Goal: Information Seeking & Learning: Learn about a topic

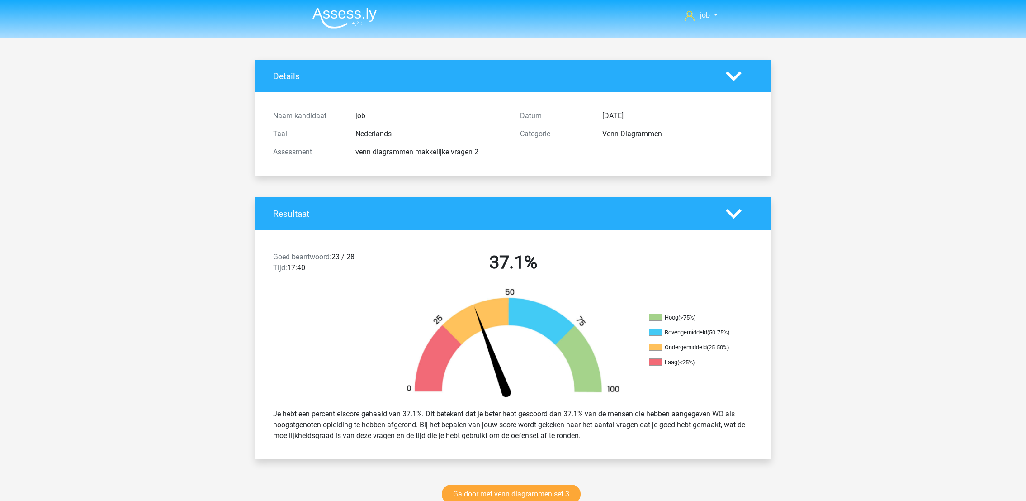
scroll to position [1289, 0]
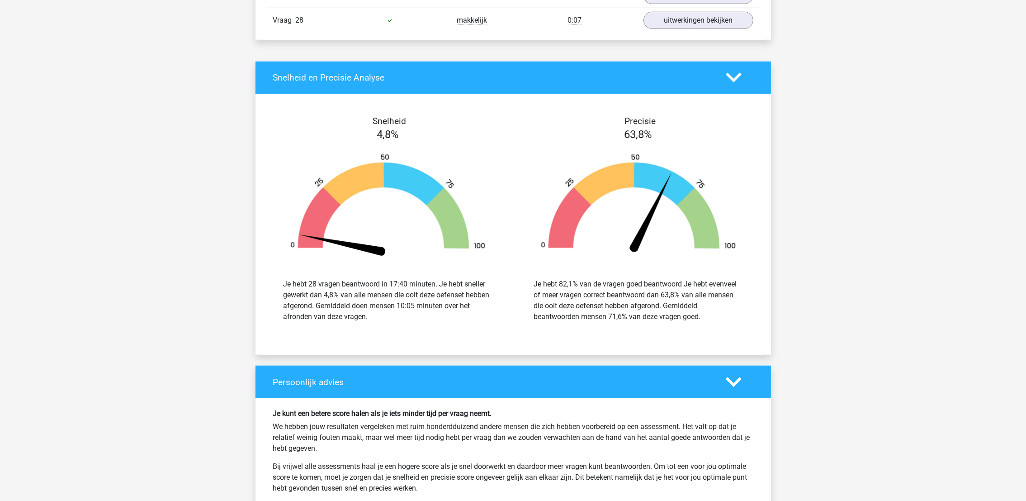
click at [688, 344] on div "Snelheid 4,8% Je hebt 28 vragen beantwoord in 17:40 minuten. Je hebt sneller ge…" at bounding box center [514, 224] width 516 height 239
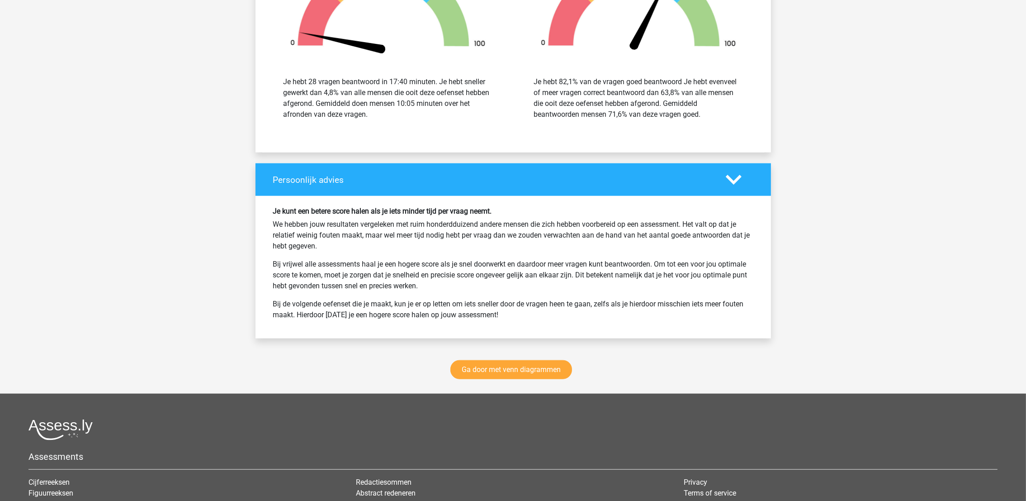
scroll to position [1629, 0]
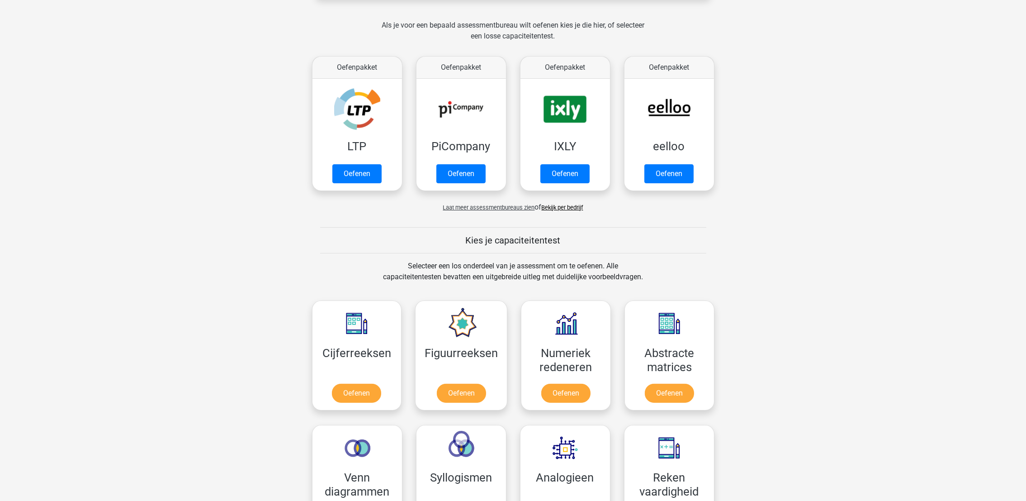
scroll to position [339, 0]
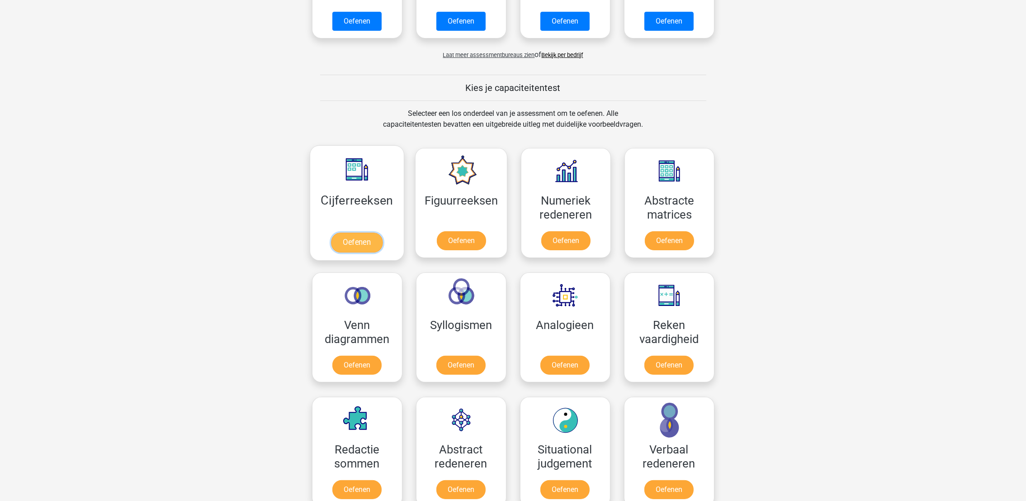
click at [355, 233] on link "Oefenen" at bounding box center [357, 243] width 52 height 20
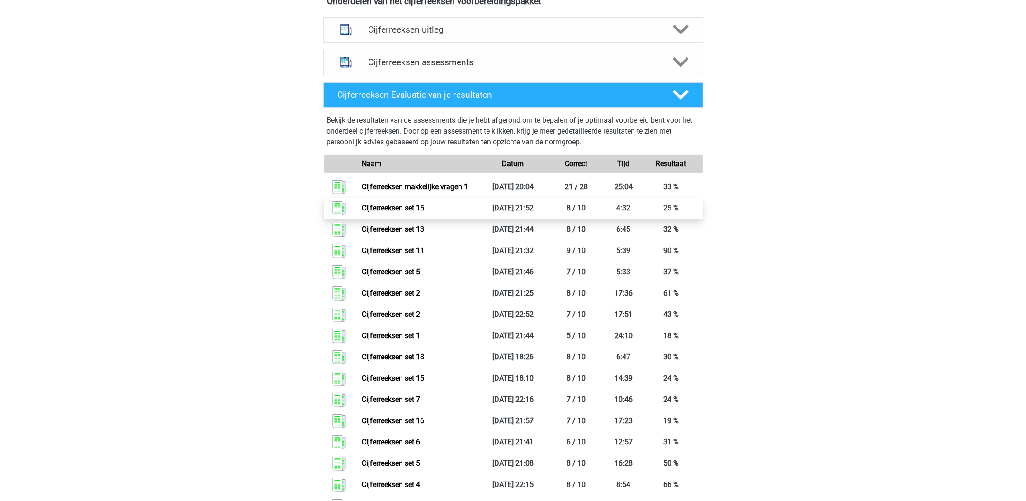
scroll to position [339, 0]
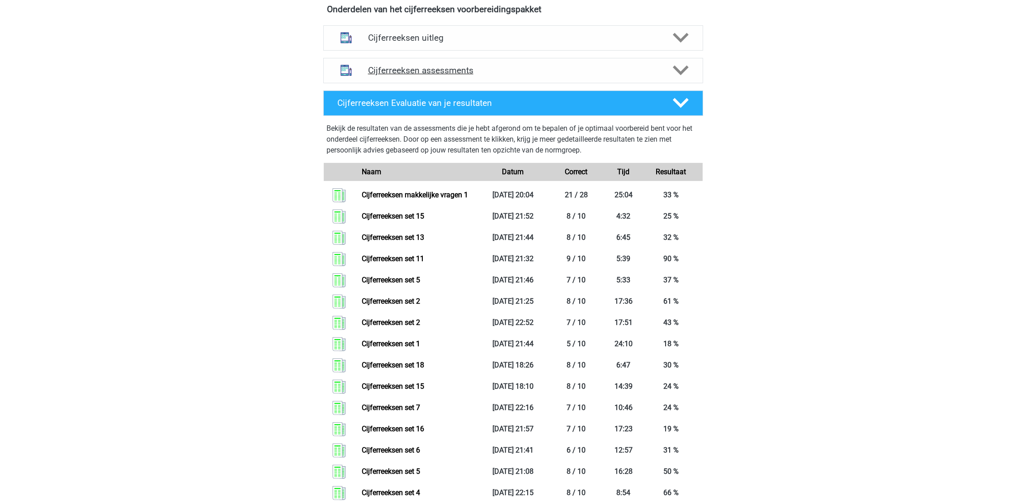
click at [455, 76] on h4 "Cijferreeksen assessments" at bounding box center [513, 70] width 290 height 10
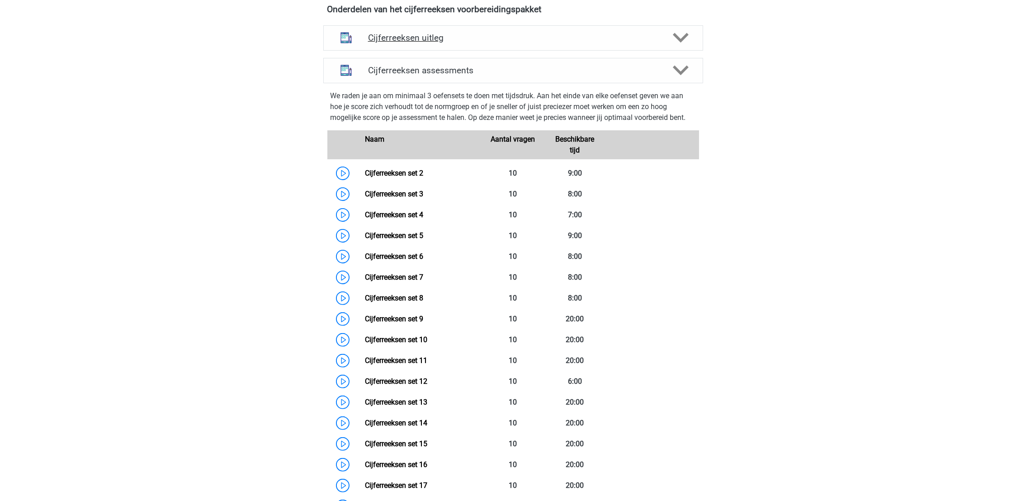
click at [506, 51] on div "Cijferreeksen uitleg" at bounding box center [513, 37] width 380 height 25
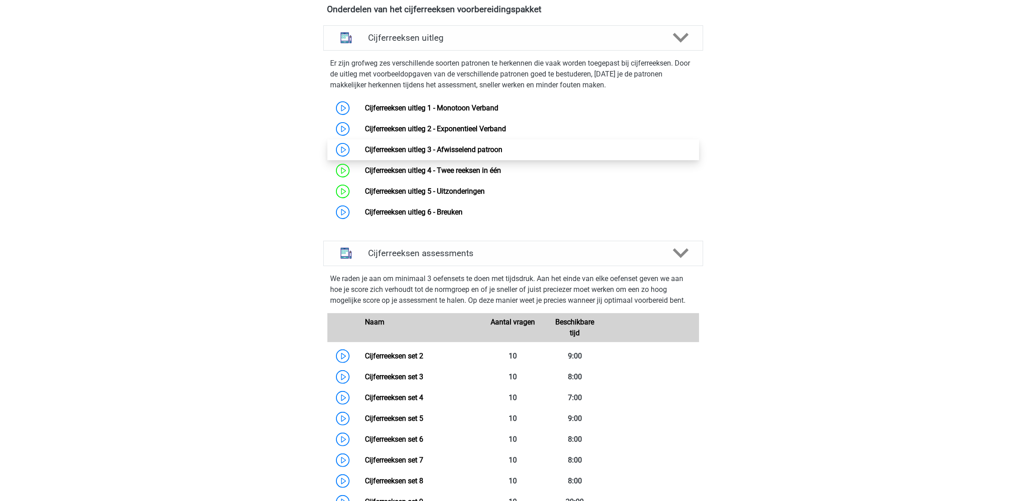
click at [454, 154] on link "Cijferreeksen uitleg 3 - Afwisselend patroon" at bounding box center [434, 149] width 138 height 9
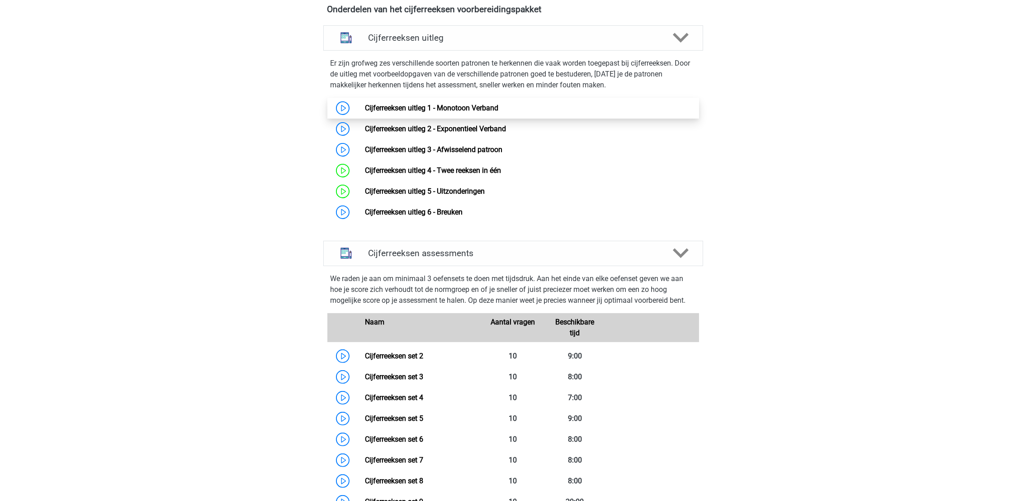
click at [399, 112] on link "Cijferreeksen uitleg 1 - Monotoon Verband" at bounding box center [431, 108] width 133 height 9
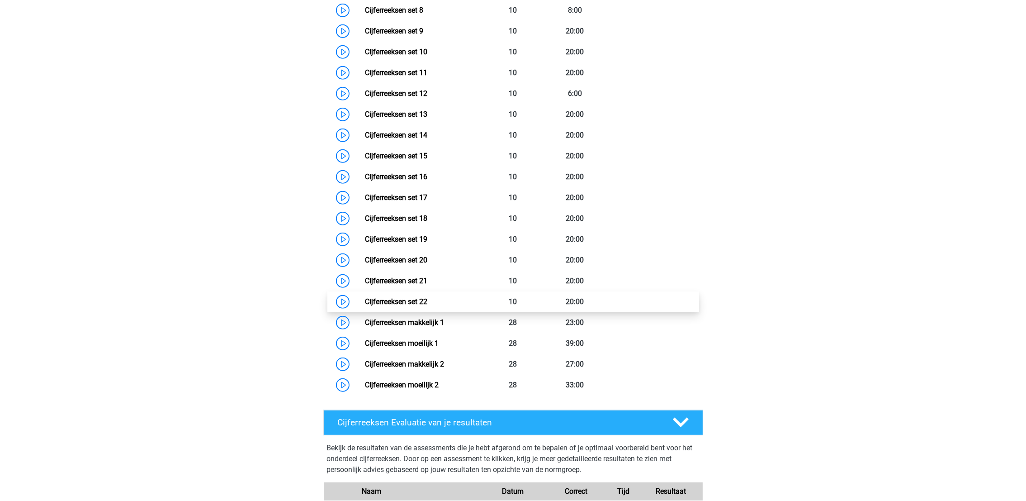
scroll to position [882, 0]
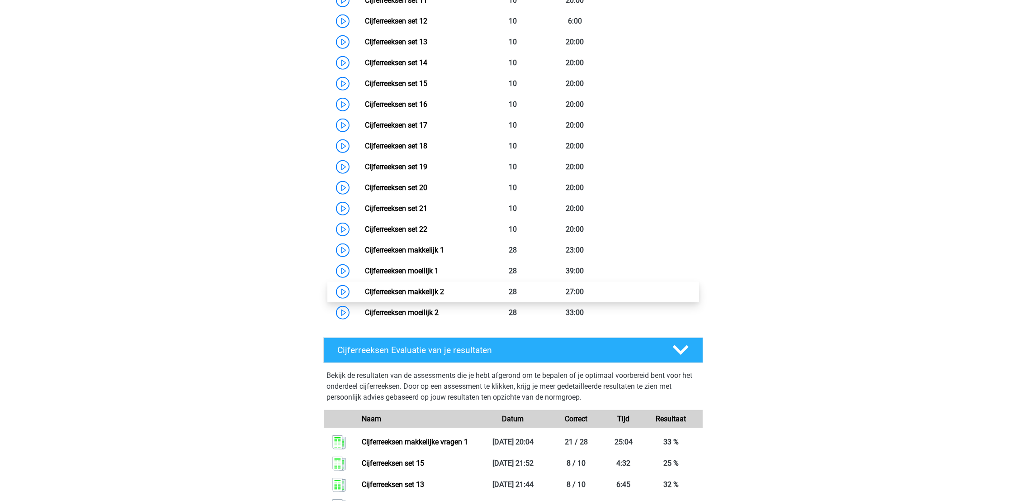
click at [444, 296] on link "Cijferreeksen makkelijk 2" at bounding box center [404, 291] width 79 height 9
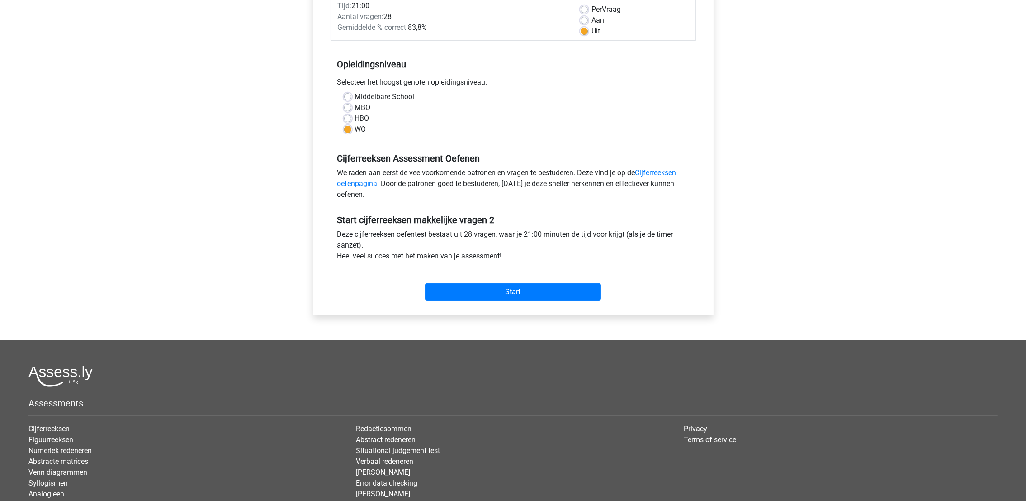
scroll to position [68, 0]
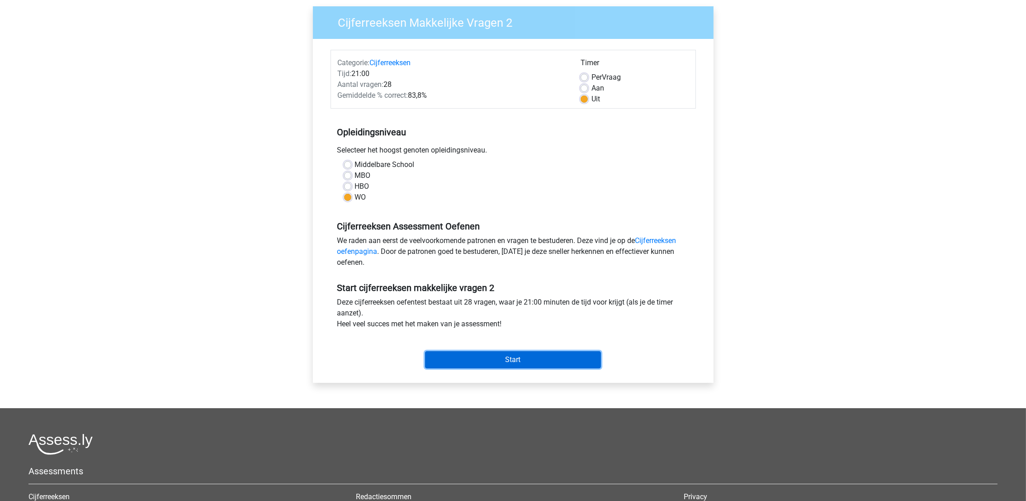
click at [500, 353] on input "Start" at bounding box center [513, 359] width 176 height 17
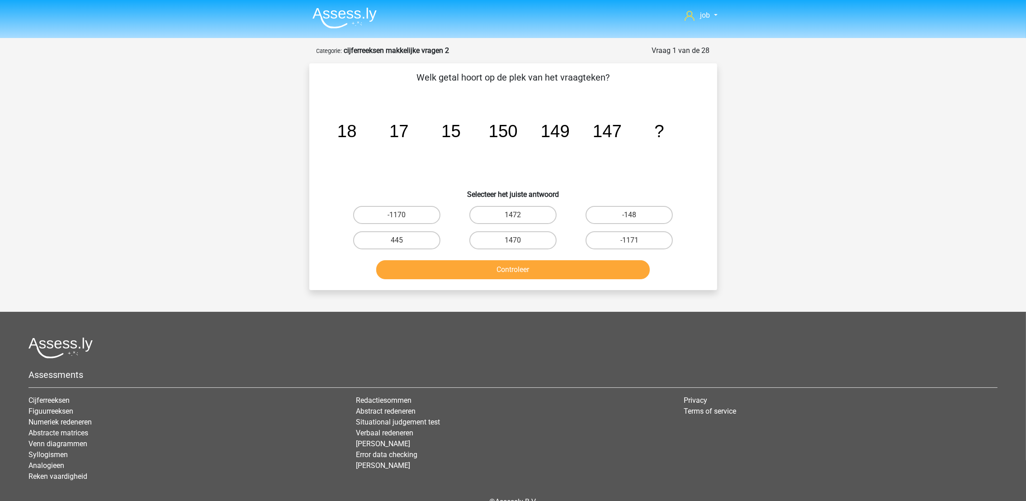
click at [501, 228] on div "1470" at bounding box center [513, 240] width 116 height 25
click at [499, 234] on label "1470" at bounding box center [513, 240] width 87 height 18
click at [513, 240] on input "1470" at bounding box center [516, 243] width 6 height 6
radio input "true"
click at [509, 261] on button "Controleer" at bounding box center [513, 269] width 274 height 19
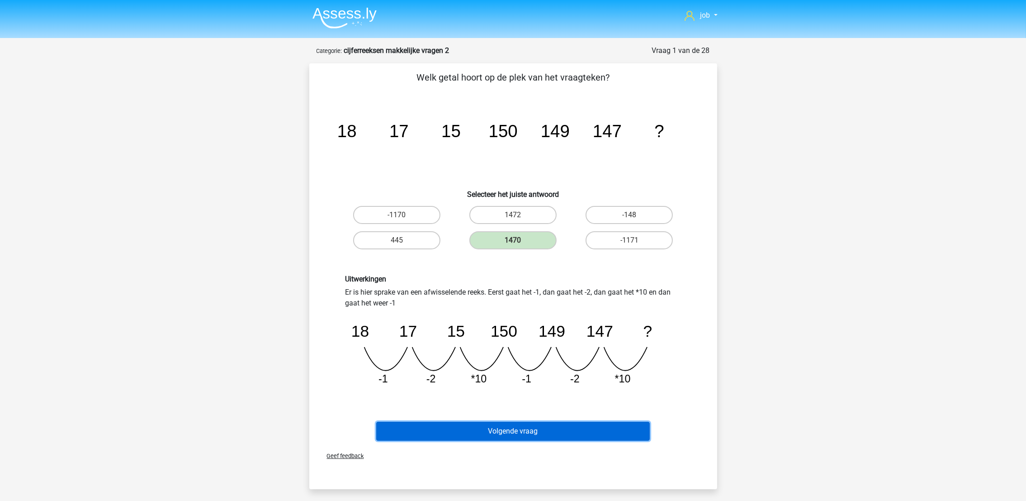
click at [539, 423] on button "Volgende vraag" at bounding box center [513, 431] width 274 height 19
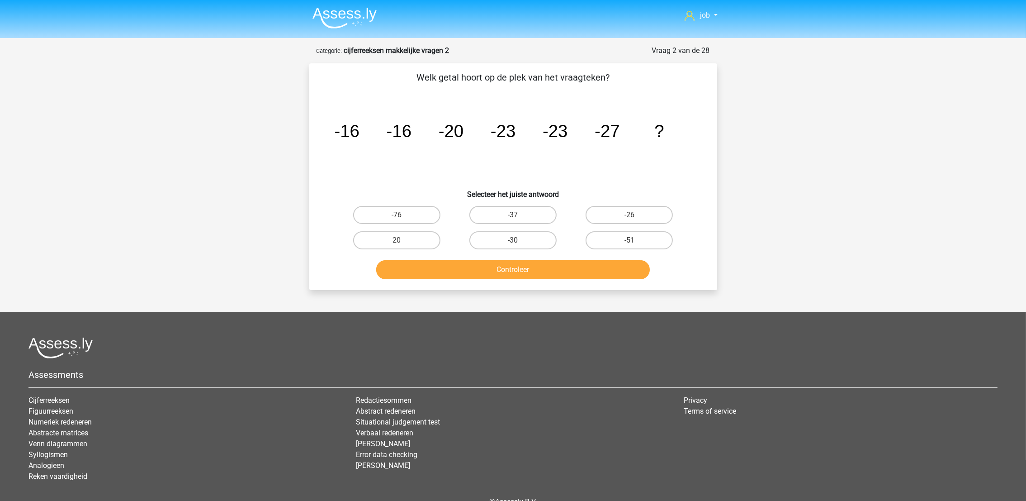
scroll to position [45, 0]
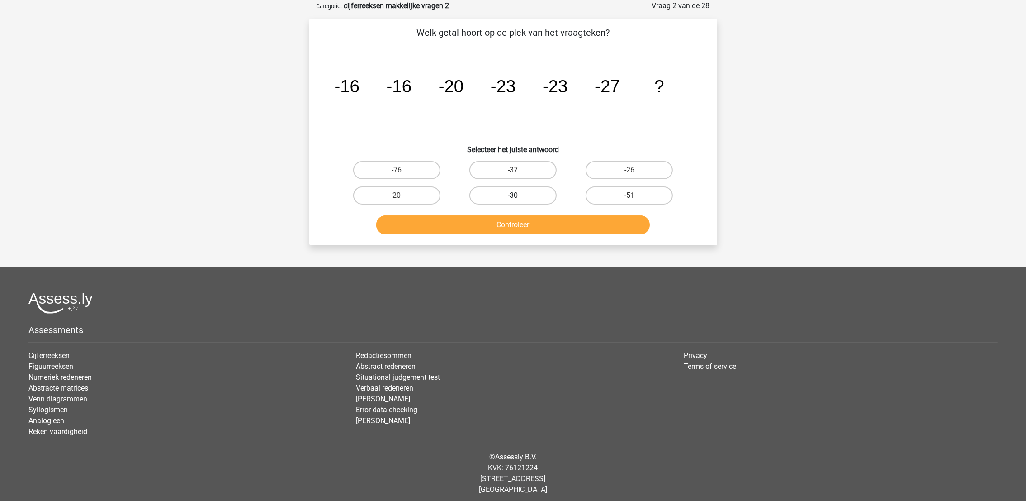
click at [489, 190] on label "-30" at bounding box center [513, 195] width 87 height 18
click at [513, 195] on input "-30" at bounding box center [516, 198] width 6 height 6
radio input "true"
click at [518, 218] on button "Controleer" at bounding box center [513, 224] width 274 height 19
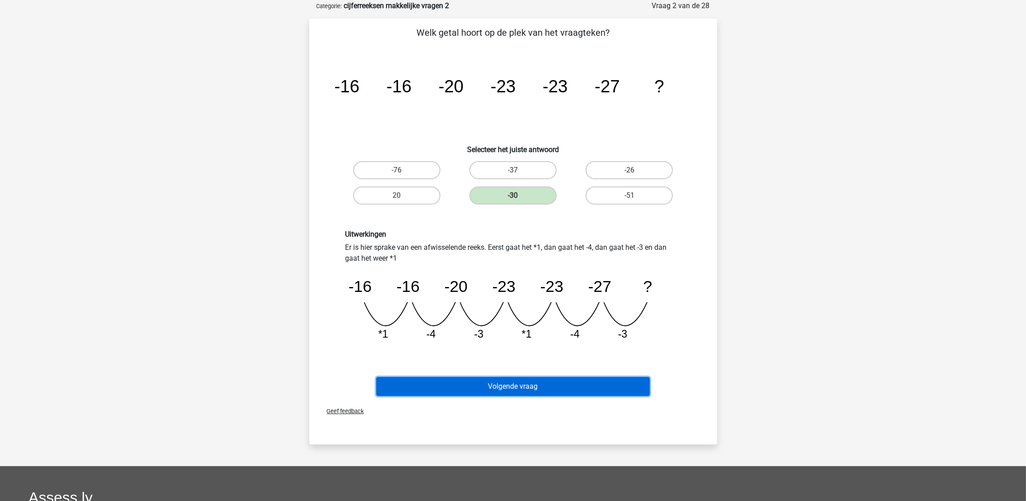
click at [576, 385] on button "Volgende vraag" at bounding box center [513, 386] width 274 height 19
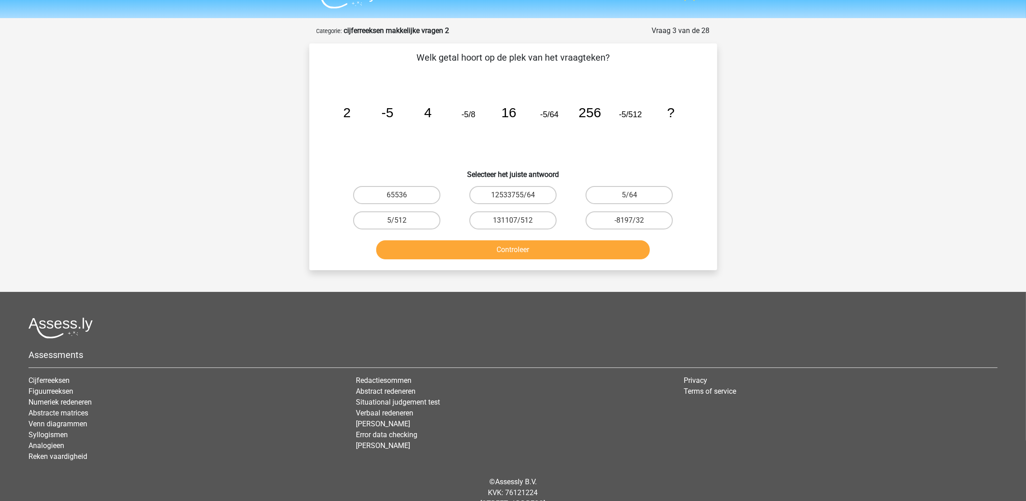
scroll to position [0, 0]
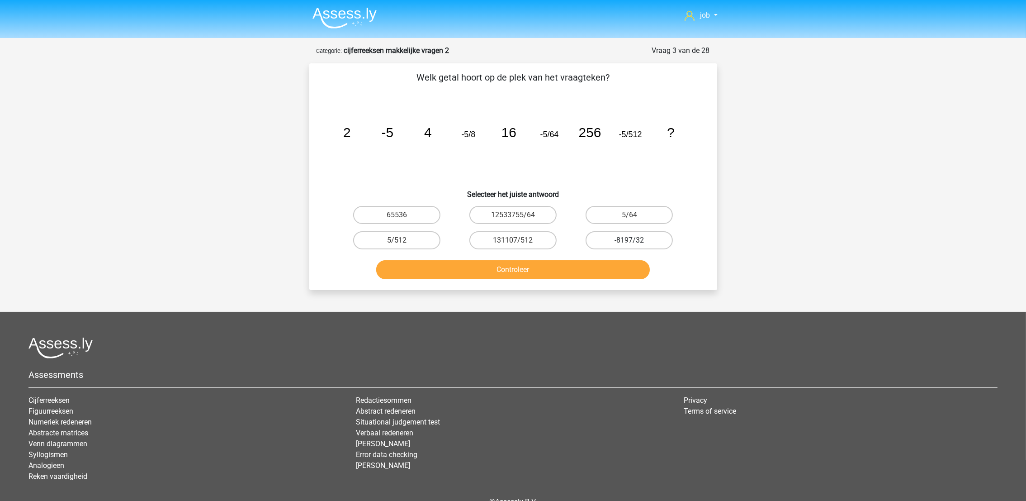
click at [610, 234] on label "-8197/32" at bounding box center [629, 240] width 87 height 18
click at [630, 240] on input "-8197/32" at bounding box center [633, 243] width 6 height 6
radio input "true"
click at [610, 265] on button "Controleer" at bounding box center [513, 269] width 274 height 19
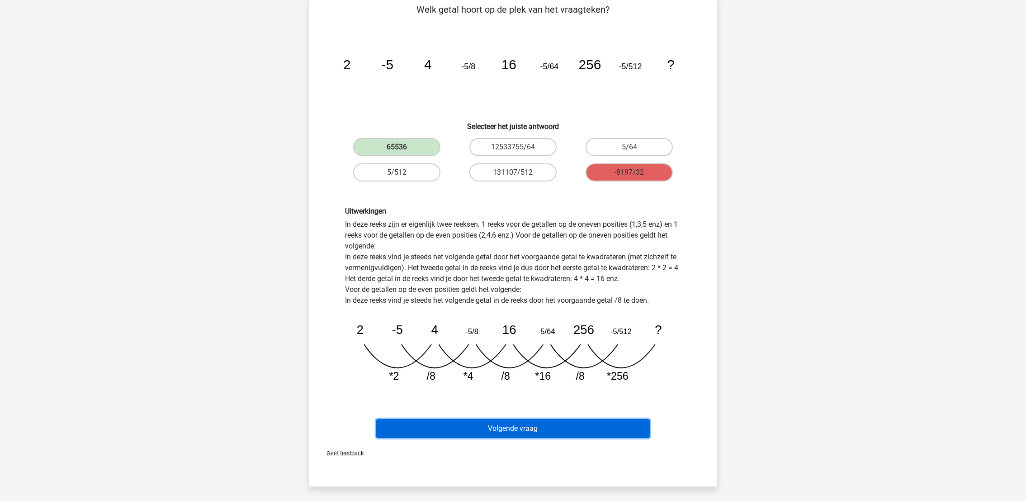
click at [532, 426] on button "Volgende vraag" at bounding box center [513, 428] width 274 height 19
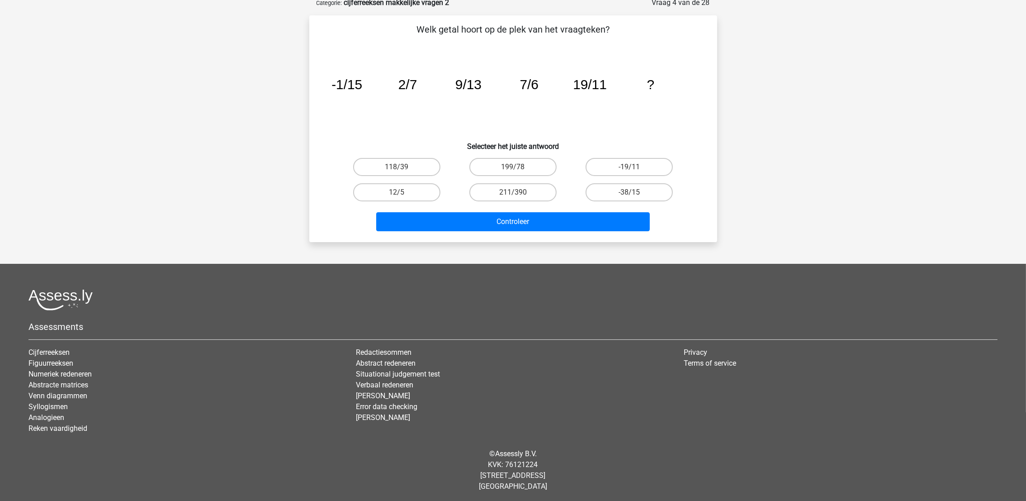
scroll to position [45, 0]
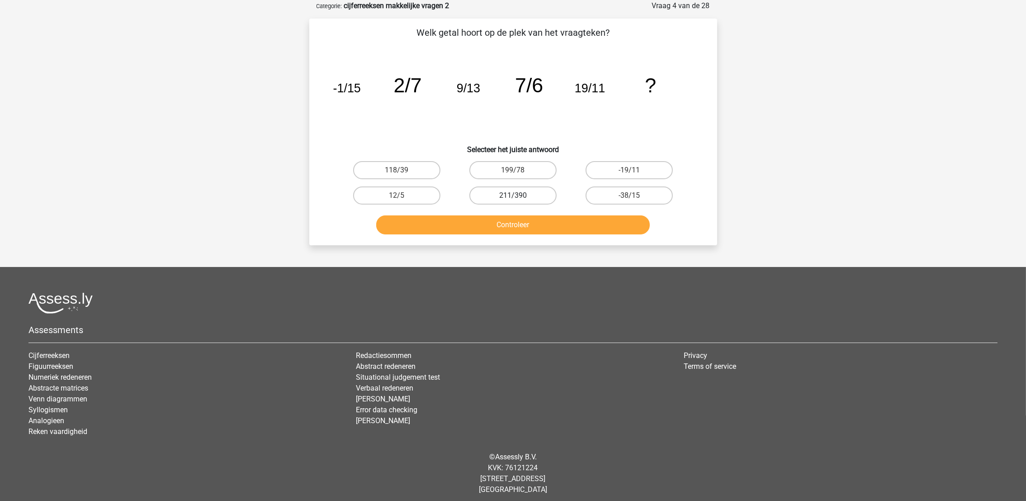
click at [540, 195] on label "211/390" at bounding box center [513, 195] width 87 height 18
click at [519, 195] on input "211/390" at bounding box center [516, 198] width 6 height 6
radio input "true"
click at [547, 215] on button "Controleer" at bounding box center [513, 224] width 274 height 19
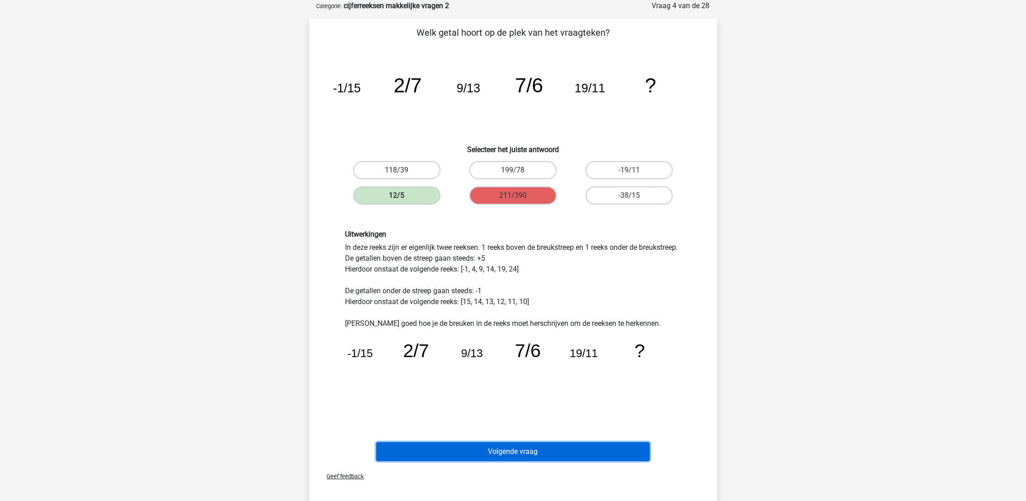
click at [561, 448] on button "Volgende vraag" at bounding box center [513, 451] width 274 height 19
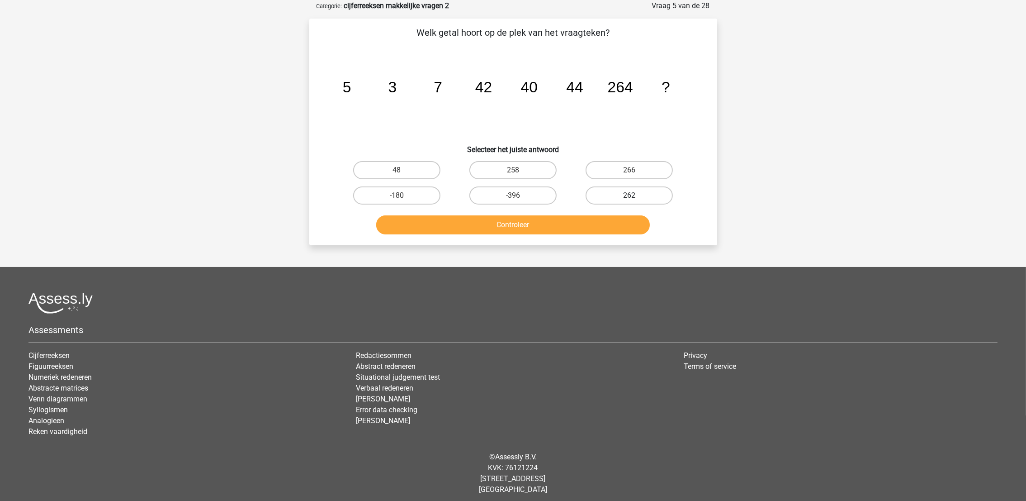
click at [612, 199] on label "262" at bounding box center [629, 195] width 87 height 18
click at [630, 199] on input "262" at bounding box center [633, 198] width 6 height 6
radio input "true"
click at [607, 225] on button "Controleer" at bounding box center [513, 224] width 274 height 19
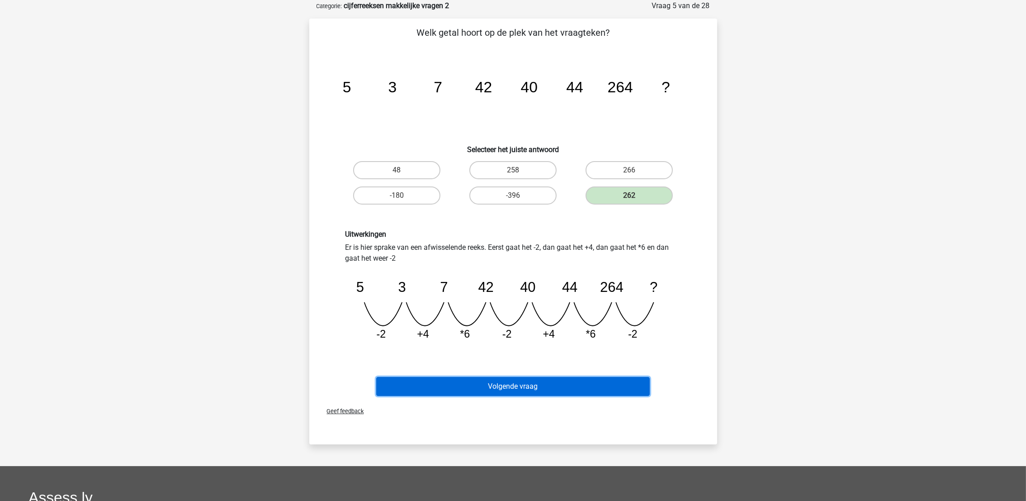
click at [579, 380] on button "Volgende vraag" at bounding box center [513, 386] width 274 height 19
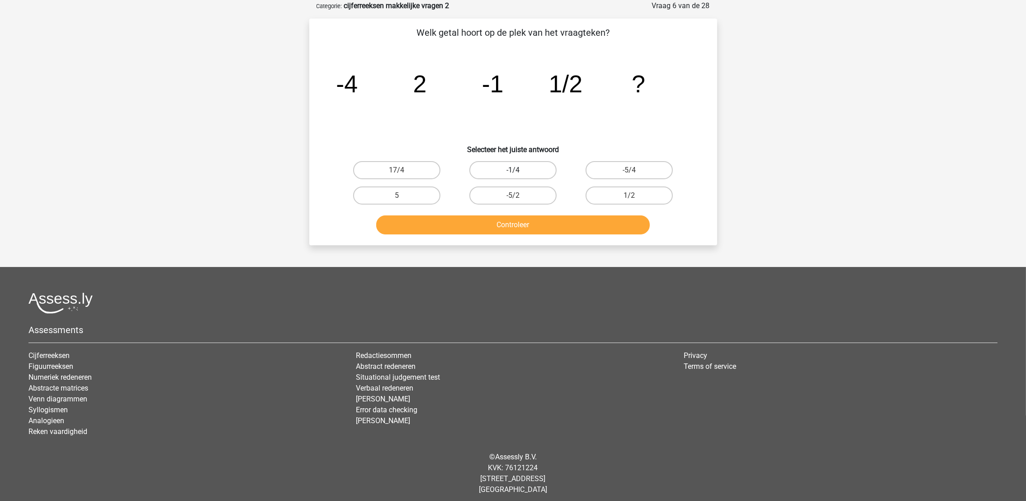
click at [486, 169] on label "-1/4" at bounding box center [513, 170] width 87 height 18
click at [513, 170] on input "-1/4" at bounding box center [516, 173] width 6 height 6
radio input "true"
click at [480, 223] on button "Controleer" at bounding box center [513, 224] width 274 height 19
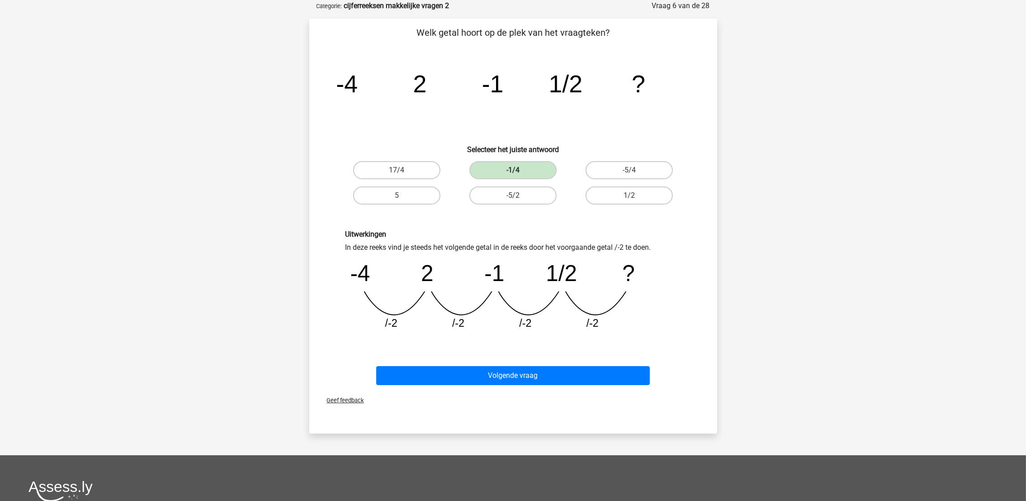
click at [480, 241] on div "Uitwerkingen In deze reeks vind je steeds het volgende getal in de reeks door h…" at bounding box center [513, 283] width 349 height 107
click at [487, 231] on h6 "Uitwerkingen" at bounding box center [514, 234] width 336 height 9
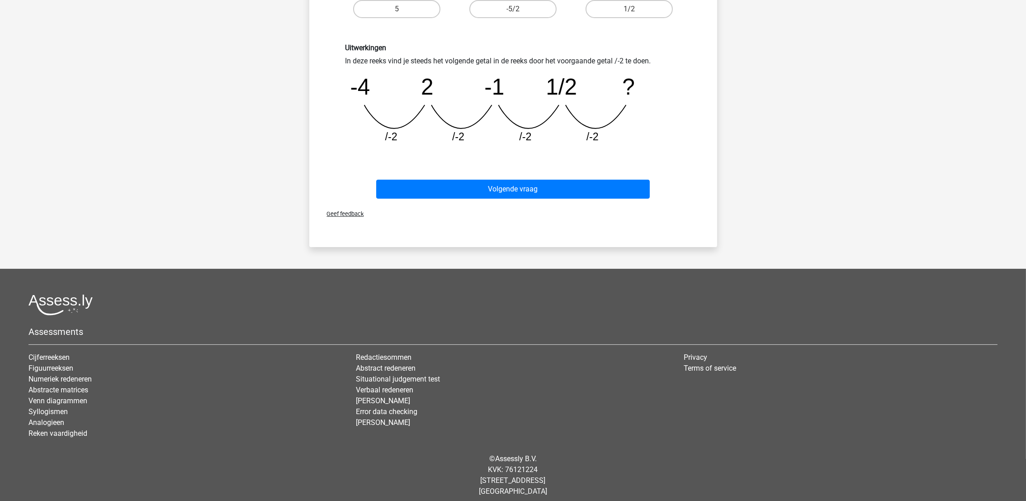
scroll to position [236, 0]
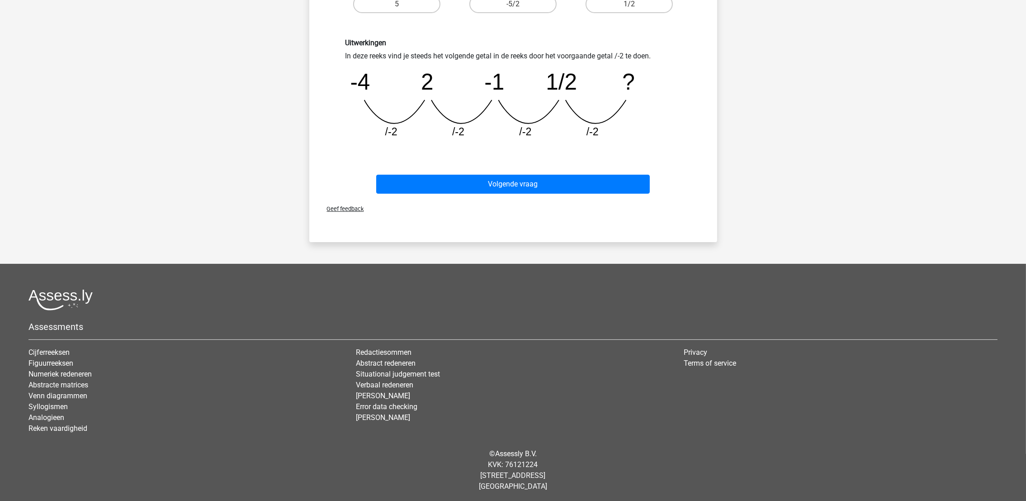
click at [487, 231] on div "Verstuur" at bounding box center [513, 227] width 401 height 14
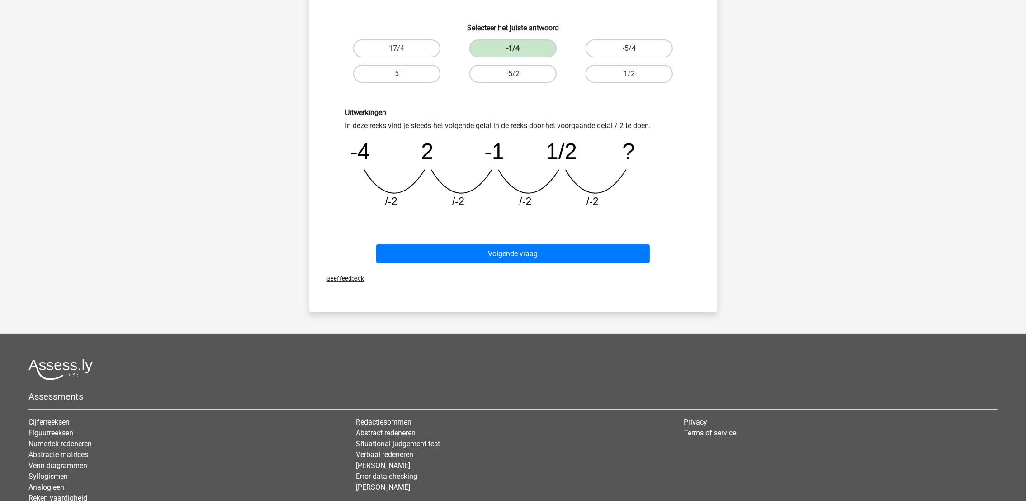
scroll to position [100, 0]
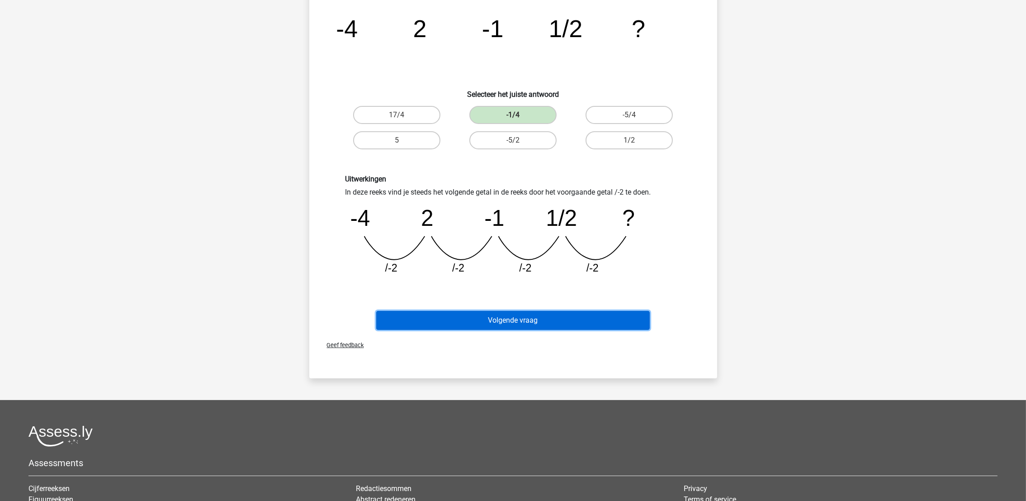
click at [514, 311] on button "Volgende vraag" at bounding box center [513, 320] width 274 height 19
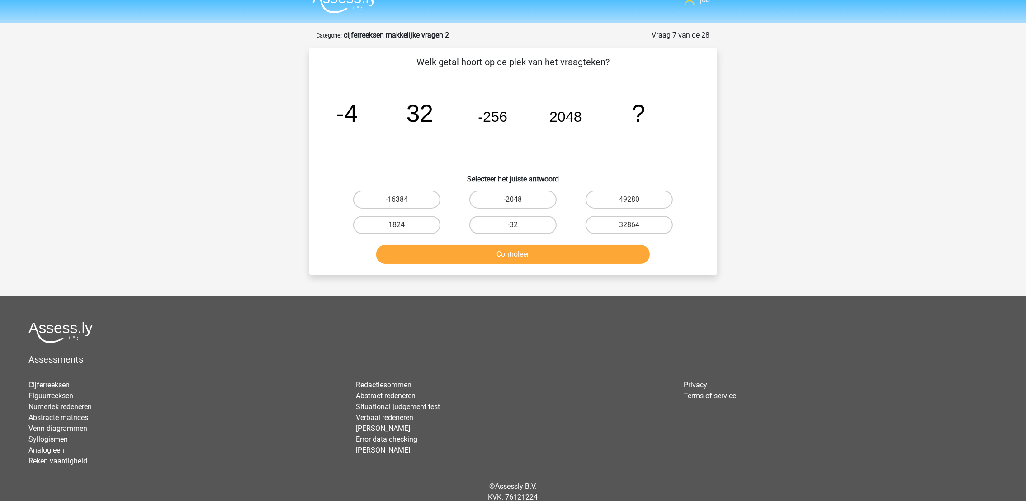
scroll to position [0, 0]
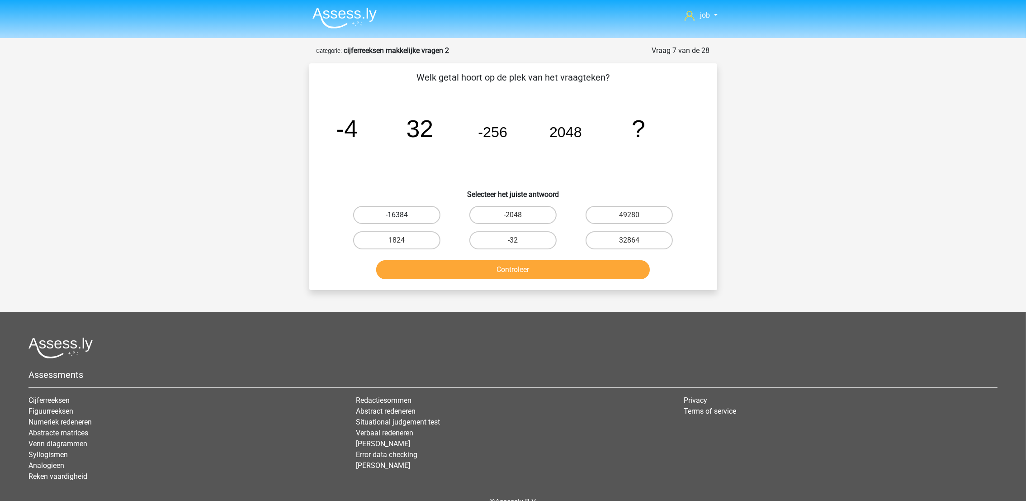
click at [393, 209] on label "-16384" at bounding box center [396, 215] width 87 height 18
click at [397, 215] on input "-16384" at bounding box center [400, 218] width 6 height 6
radio input "true"
click at [428, 269] on button "Controleer" at bounding box center [513, 269] width 274 height 19
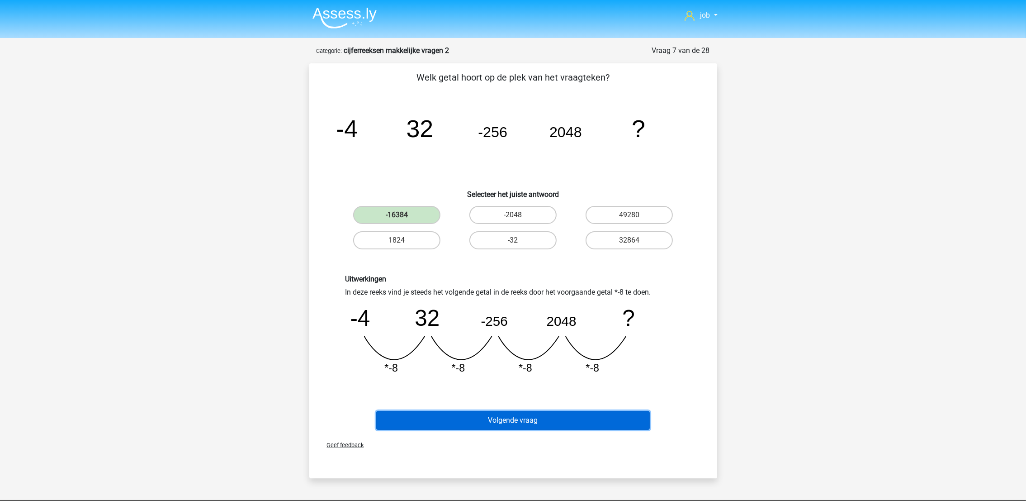
click at [485, 411] on button "Volgende vraag" at bounding box center [513, 420] width 274 height 19
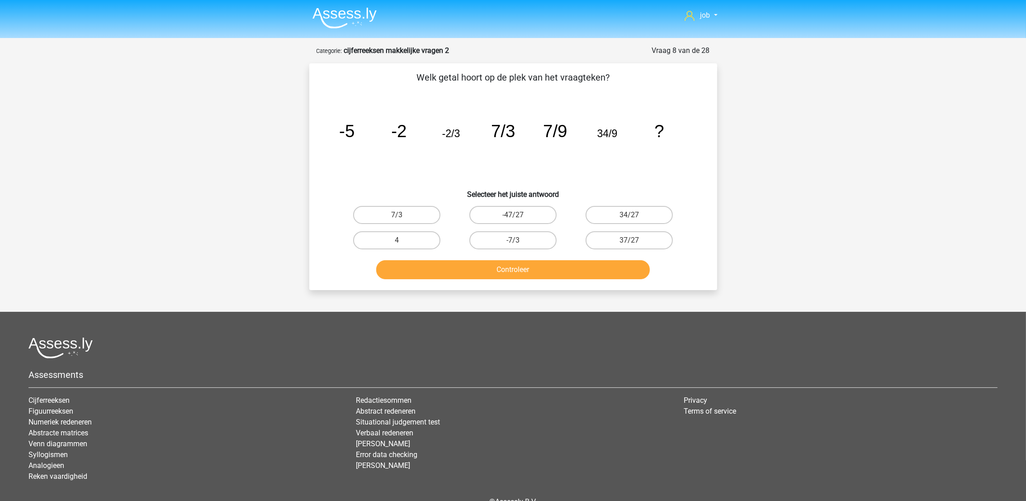
scroll to position [45, 0]
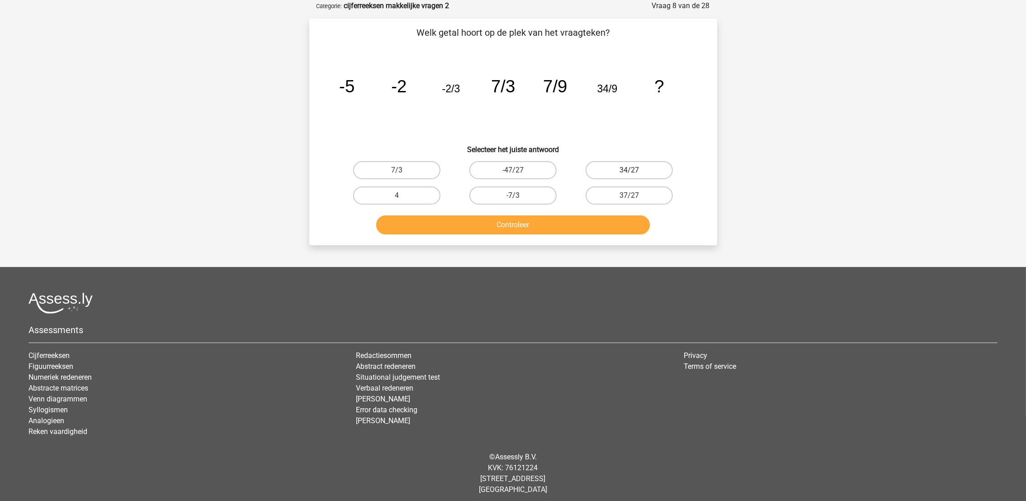
click at [617, 172] on label "34/27" at bounding box center [629, 170] width 87 height 18
click at [630, 172] on input "34/27" at bounding box center [633, 173] width 6 height 6
radio input "true"
click at [585, 242] on div "Welk getal hoort op de plek van het vraagteken? image/svg+xml -5 -2 -2/3 7/3 7/…" at bounding box center [513, 132] width 408 height 227
click at [587, 225] on button "Controleer" at bounding box center [513, 224] width 274 height 19
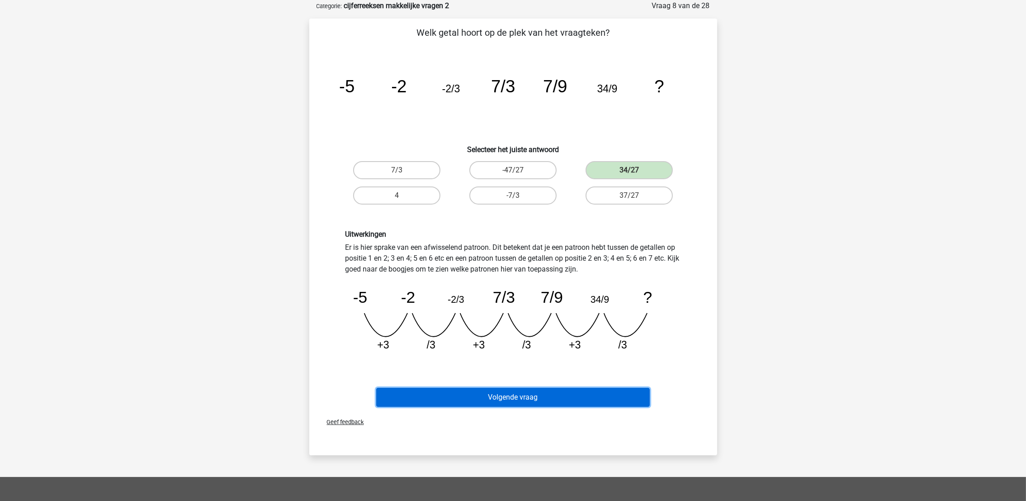
click at [560, 390] on button "Volgende vraag" at bounding box center [513, 397] width 274 height 19
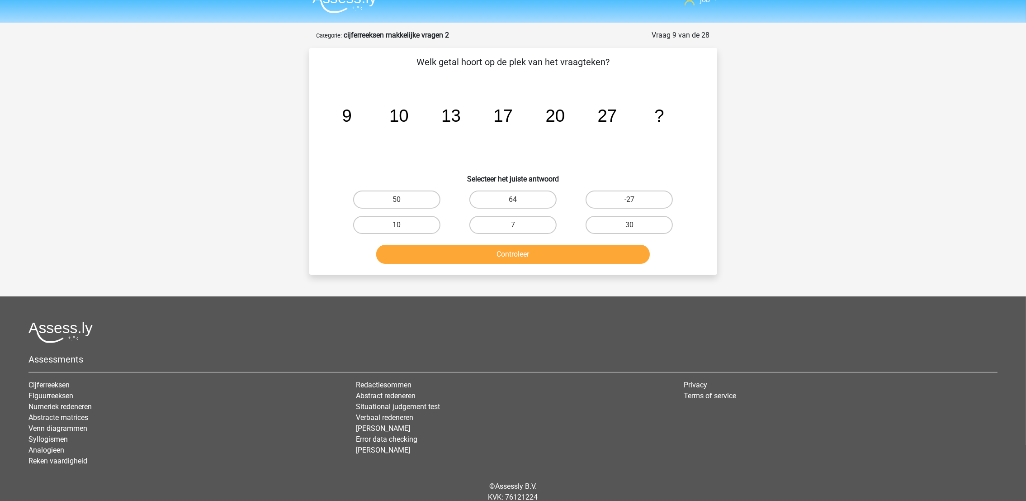
scroll to position [0, 0]
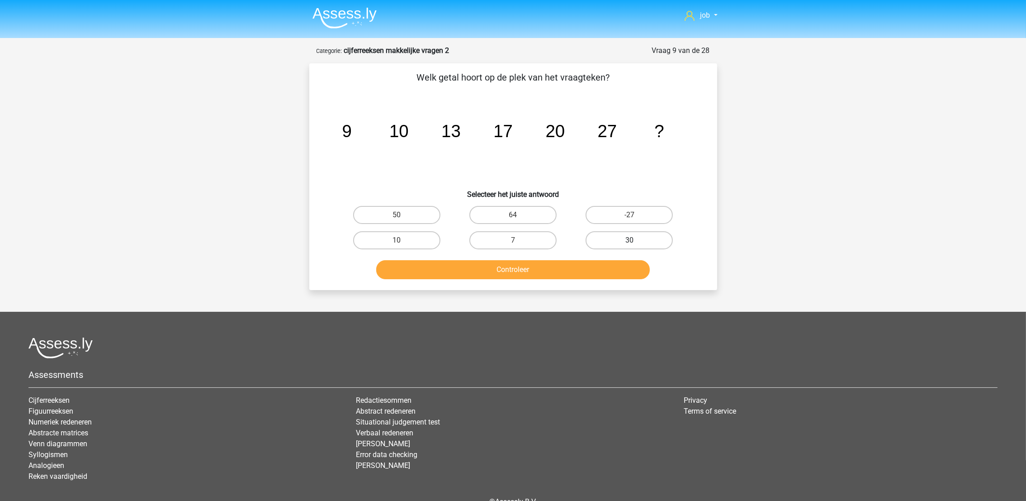
click at [615, 240] on label "30" at bounding box center [629, 240] width 87 height 18
click at [630, 240] on input "30" at bounding box center [633, 243] width 6 height 6
radio input "true"
click at [614, 260] on button "Controleer" at bounding box center [513, 269] width 274 height 19
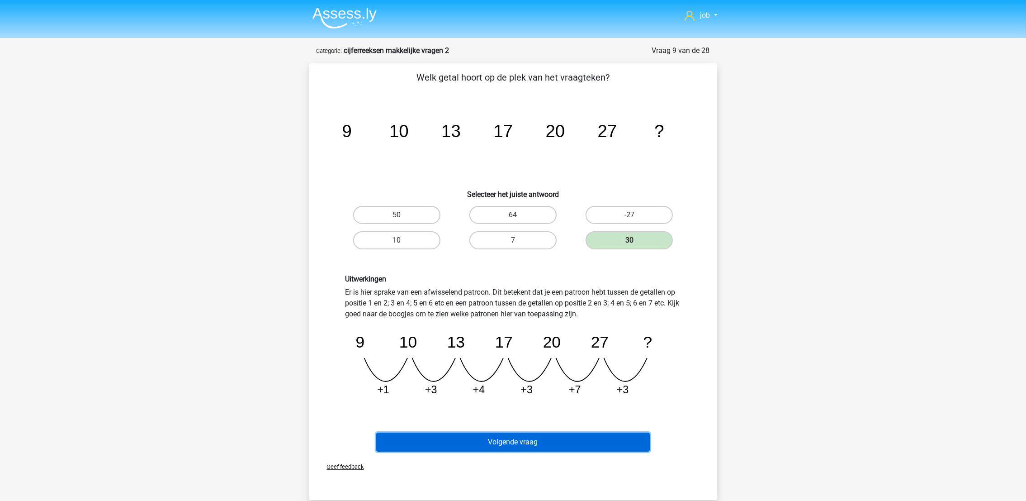
click at [528, 437] on button "Volgende vraag" at bounding box center [513, 441] width 274 height 19
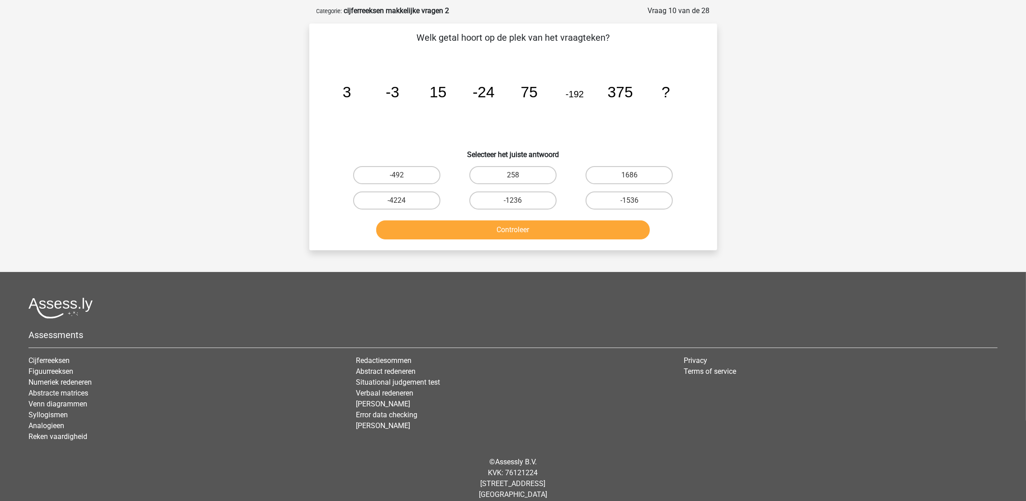
scroll to position [45, 0]
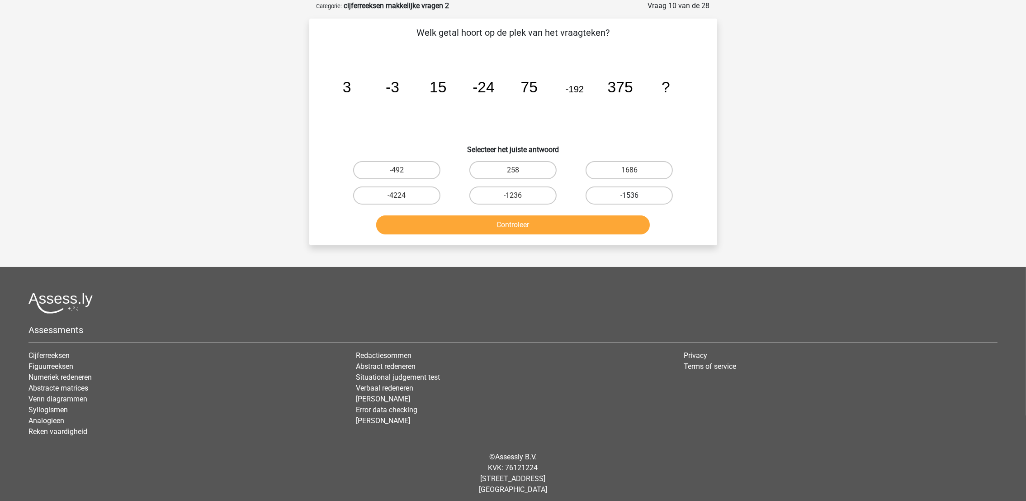
click at [624, 193] on label "-1536" at bounding box center [629, 195] width 87 height 18
click at [630, 195] on input "-1536" at bounding box center [633, 198] width 6 height 6
radio input "true"
click at [621, 226] on button "Controleer" at bounding box center [513, 224] width 274 height 19
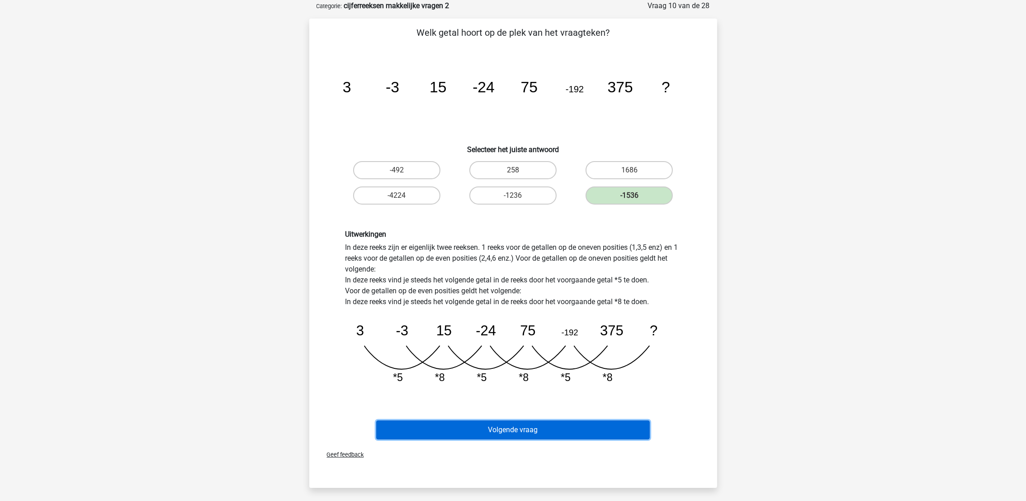
click at [544, 420] on button "Volgende vraag" at bounding box center [513, 429] width 274 height 19
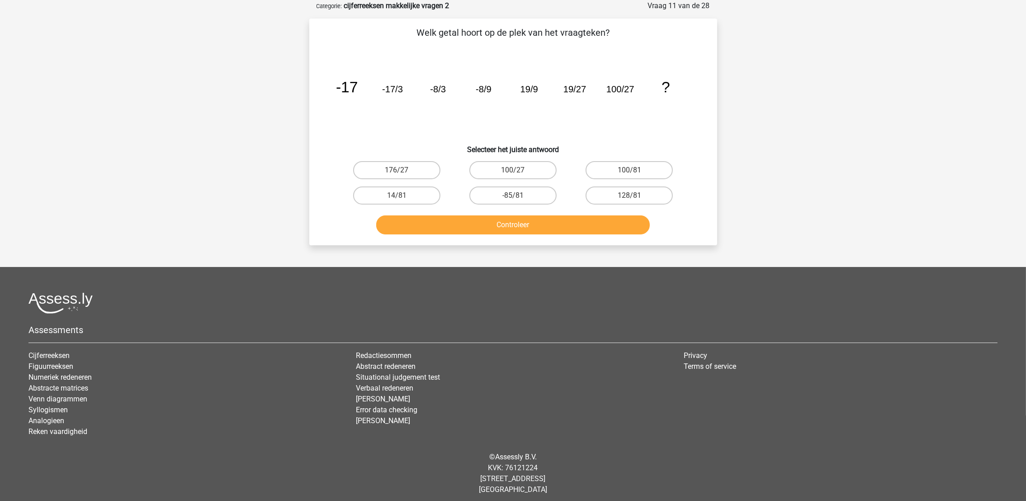
scroll to position [0, 0]
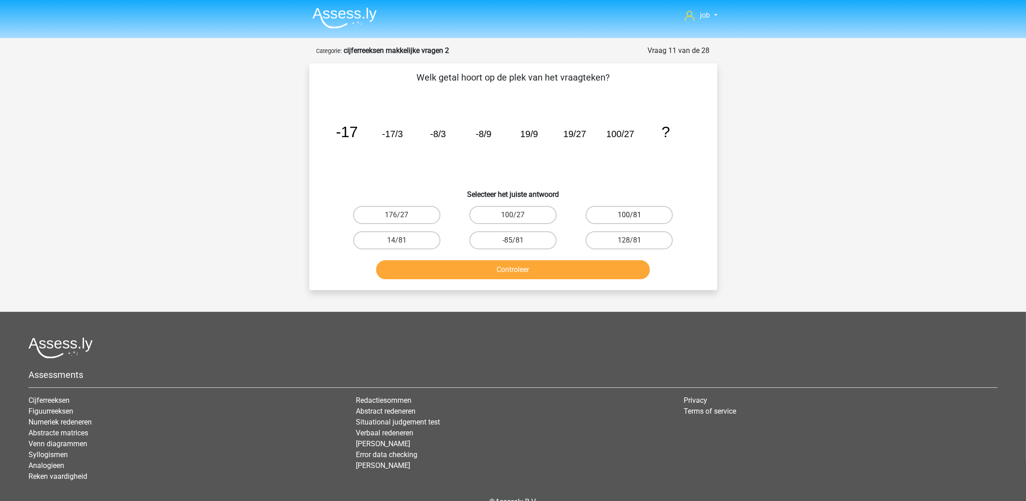
click at [610, 210] on label "100/81" at bounding box center [629, 215] width 87 height 18
click at [630, 215] on input "100/81" at bounding box center [633, 218] width 6 height 6
radio input "true"
click at [603, 266] on button "Controleer" at bounding box center [513, 269] width 274 height 19
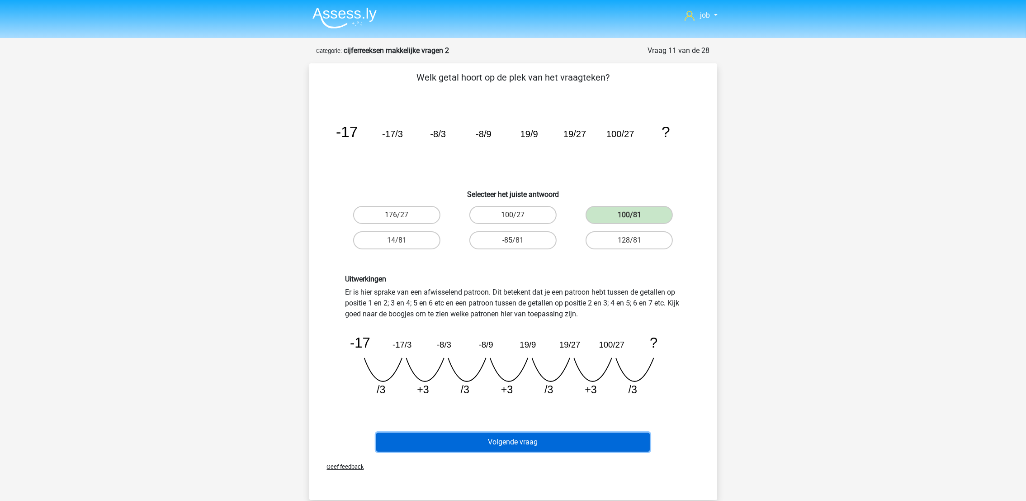
click at [634, 439] on button "Volgende vraag" at bounding box center [513, 441] width 274 height 19
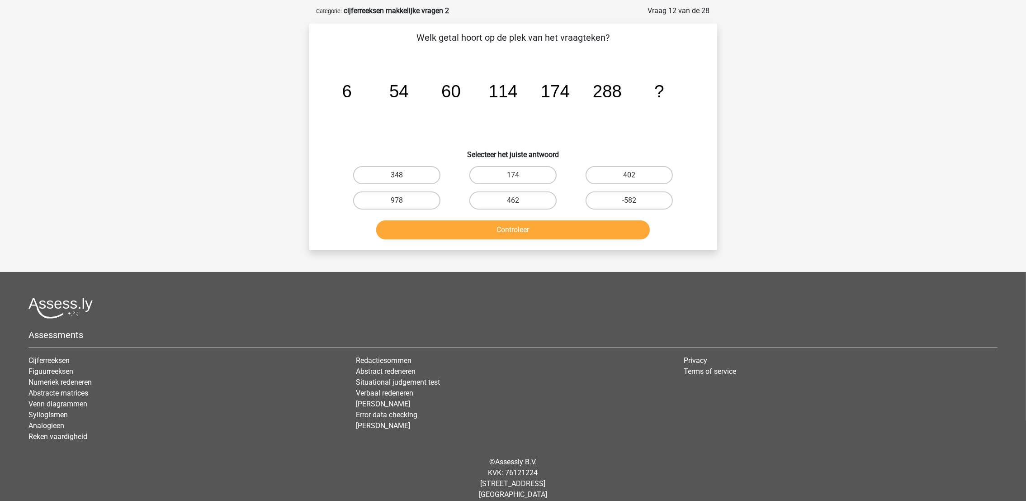
scroll to position [45, 0]
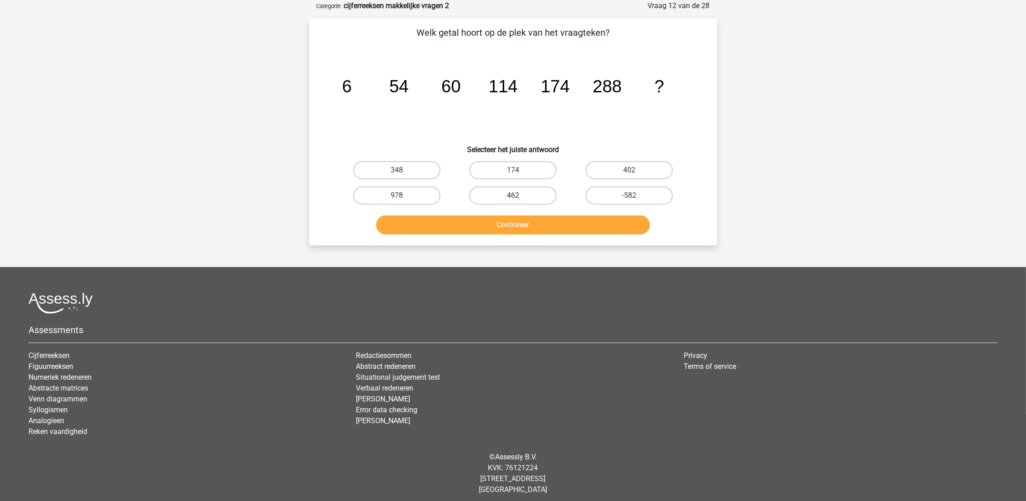
click at [527, 197] on label "462" at bounding box center [513, 195] width 87 height 18
click at [519, 197] on input "462" at bounding box center [516, 198] width 6 height 6
radio input "true"
click at [536, 223] on button "Controleer" at bounding box center [513, 224] width 274 height 19
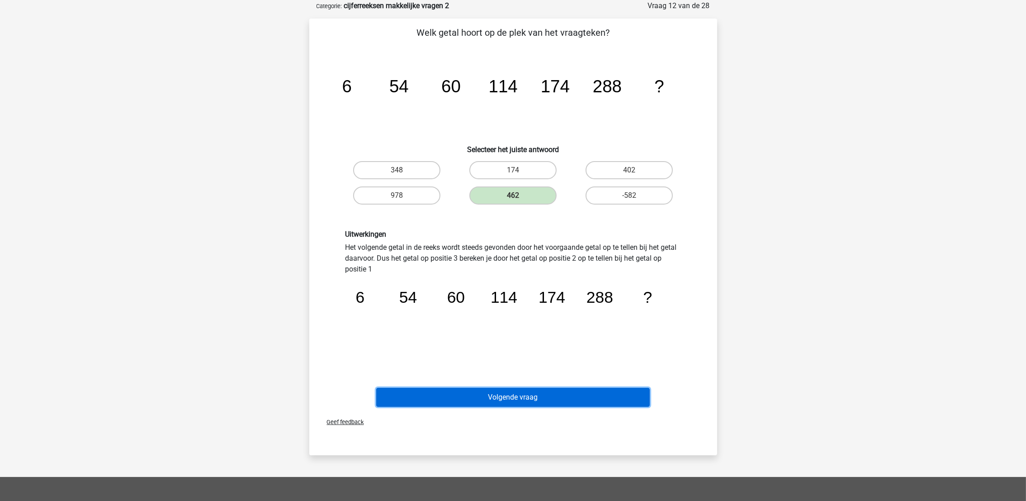
click at [560, 388] on button "Volgende vraag" at bounding box center [513, 397] width 274 height 19
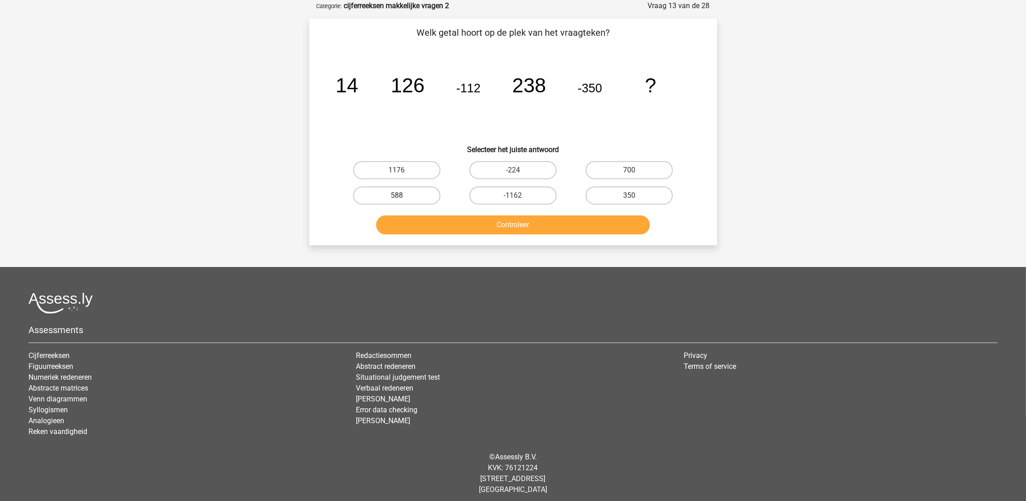
click at [434, 188] on label "588" at bounding box center [396, 195] width 87 height 18
click at [403, 195] on input "588" at bounding box center [400, 198] width 6 height 6
radio input "true"
click at [444, 215] on button "Controleer" at bounding box center [513, 224] width 274 height 19
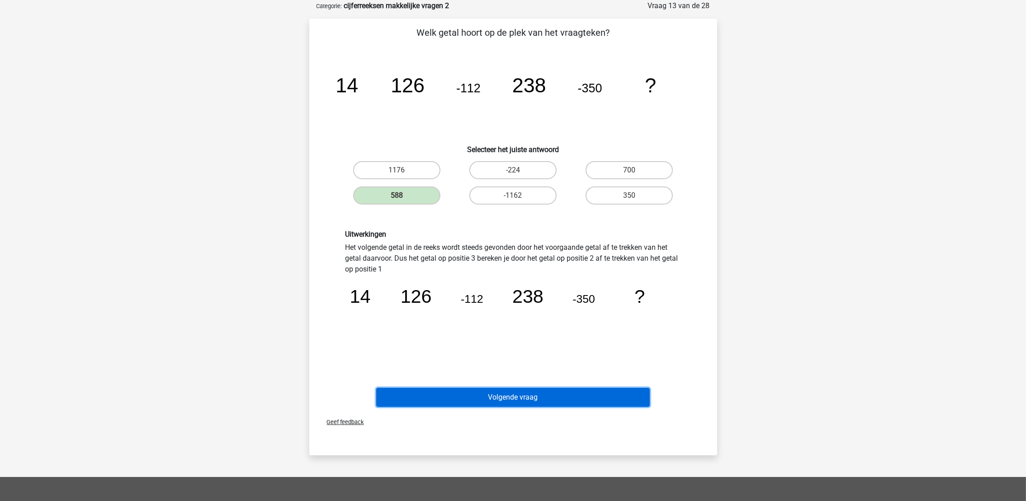
click at [538, 391] on button "Volgende vraag" at bounding box center [513, 397] width 274 height 19
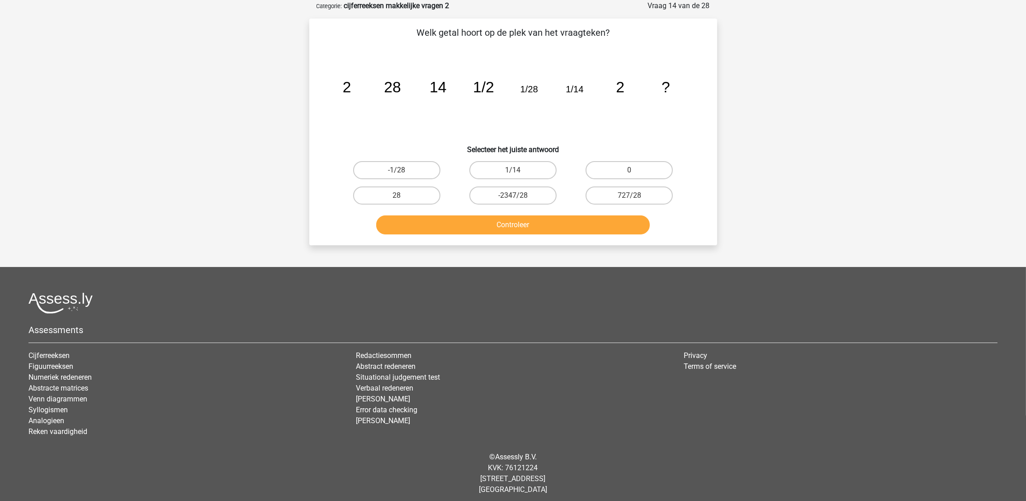
scroll to position [0, 0]
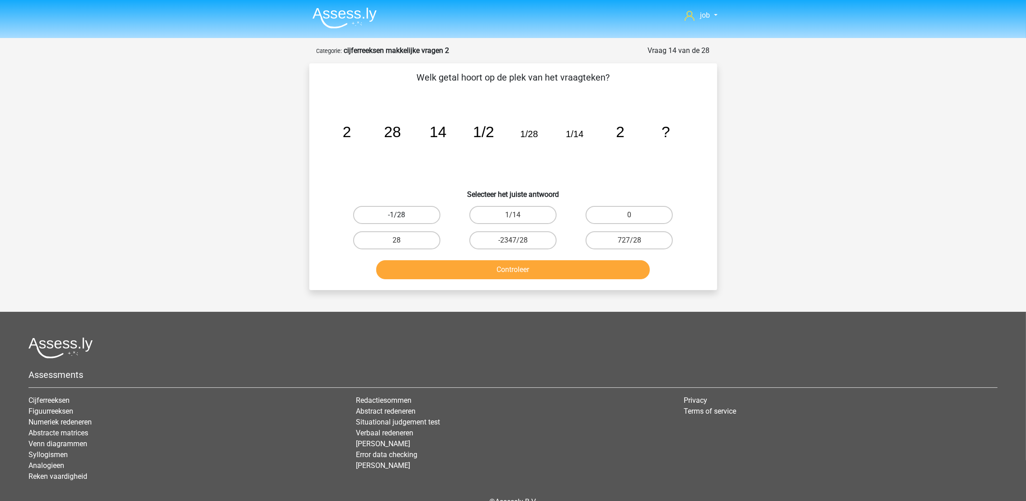
click at [422, 217] on label "-1/28" at bounding box center [396, 215] width 87 height 18
click at [403, 217] on input "-1/28" at bounding box center [400, 218] width 6 height 6
radio input "true"
click at [593, 275] on button "Controleer" at bounding box center [513, 269] width 274 height 19
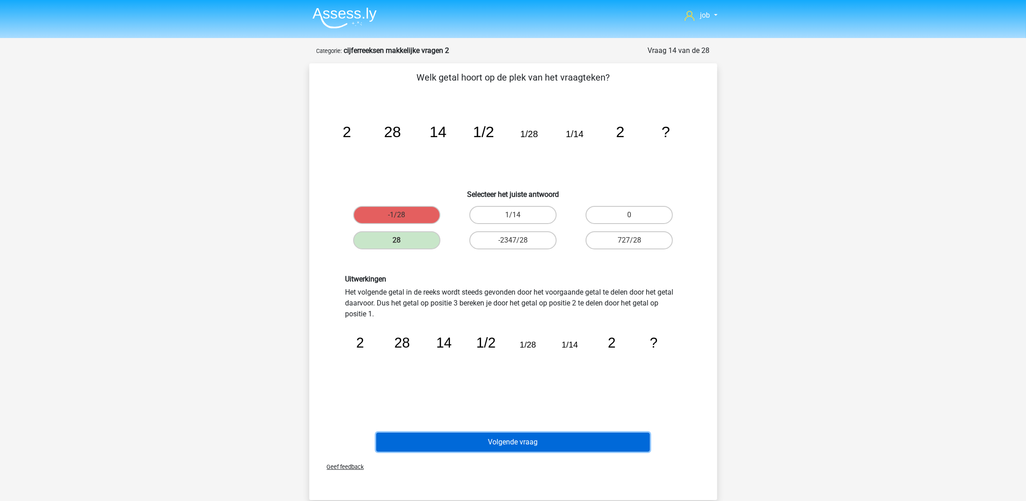
click at [530, 437] on button "Volgende vraag" at bounding box center [513, 441] width 274 height 19
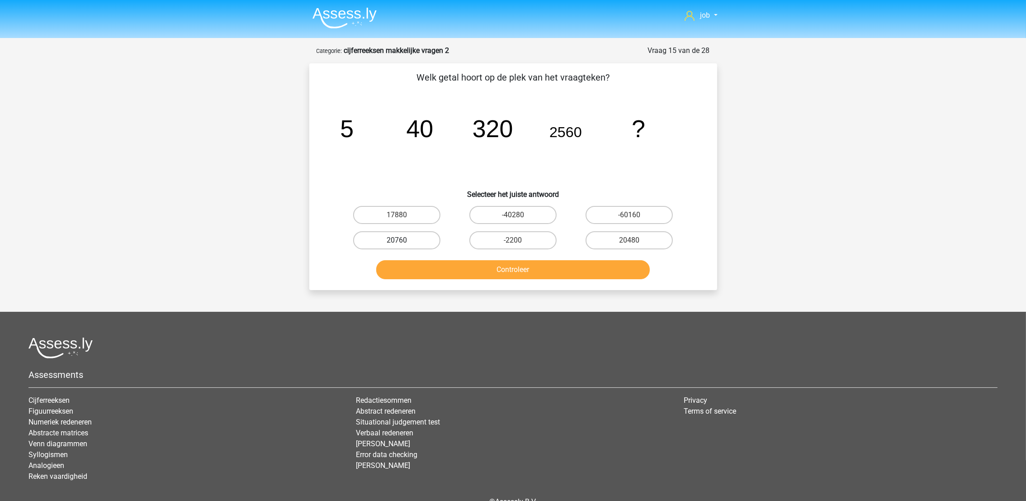
click at [425, 233] on label "20760" at bounding box center [396, 240] width 87 height 18
click at [403, 240] on input "20760" at bounding box center [400, 243] width 6 height 6
radio input "true"
click at [602, 242] on label "20480" at bounding box center [629, 240] width 87 height 18
click at [630, 242] on input "20480" at bounding box center [633, 243] width 6 height 6
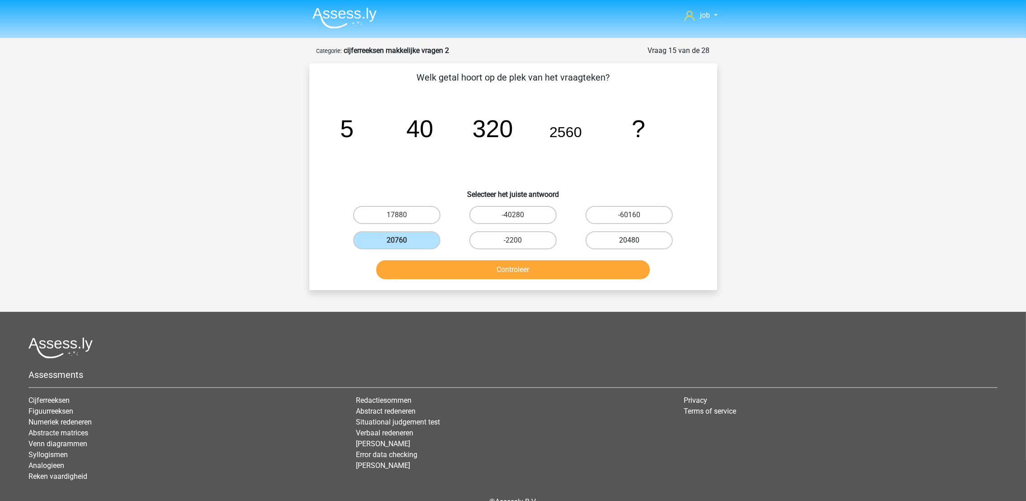
radio input "true"
click at [587, 274] on button "Controleer" at bounding box center [513, 269] width 274 height 19
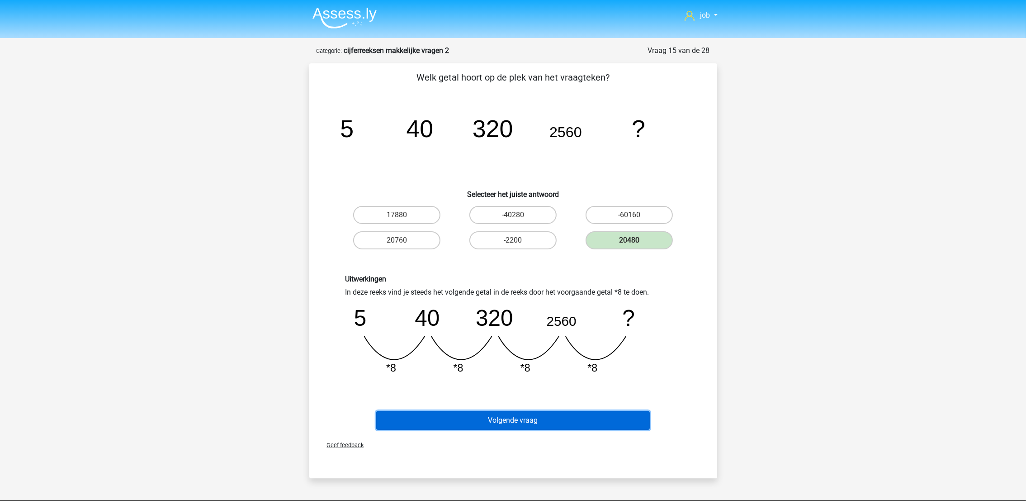
click at [557, 417] on button "Volgende vraag" at bounding box center [513, 420] width 274 height 19
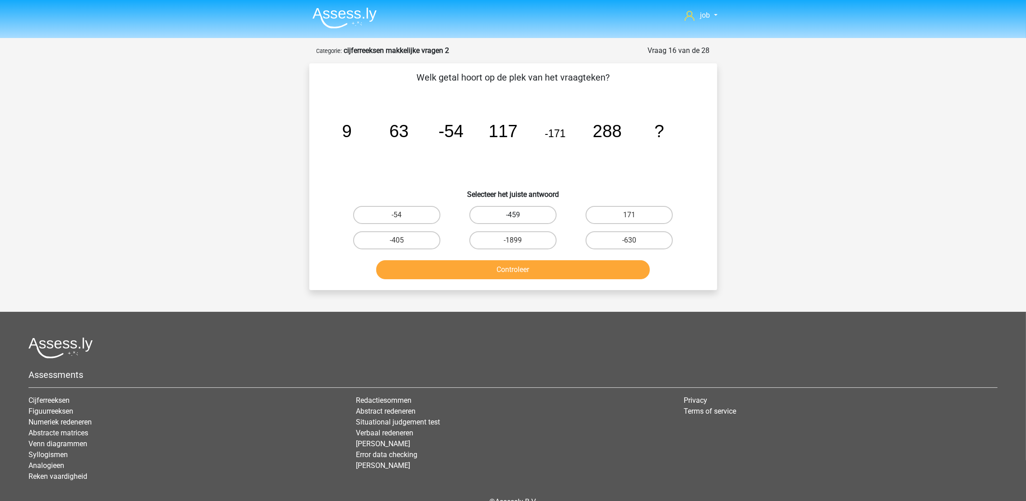
click at [508, 214] on label "-459" at bounding box center [513, 215] width 87 height 18
click at [513, 215] on input "-459" at bounding box center [516, 218] width 6 height 6
radio input "true"
click at [508, 273] on button "Controleer" at bounding box center [513, 269] width 274 height 19
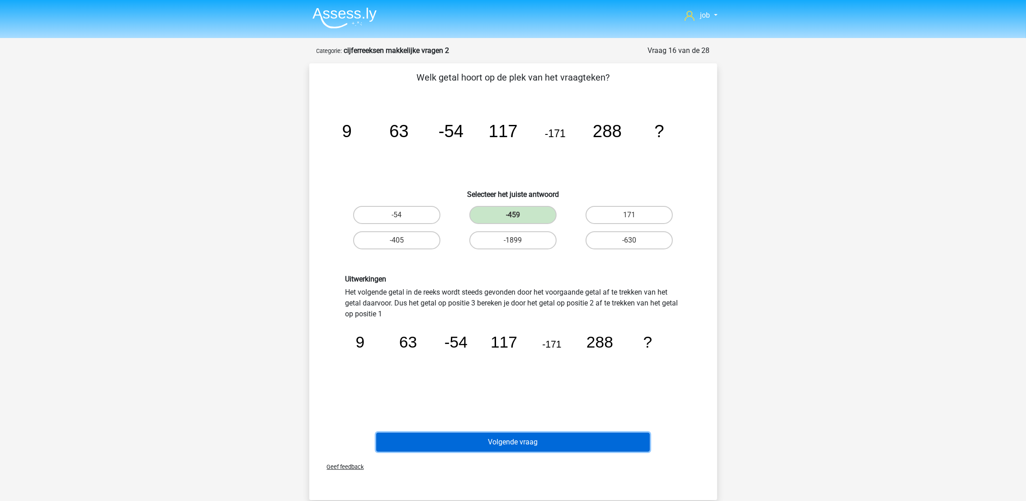
click at [558, 442] on button "Volgende vraag" at bounding box center [513, 441] width 274 height 19
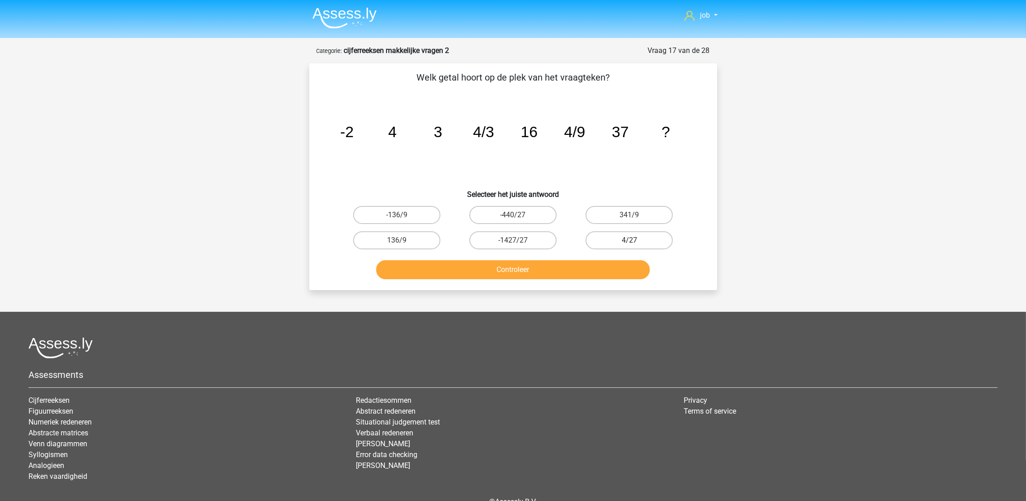
click at [612, 234] on label "4/27" at bounding box center [629, 240] width 87 height 18
click at [630, 240] on input "4/27" at bounding box center [633, 243] width 6 height 6
radio input "true"
click at [598, 268] on button "Controleer" at bounding box center [513, 269] width 274 height 19
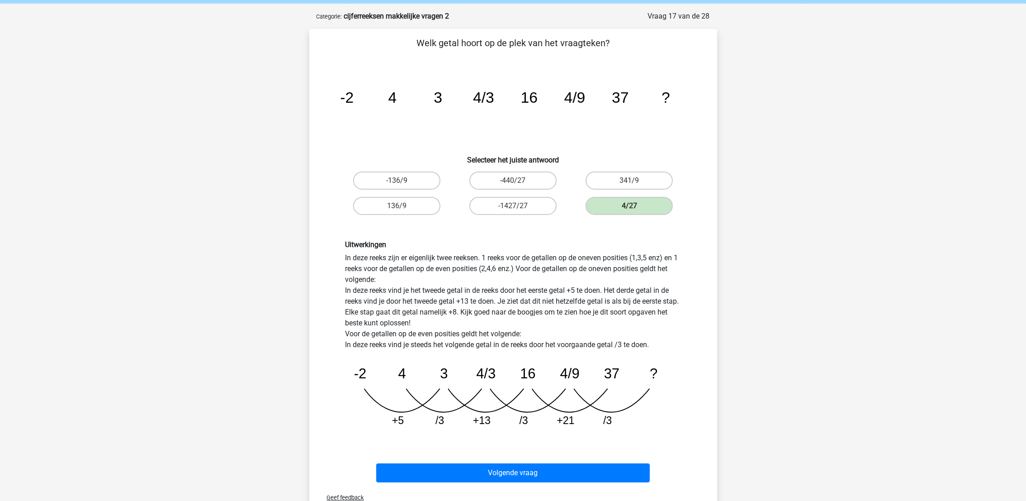
scroll to position [68, 0]
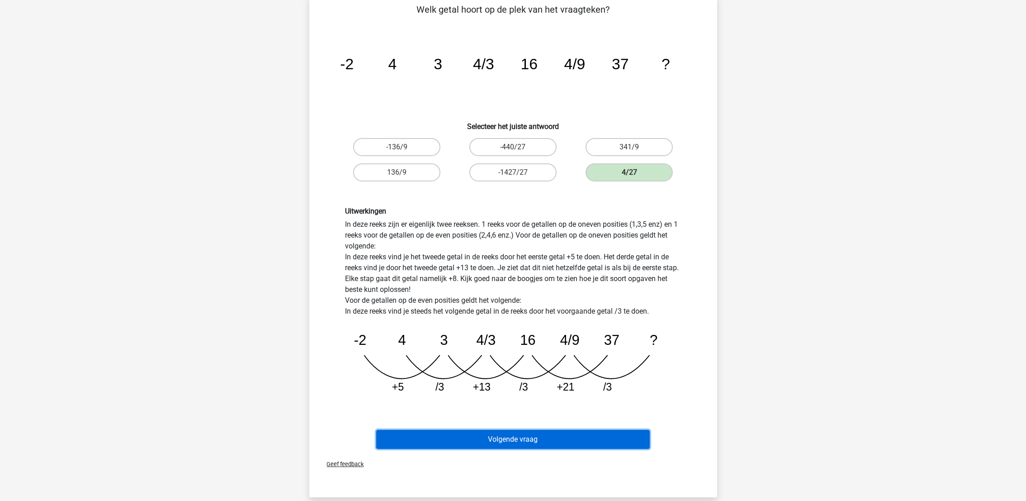
click at [525, 442] on button "Volgende vraag" at bounding box center [513, 439] width 274 height 19
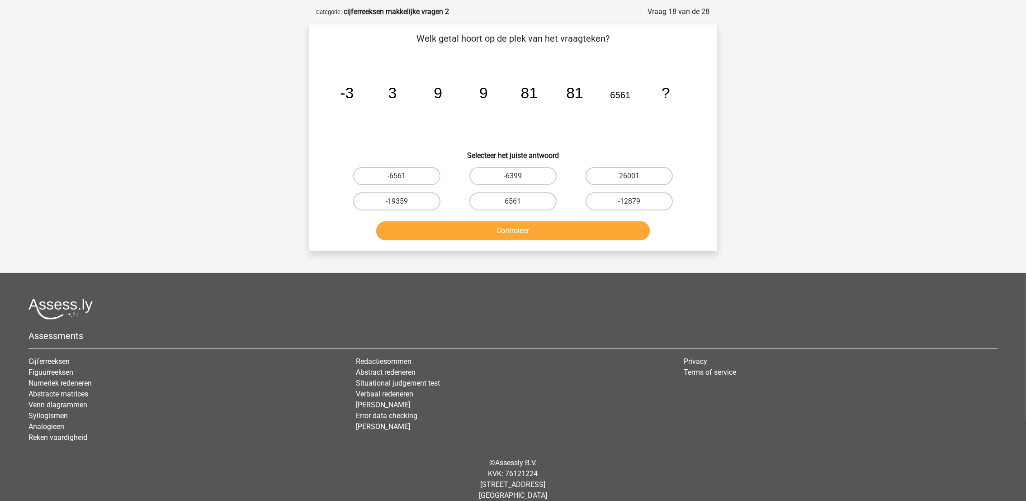
scroll to position [0, 0]
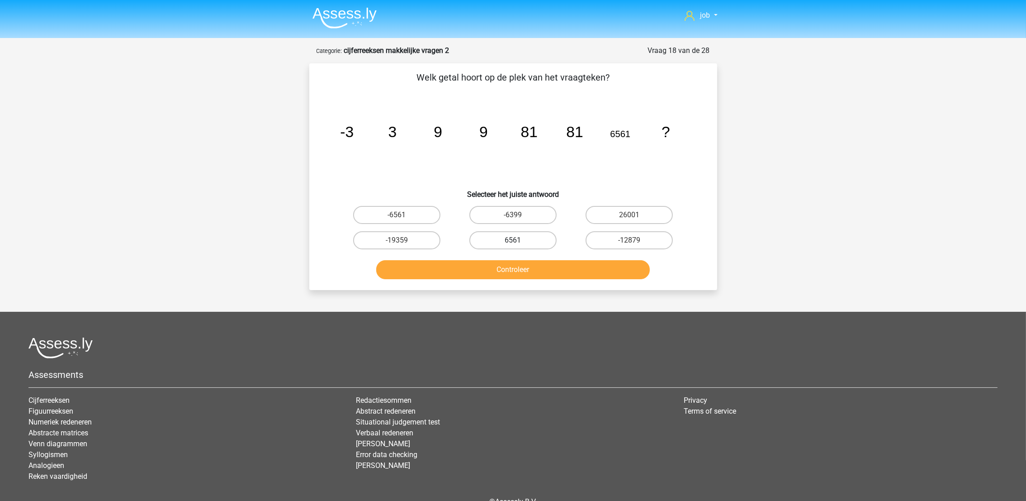
click at [548, 234] on label "6561" at bounding box center [513, 240] width 87 height 18
click at [519, 240] on input "6561" at bounding box center [516, 243] width 6 height 6
radio input "true"
click at [545, 266] on button "Controleer" at bounding box center [513, 269] width 274 height 19
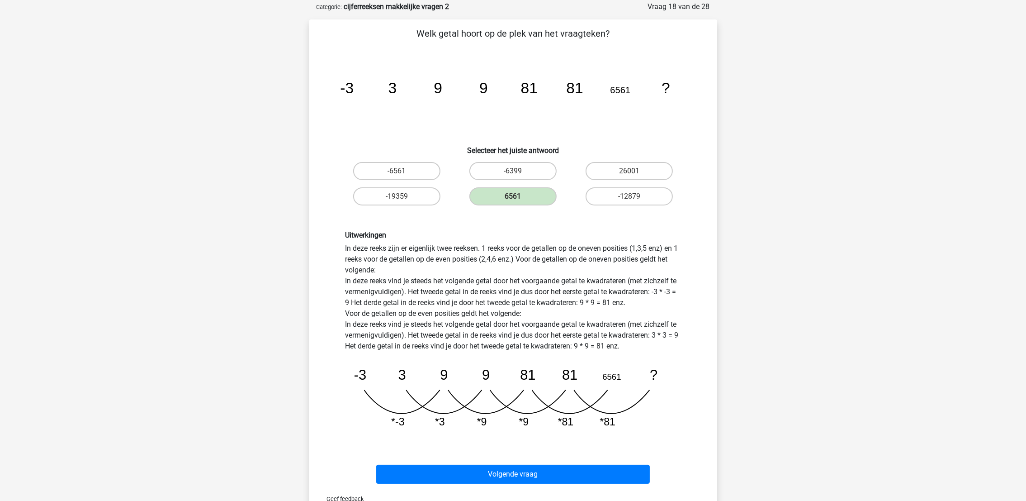
scroll to position [68, 0]
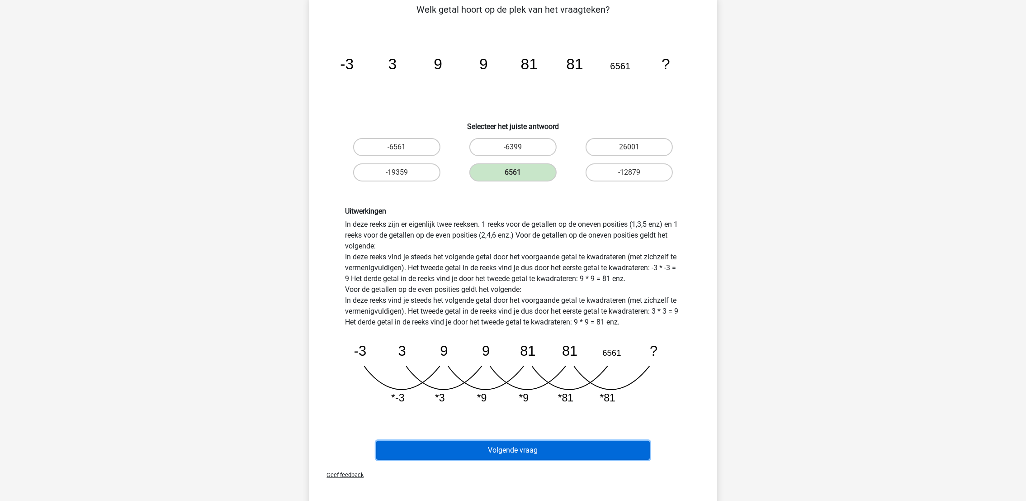
click at [503, 448] on button "Volgende vraag" at bounding box center [513, 450] width 274 height 19
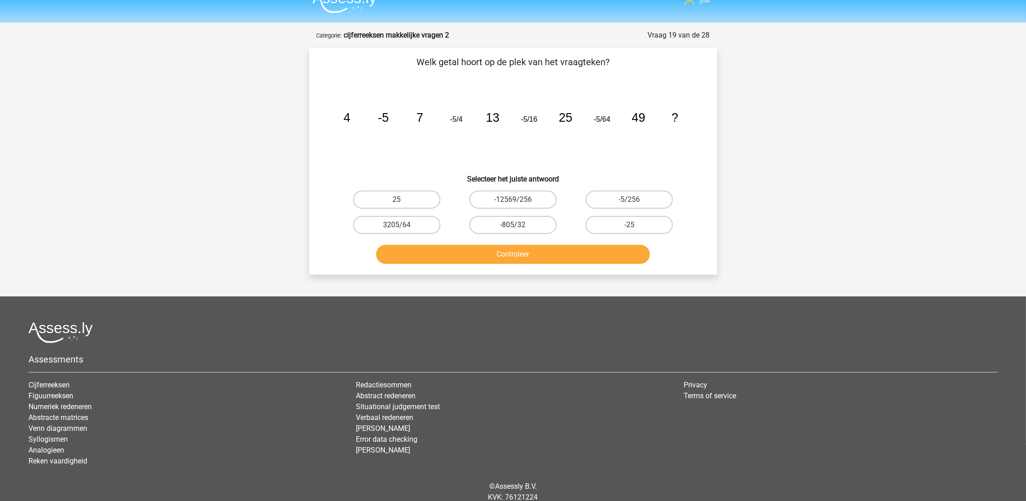
scroll to position [0, 0]
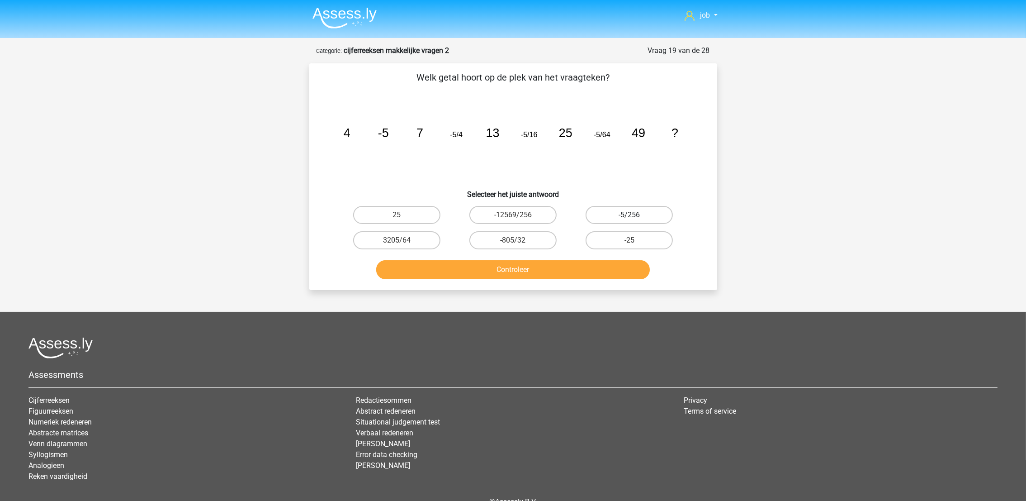
click at [639, 216] on label "-5/256" at bounding box center [629, 215] width 87 height 18
click at [636, 216] on input "-5/256" at bounding box center [633, 218] width 6 height 6
radio input "true"
click at [590, 268] on button "Controleer" at bounding box center [513, 269] width 274 height 19
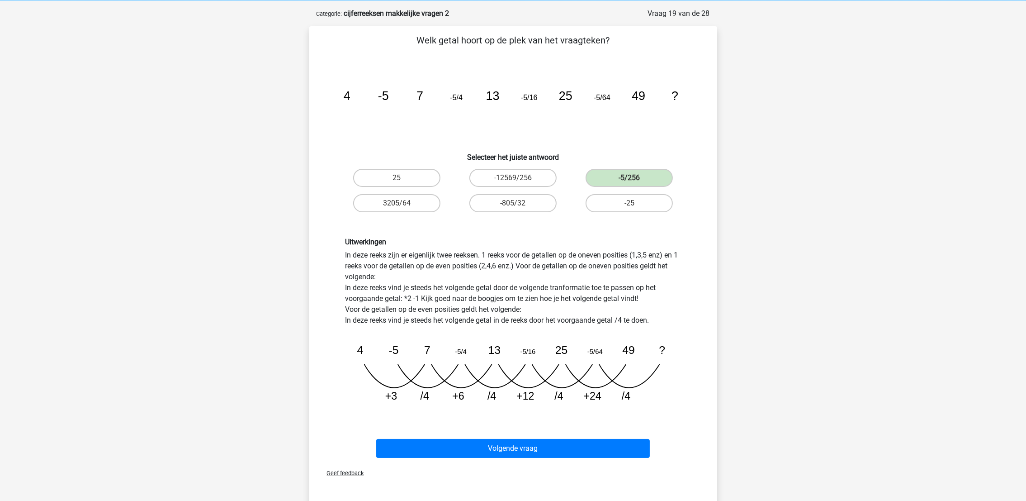
scroll to position [68, 0]
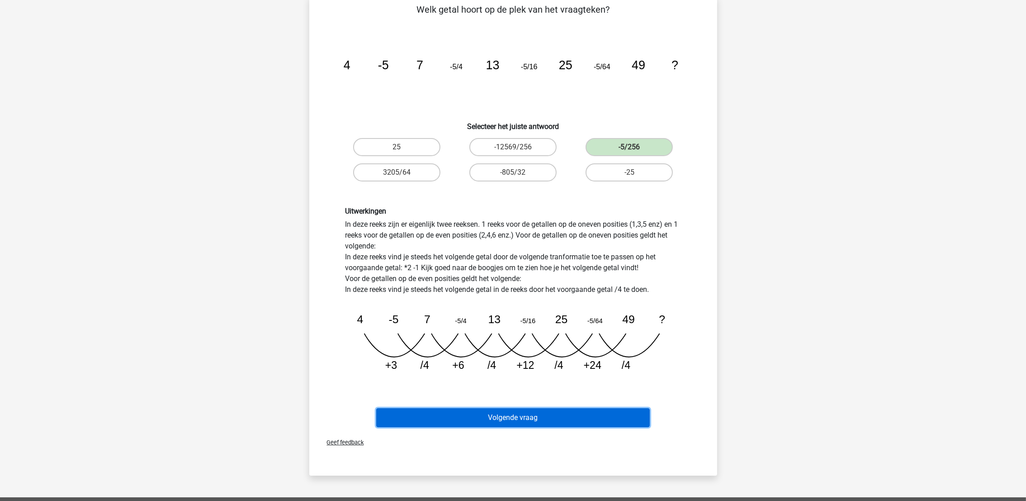
click at [582, 416] on button "Volgende vraag" at bounding box center [513, 417] width 274 height 19
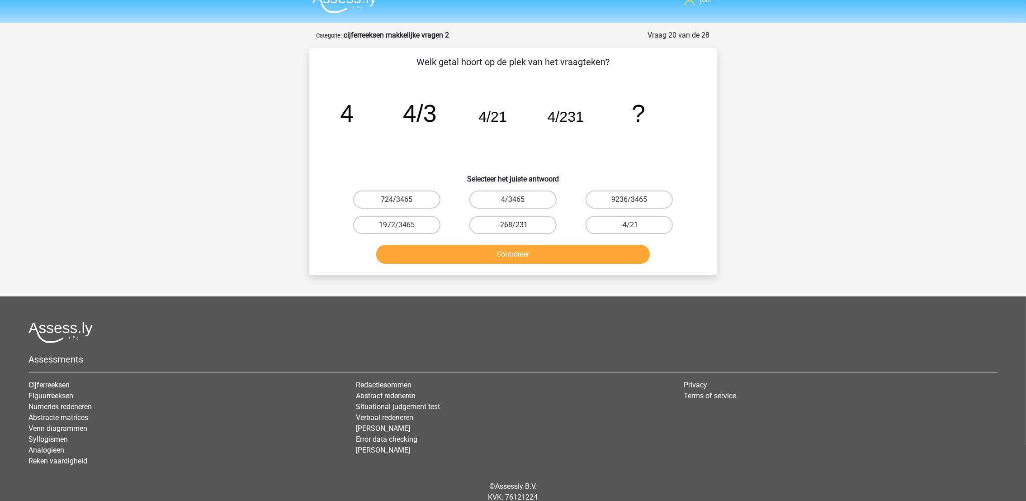
scroll to position [0, 0]
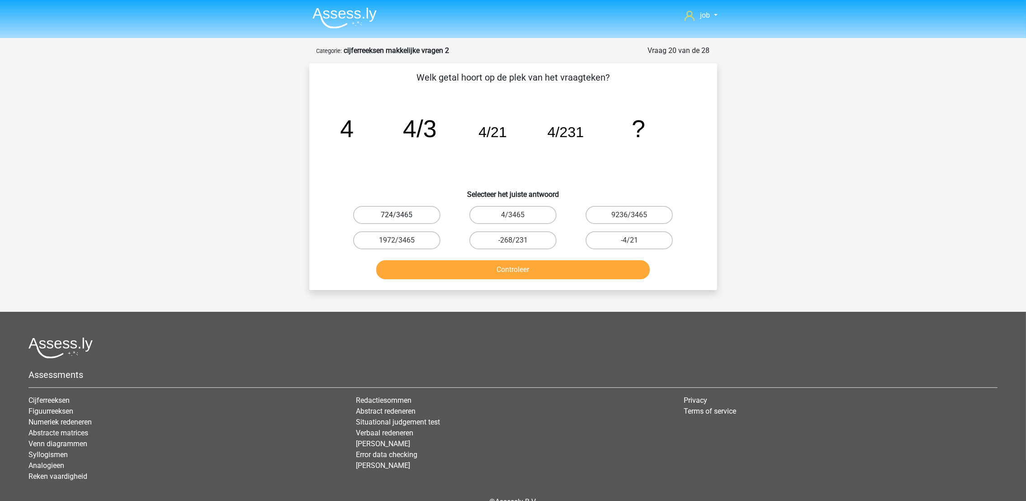
click at [421, 211] on label "724/3465" at bounding box center [396, 215] width 87 height 18
click at [403, 215] on input "724/3465" at bounding box center [400, 218] width 6 height 6
radio input "true"
click at [456, 266] on button "Controleer" at bounding box center [513, 269] width 274 height 19
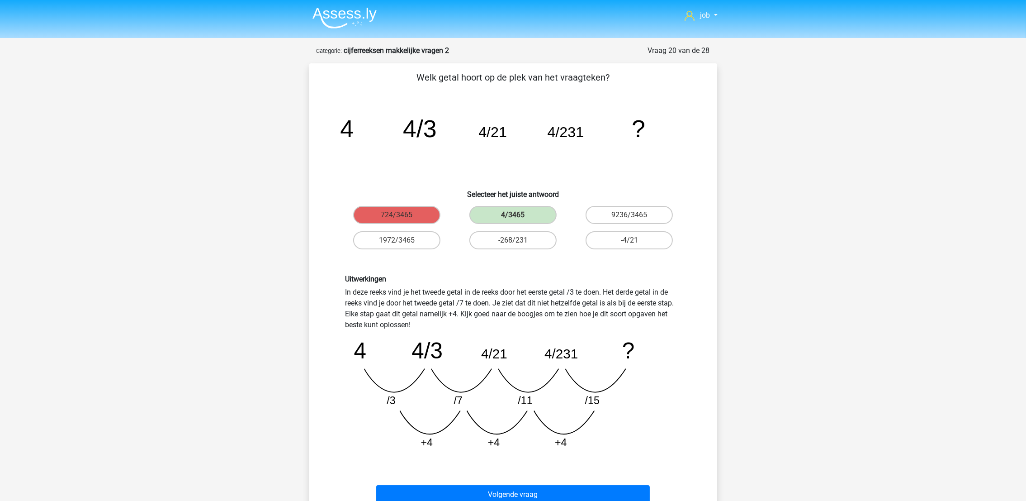
scroll to position [68, 0]
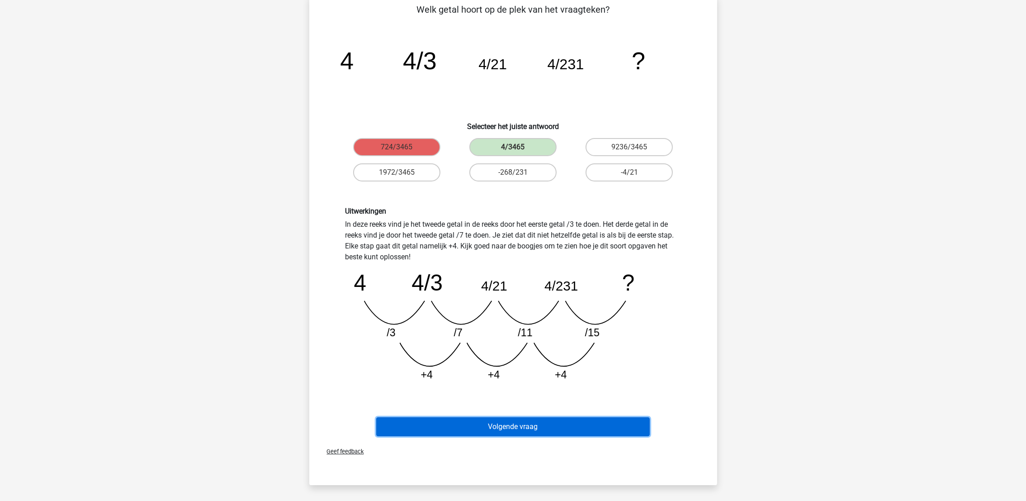
click at [567, 422] on button "Volgende vraag" at bounding box center [513, 426] width 274 height 19
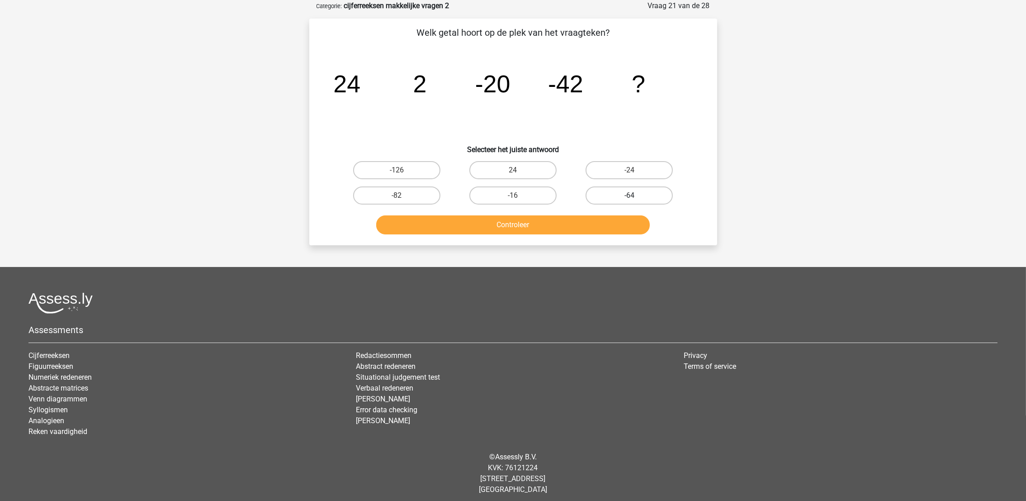
click at [627, 195] on label "-64" at bounding box center [629, 195] width 87 height 18
click at [630, 195] on input "-64" at bounding box center [633, 198] width 6 height 6
radio input "true"
click at [610, 225] on button "Controleer" at bounding box center [513, 224] width 274 height 19
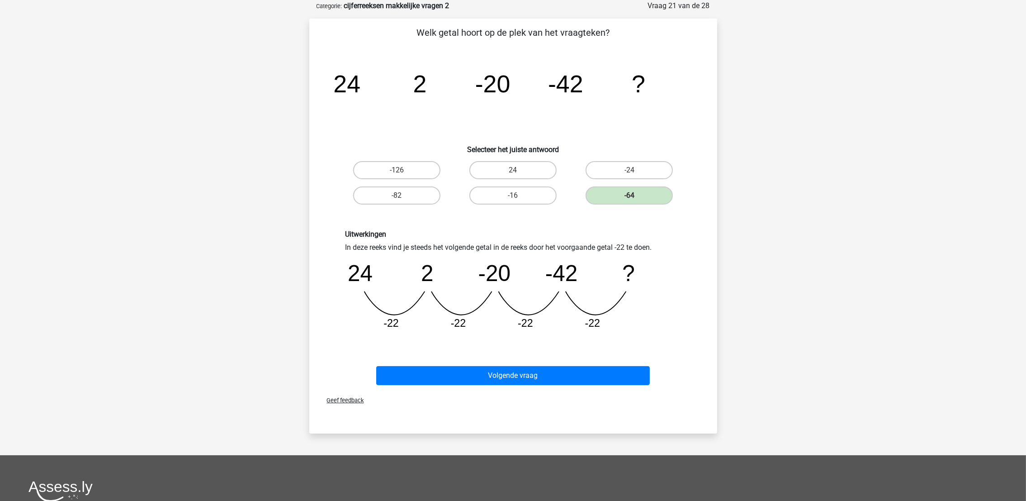
click at [584, 363] on div "Volgende vraag" at bounding box center [513, 374] width 379 height 30
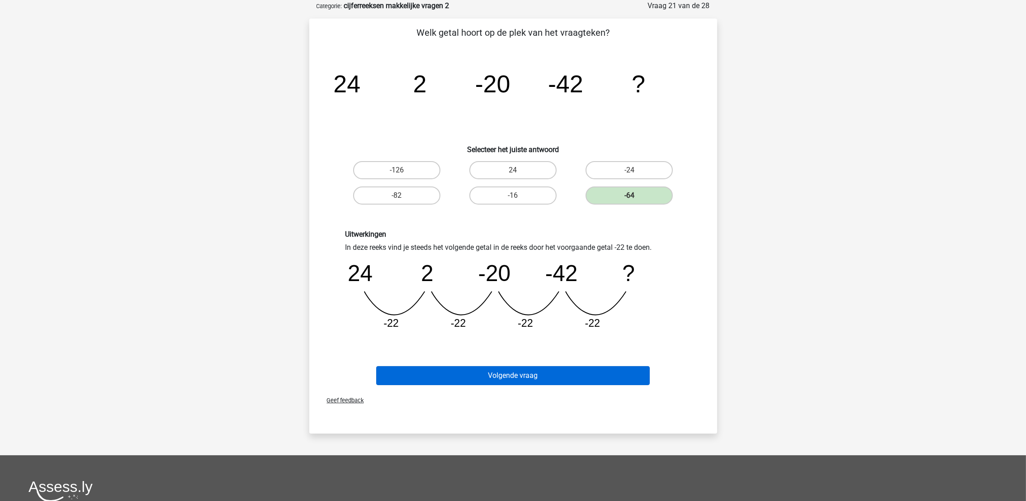
click at [579, 363] on div "Volgende vraag" at bounding box center [513, 374] width 379 height 30
click at [556, 372] on button "Volgende vraag" at bounding box center [513, 375] width 274 height 19
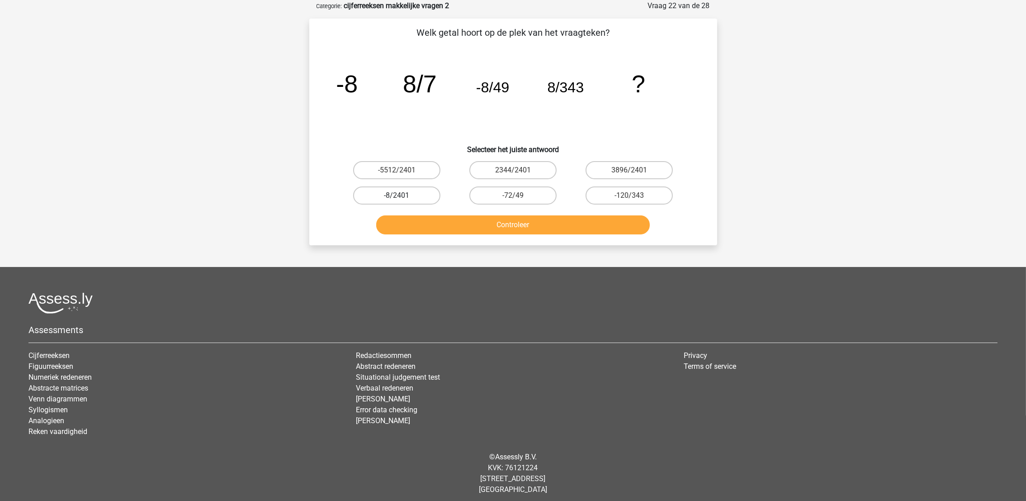
click at [432, 190] on label "-8/2401" at bounding box center [396, 195] width 87 height 18
click at [403, 195] on input "-8/2401" at bounding box center [400, 198] width 6 height 6
radio input "true"
click at [447, 219] on button "Controleer" at bounding box center [513, 224] width 274 height 19
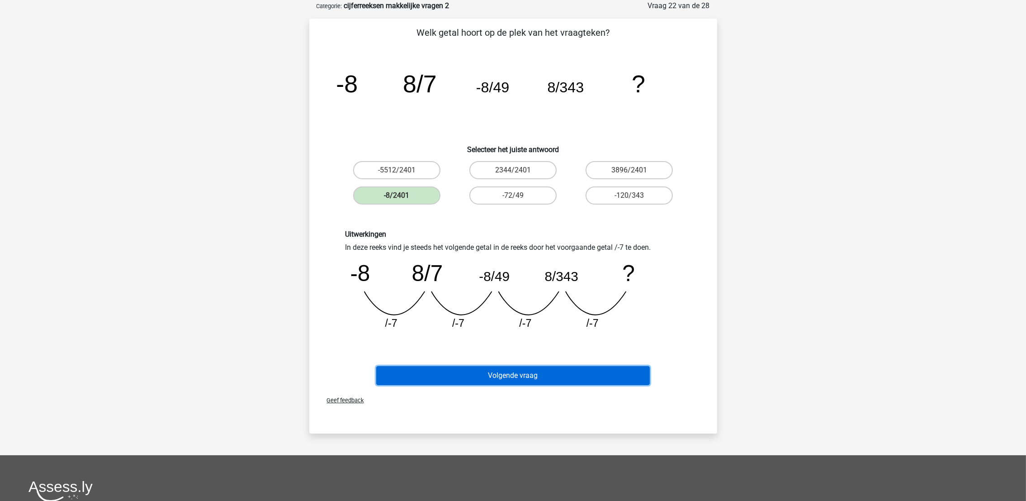
click at [552, 377] on button "Volgende vraag" at bounding box center [513, 375] width 274 height 19
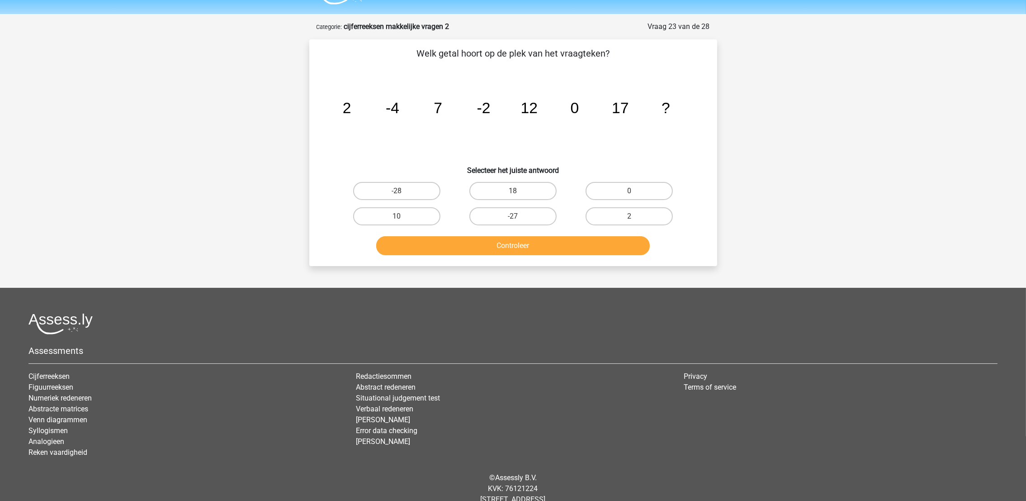
scroll to position [48, 0]
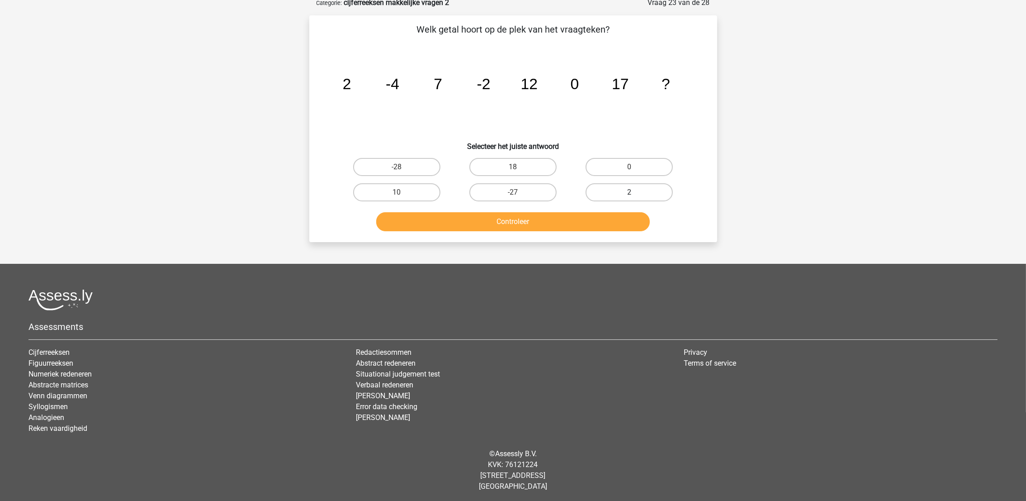
click at [595, 191] on label "2" at bounding box center [629, 192] width 87 height 18
click at [630, 192] on input "2" at bounding box center [633, 195] width 6 height 6
radio input "true"
click at [588, 221] on button "Controleer" at bounding box center [513, 221] width 274 height 19
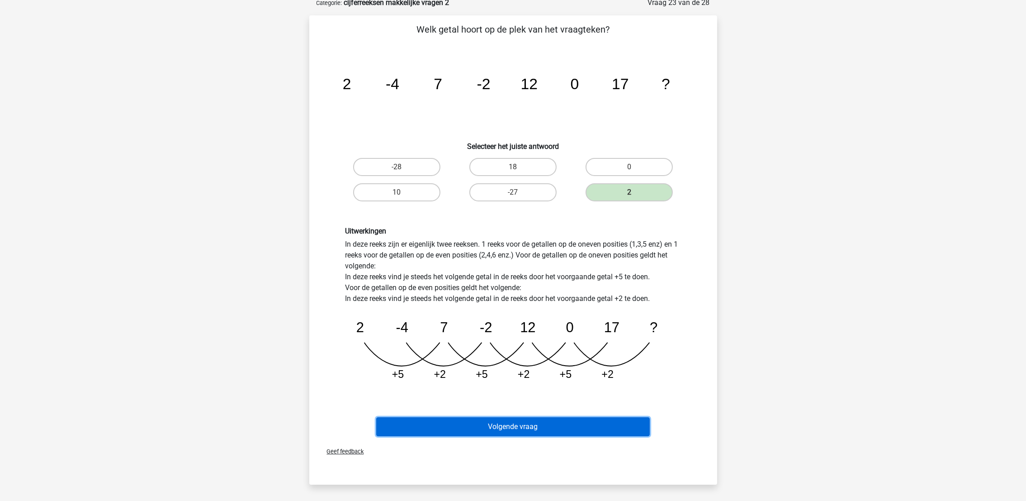
click at [586, 425] on button "Volgende vraag" at bounding box center [513, 426] width 274 height 19
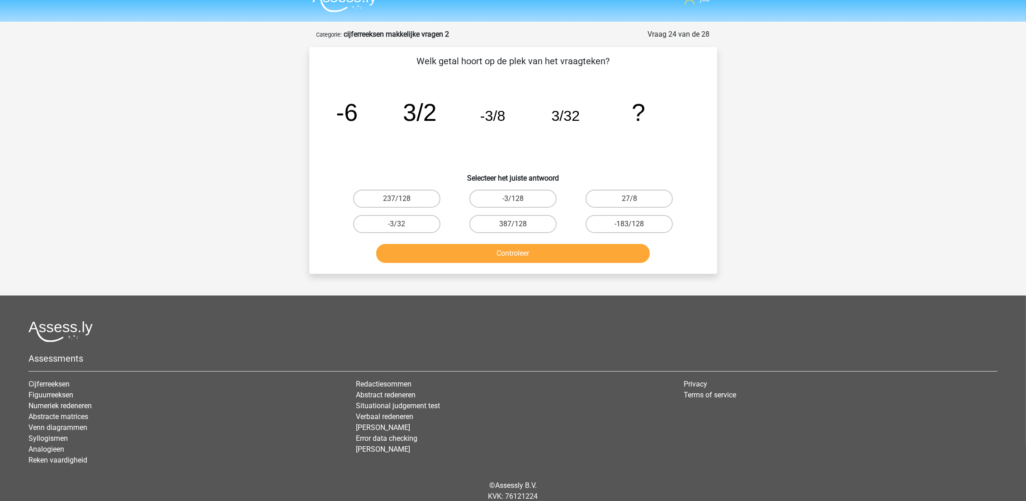
scroll to position [0, 0]
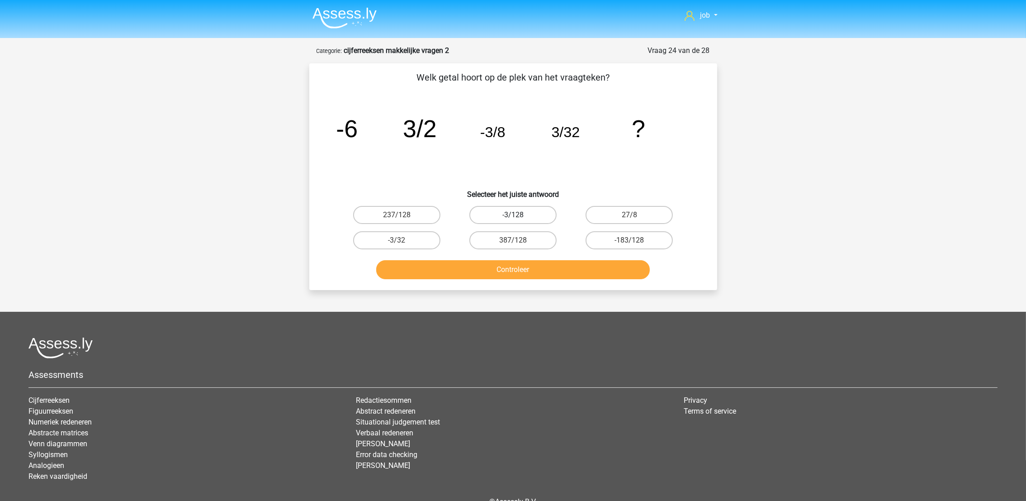
click at [531, 211] on label "-3/128" at bounding box center [513, 215] width 87 height 18
click at [519, 215] on input "-3/128" at bounding box center [516, 218] width 6 height 6
radio input "true"
click at [522, 266] on button "Controleer" at bounding box center [513, 269] width 274 height 19
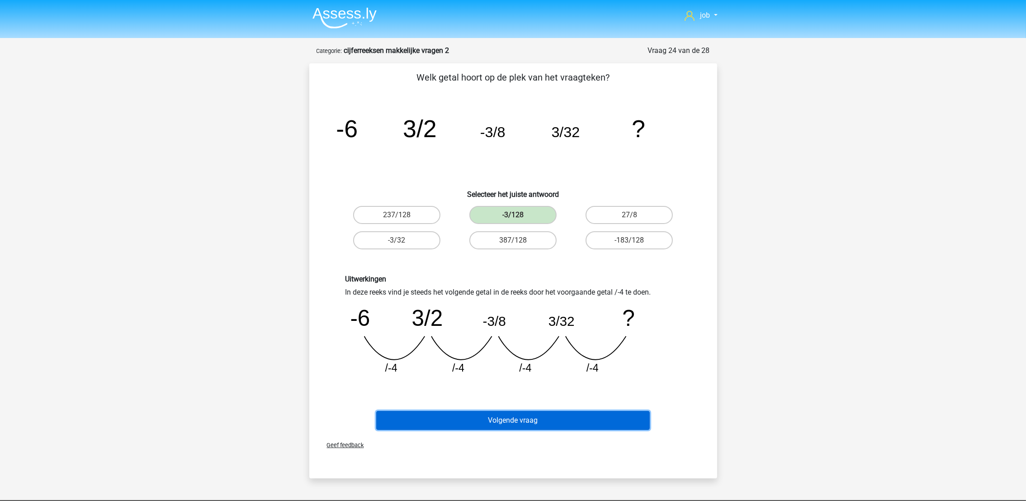
click at [535, 422] on button "Volgende vraag" at bounding box center [513, 420] width 274 height 19
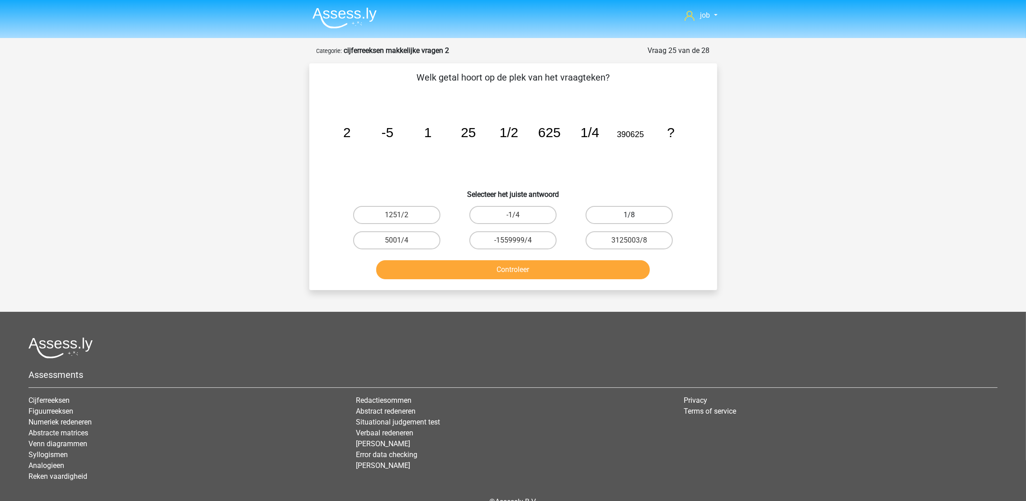
click at [651, 211] on label "1/8" at bounding box center [629, 215] width 87 height 18
click at [636, 215] on input "1/8" at bounding box center [633, 218] width 6 height 6
radio input "true"
drag, startPoint x: 635, startPoint y: 273, endPoint x: 634, endPoint y: 269, distance: 4.6
click at [634, 269] on button "Controleer" at bounding box center [513, 269] width 274 height 19
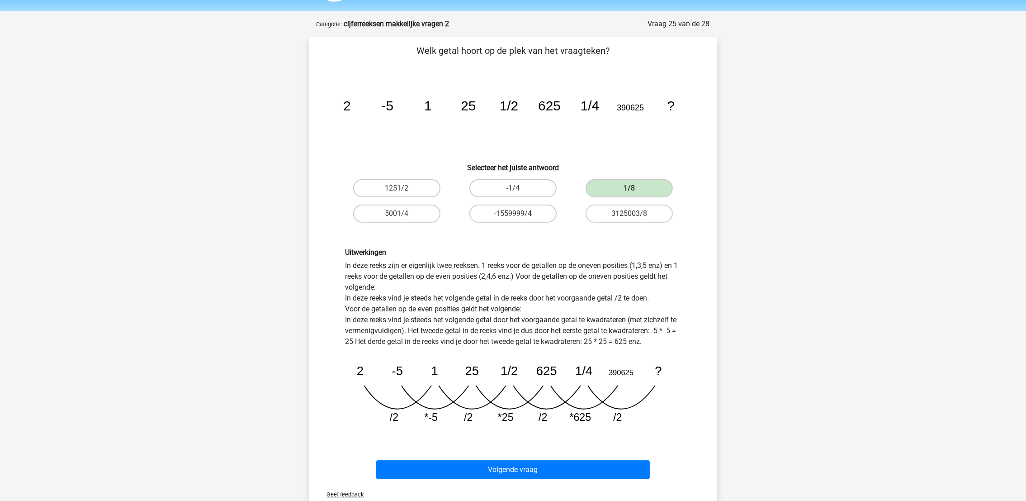
scroll to position [68, 0]
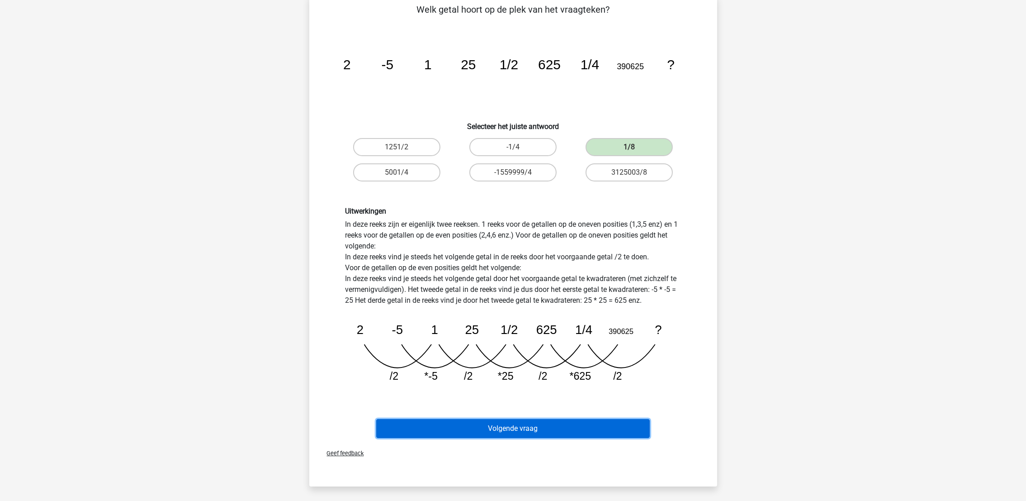
click at [598, 423] on button "Volgende vraag" at bounding box center [513, 428] width 274 height 19
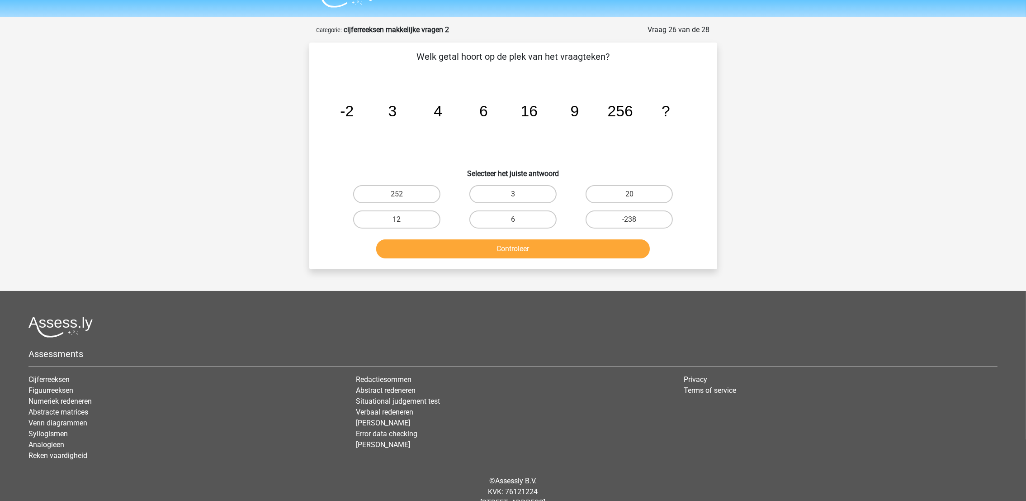
scroll to position [0, 0]
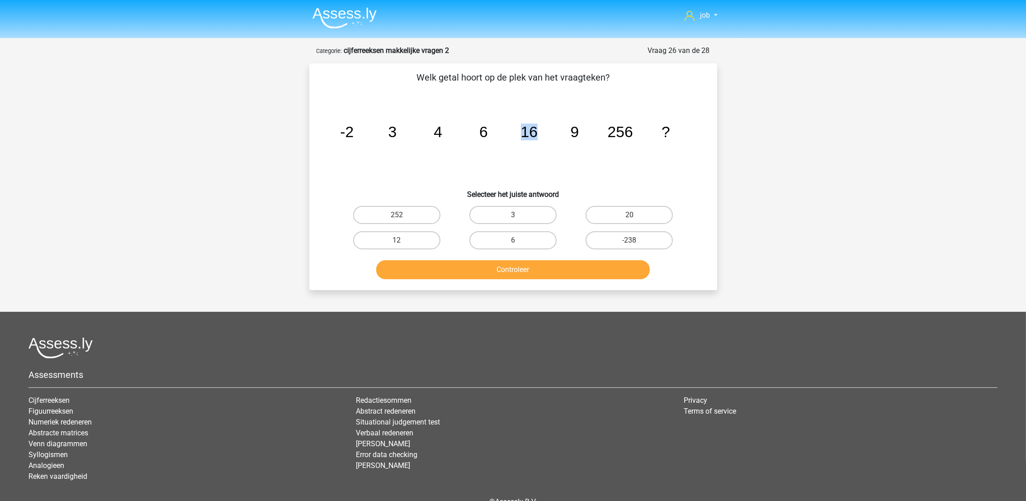
drag, startPoint x: 526, startPoint y: 129, endPoint x: 551, endPoint y: 133, distance: 25.7
click at [551, 133] on icon "image/svg+xml -2 3 4 6 16 9 256 ?" at bounding box center [513, 136] width 365 height 91
drag, startPoint x: 551, startPoint y: 133, endPoint x: 454, endPoint y: 119, distance: 98.7
click at [454, 119] on icon "image/svg+xml -2 3 4 6 16 9 256 ?" at bounding box center [513, 136] width 365 height 91
click at [422, 242] on label "12" at bounding box center [396, 240] width 87 height 18
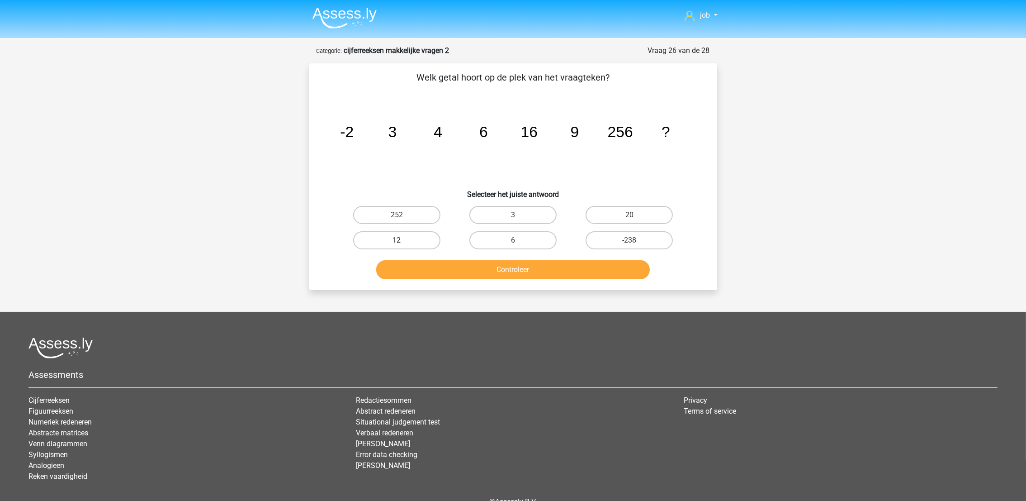
click at [403, 242] on input "12" at bounding box center [400, 243] width 6 height 6
radio input "true"
click at [432, 268] on button "Controleer" at bounding box center [513, 269] width 274 height 19
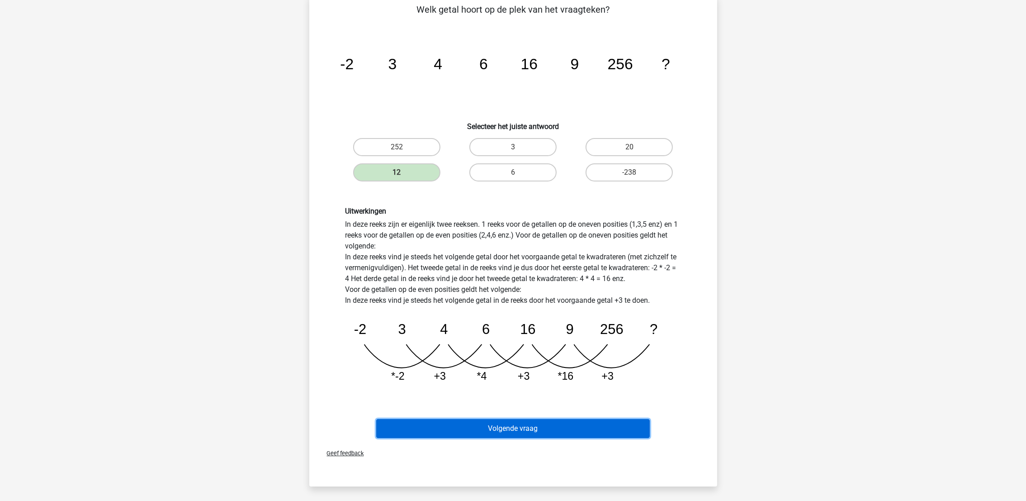
click at [517, 427] on button "Volgende vraag" at bounding box center [513, 428] width 274 height 19
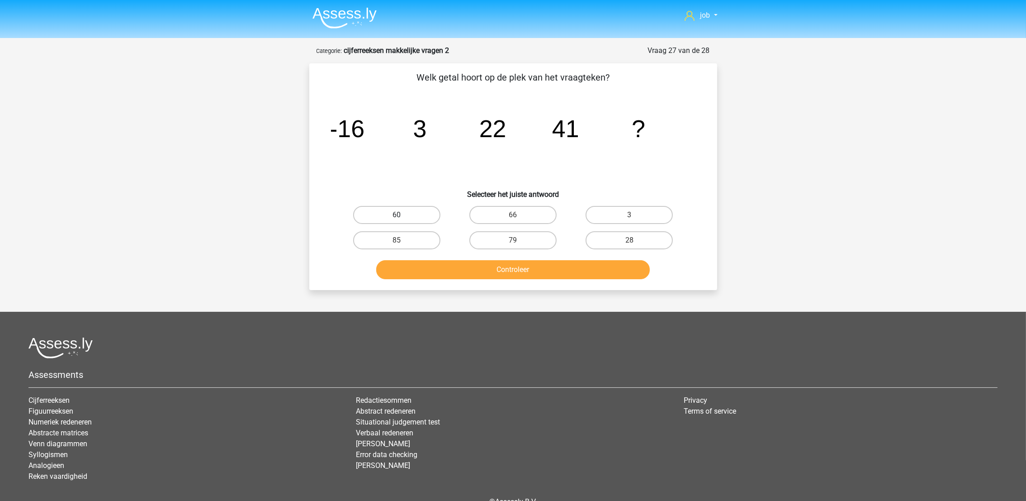
click at [420, 212] on label "60" at bounding box center [396, 215] width 87 height 18
click at [403, 215] on input "60" at bounding box center [400, 218] width 6 height 6
radio input "true"
click at [451, 266] on button "Controleer" at bounding box center [513, 269] width 274 height 19
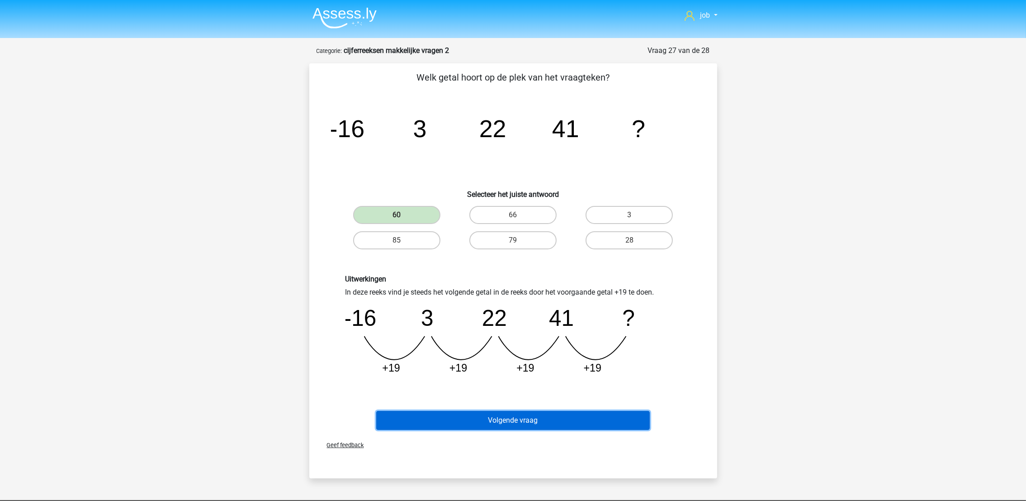
click at [514, 411] on button "Volgende vraag" at bounding box center [513, 420] width 274 height 19
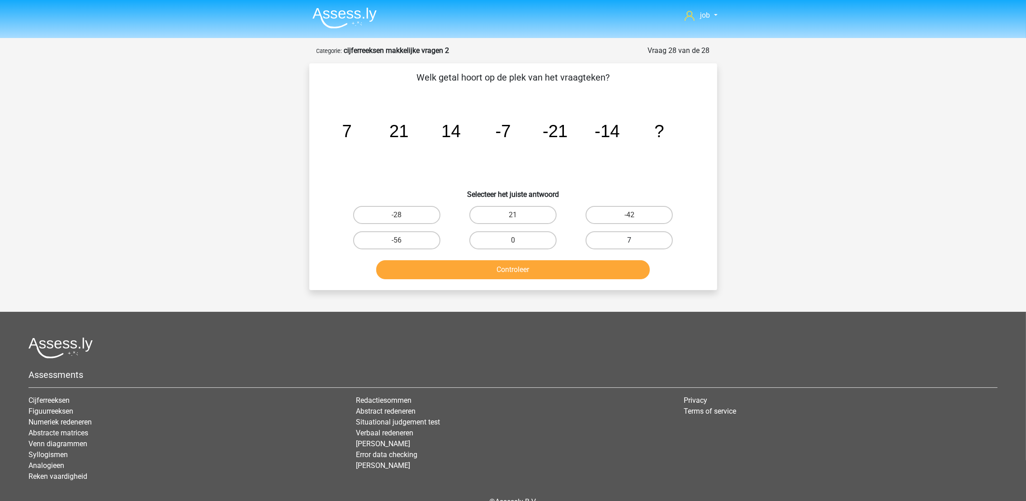
click at [611, 235] on label "7" at bounding box center [629, 240] width 87 height 18
click at [630, 240] on input "7" at bounding box center [633, 243] width 6 height 6
radio input "true"
click at [608, 264] on button "Controleer" at bounding box center [513, 269] width 274 height 19
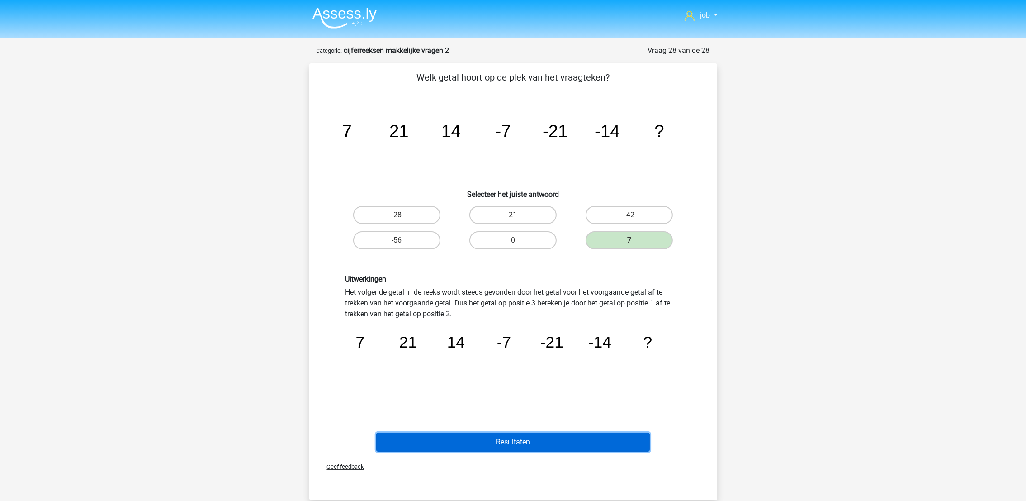
click at [579, 439] on button "Resultaten" at bounding box center [513, 441] width 274 height 19
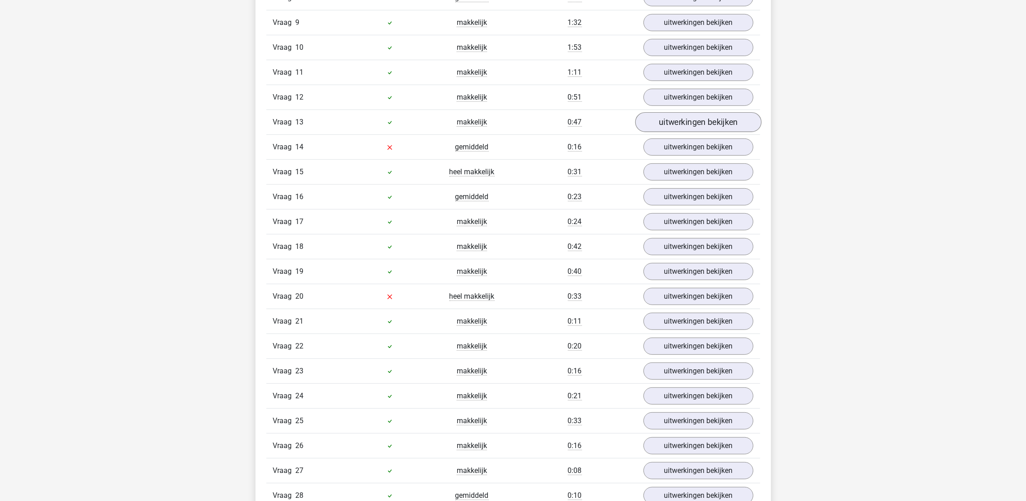
scroll to position [882, 0]
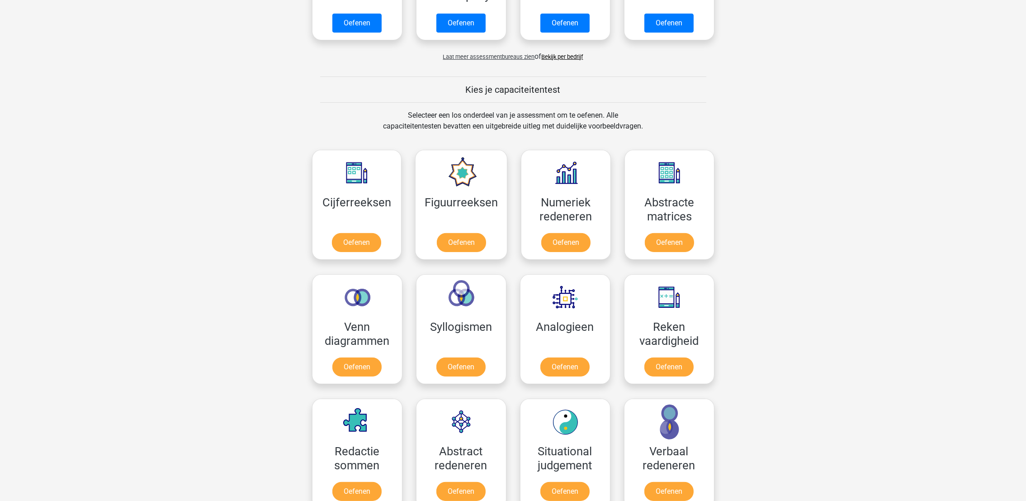
scroll to position [339, 0]
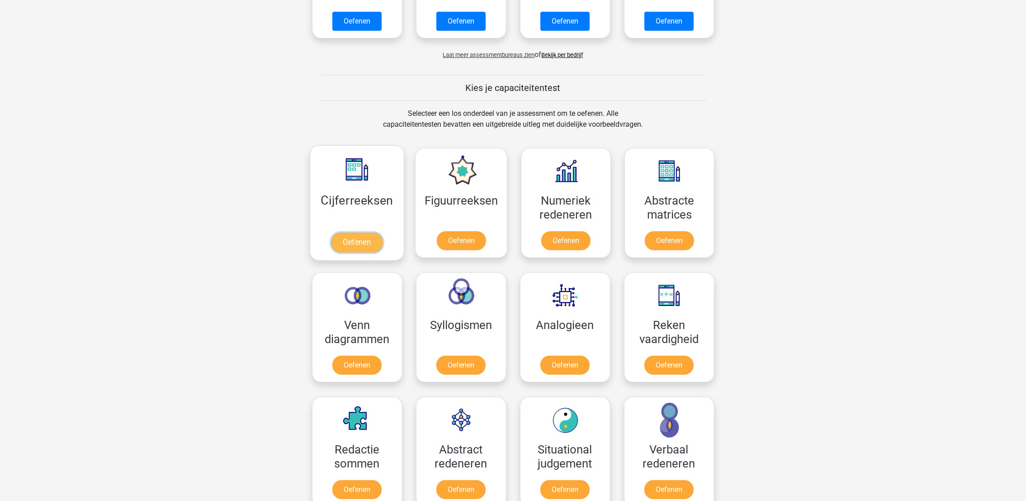
click at [373, 233] on link "Oefenen" at bounding box center [357, 243] width 52 height 20
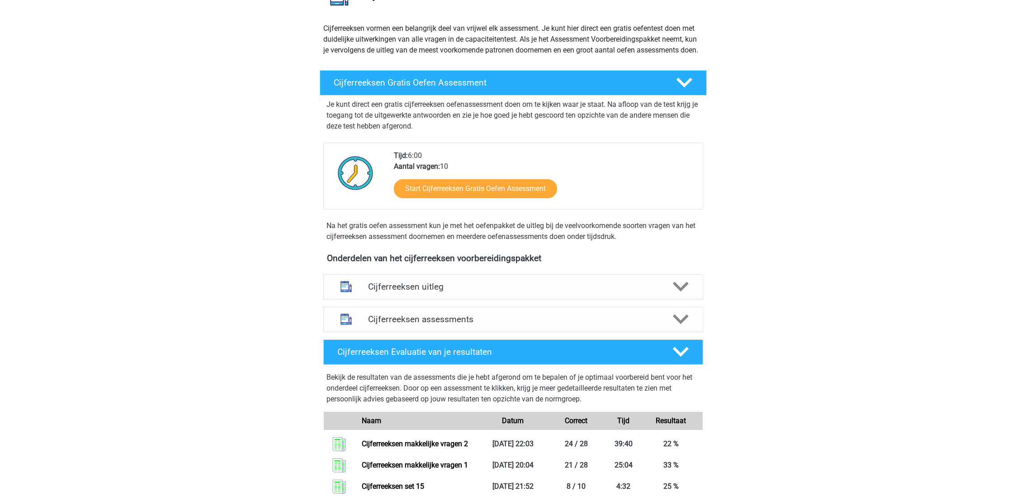
scroll to position [203, 0]
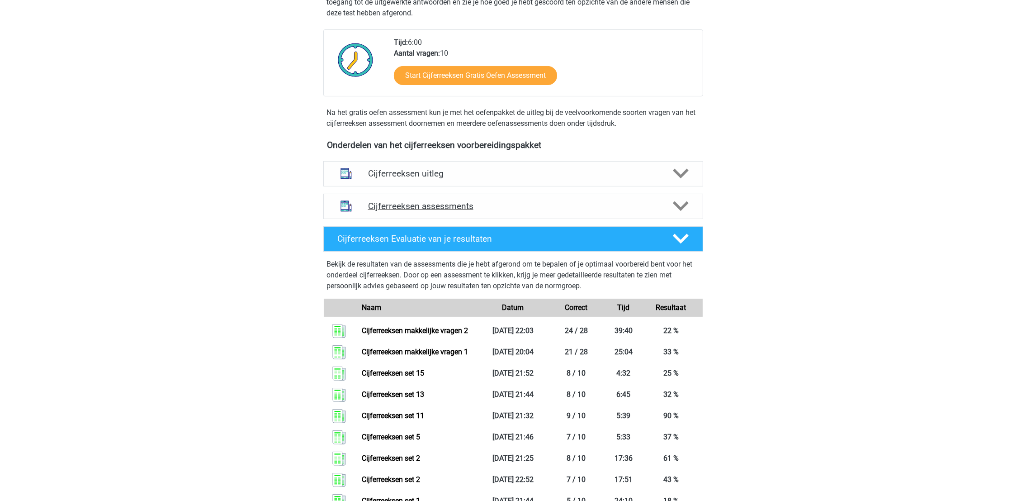
click at [507, 209] on div "Cijferreeksen assessments" at bounding box center [513, 206] width 380 height 25
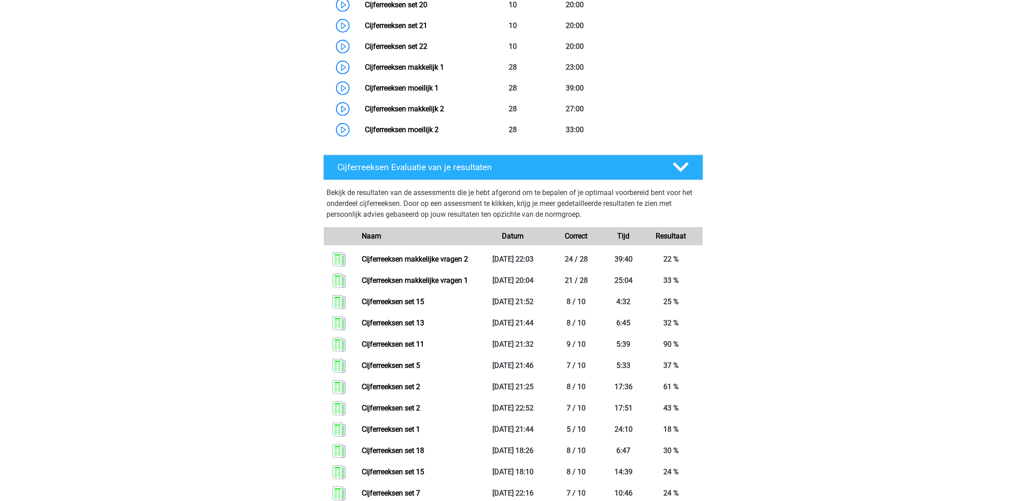
scroll to position [814, 0]
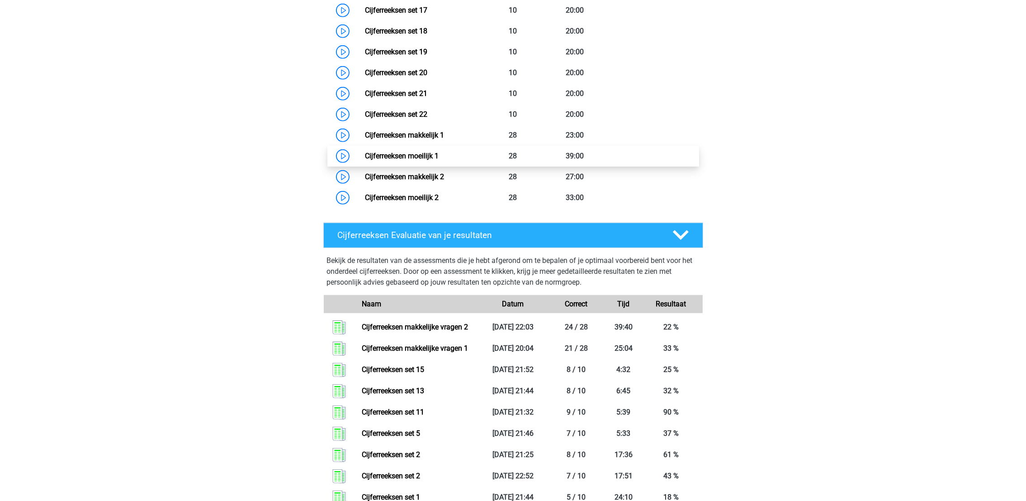
click at [439, 160] on link "Cijferreeksen moeilijk 1" at bounding box center [402, 156] width 74 height 9
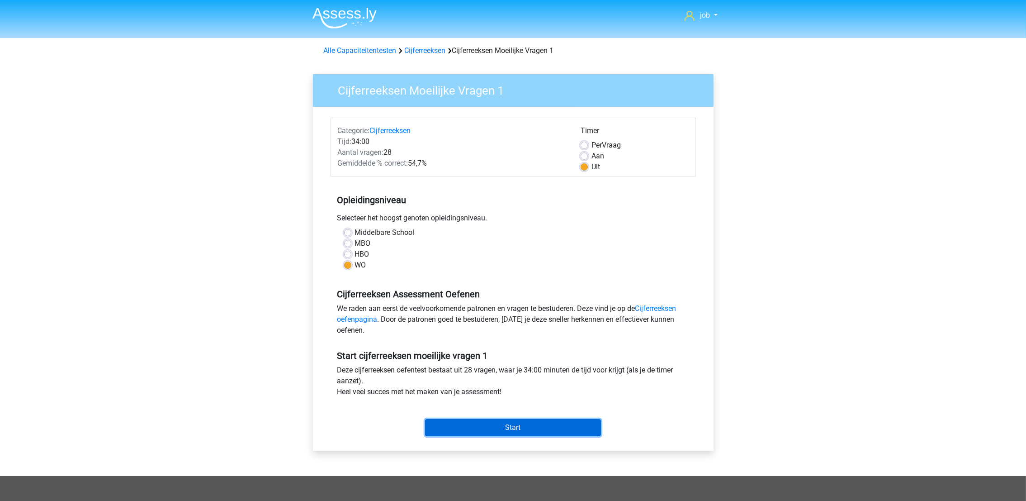
click at [457, 427] on input "Start" at bounding box center [513, 427] width 176 height 17
click at [477, 428] on input "Start" at bounding box center [513, 427] width 176 height 17
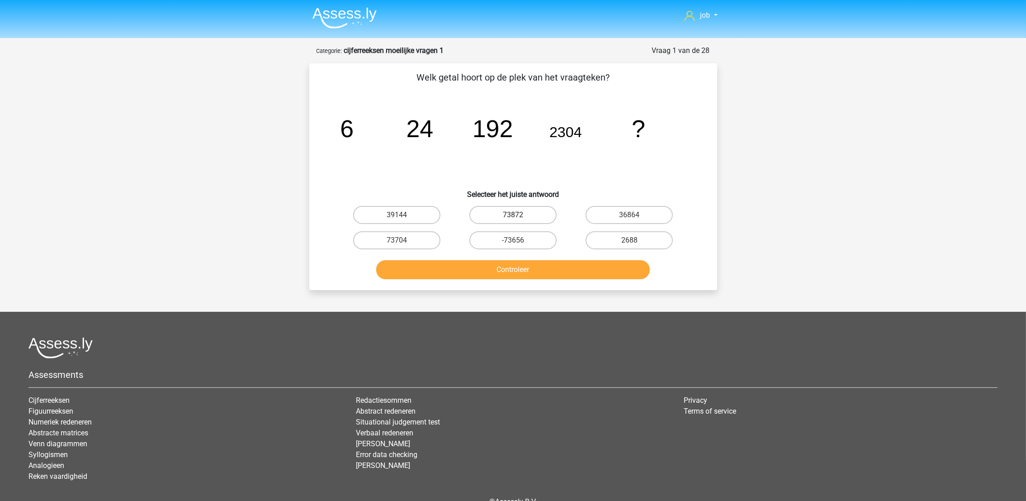
click at [538, 220] on label "73872" at bounding box center [513, 215] width 87 height 18
click at [519, 220] on input "73872" at bounding box center [516, 218] width 6 height 6
radio input "true"
click at [537, 269] on button "Controleer" at bounding box center [513, 269] width 274 height 19
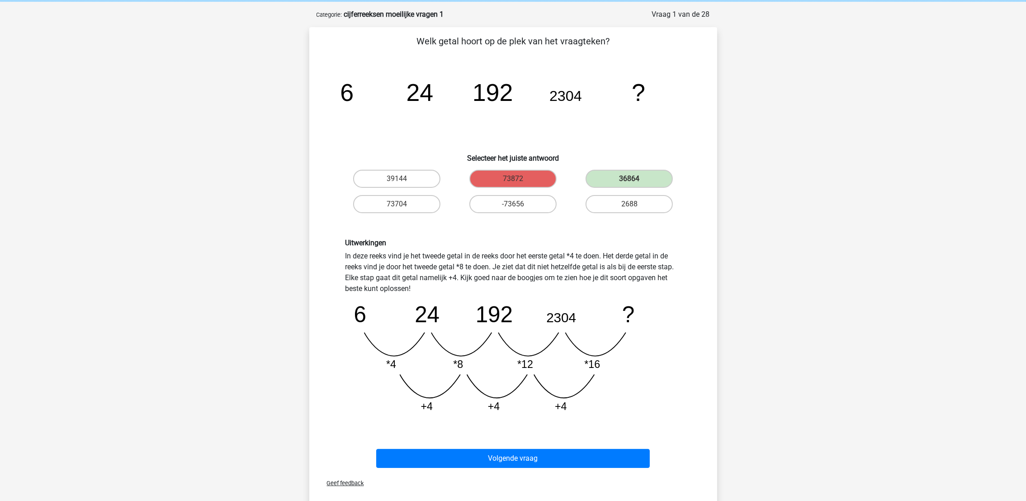
scroll to position [68, 0]
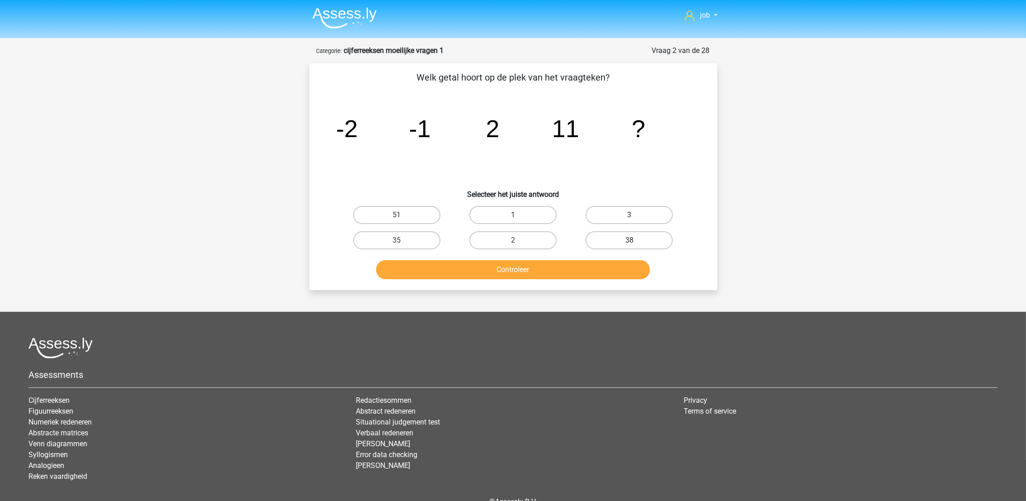
click at [603, 233] on label "38" at bounding box center [629, 240] width 87 height 18
click at [630, 240] on input "38" at bounding box center [633, 243] width 6 height 6
radio input "true"
click at [603, 265] on button "Controleer" at bounding box center [513, 269] width 274 height 19
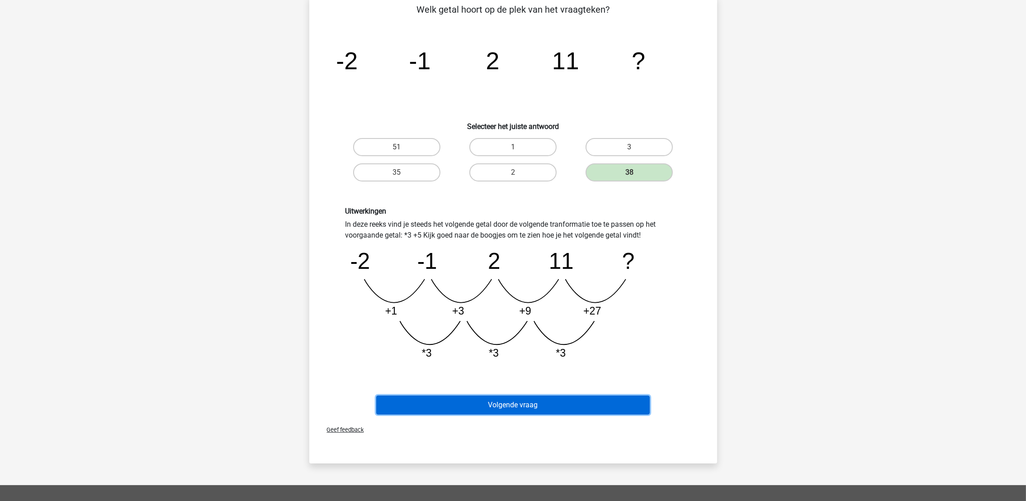
click at [570, 400] on button "Volgende vraag" at bounding box center [513, 404] width 274 height 19
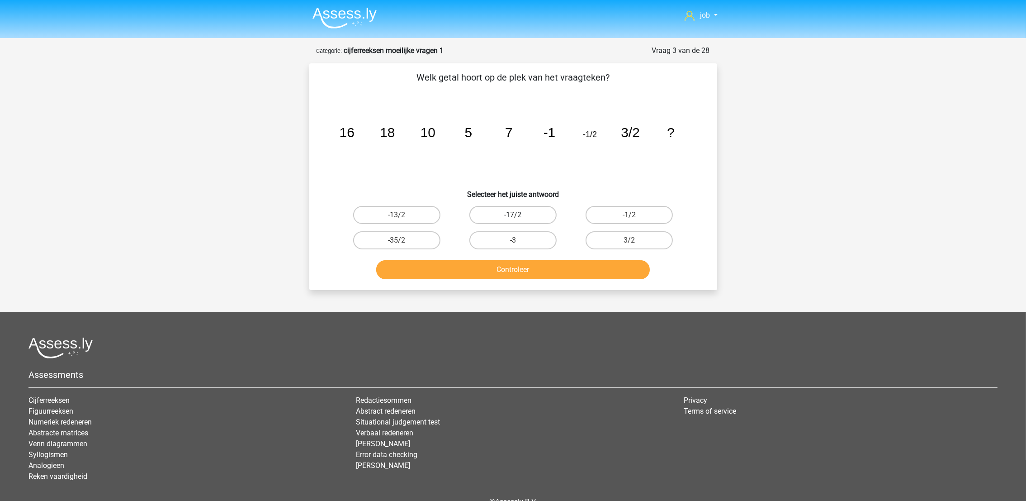
click at [527, 207] on label "-17/2" at bounding box center [513, 215] width 87 height 18
click at [519, 215] on input "-17/2" at bounding box center [516, 218] width 6 height 6
radio input "true"
click at [617, 214] on label "-1/2" at bounding box center [629, 215] width 87 height 18
click at [630, 215] on input "-1/2" at bounding box center [633, 218] width 6 height 6
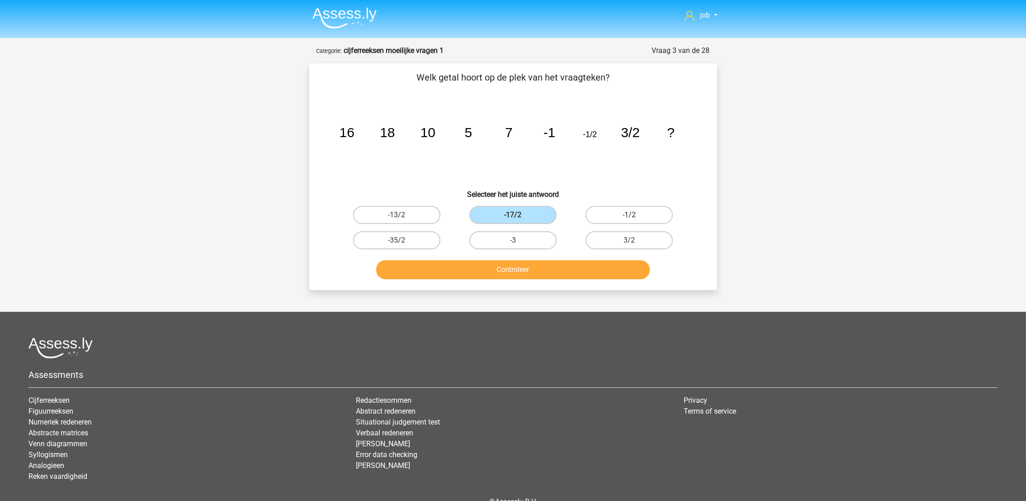
radio input "true"
click at [577, 264] on button "Controleer" at bounding box center [513, 269] width 274 height 19
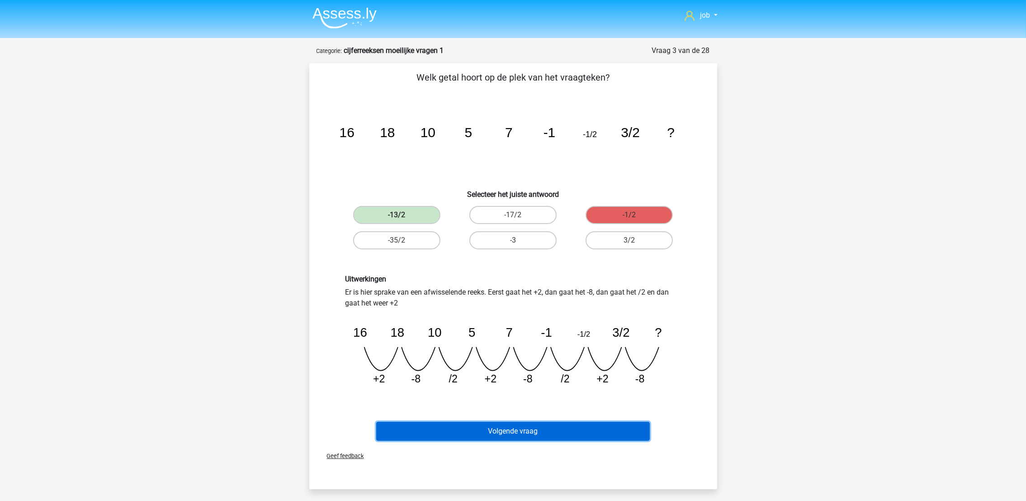
click at [535, 423] on button "Volgende vraag" at bounding box center [513, 431] width 274 height 19
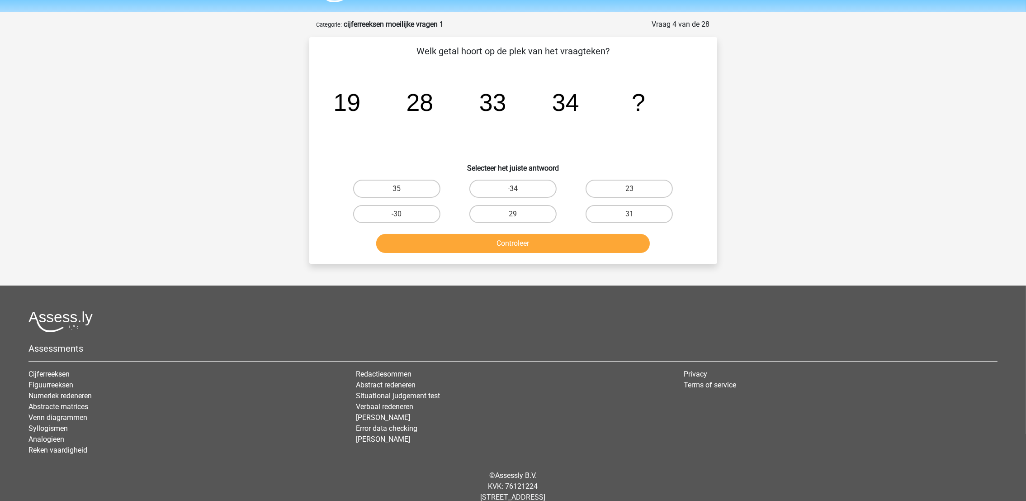
scroll to position [45, 0]
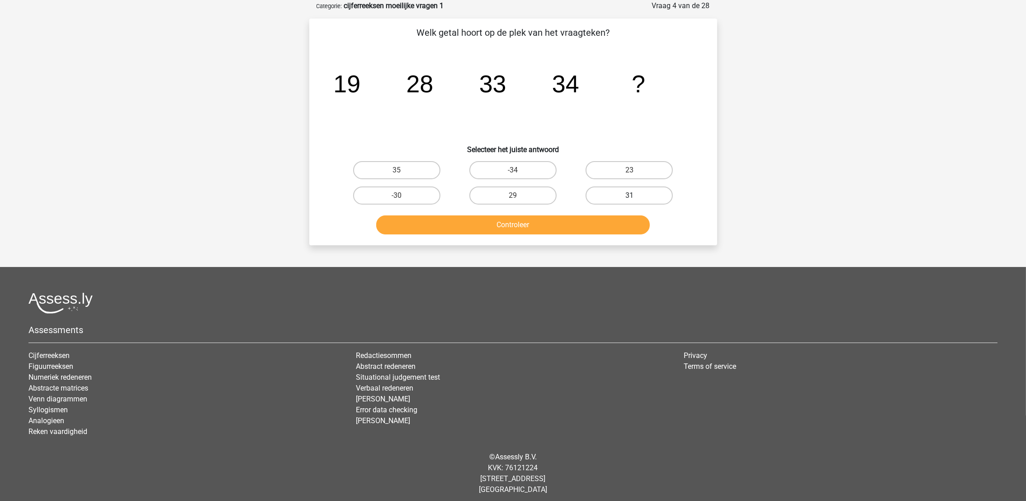
click at [659, 188] on label "31" at bounding box center [629, 195] width 87 height 18
click at [636, 195] on input "31" at bounding box center [633, 198] width 6 height 6
radio input "true"
click at [629, 223] on button "Controleer" at bounding box center [513, 224] width 274 height 19
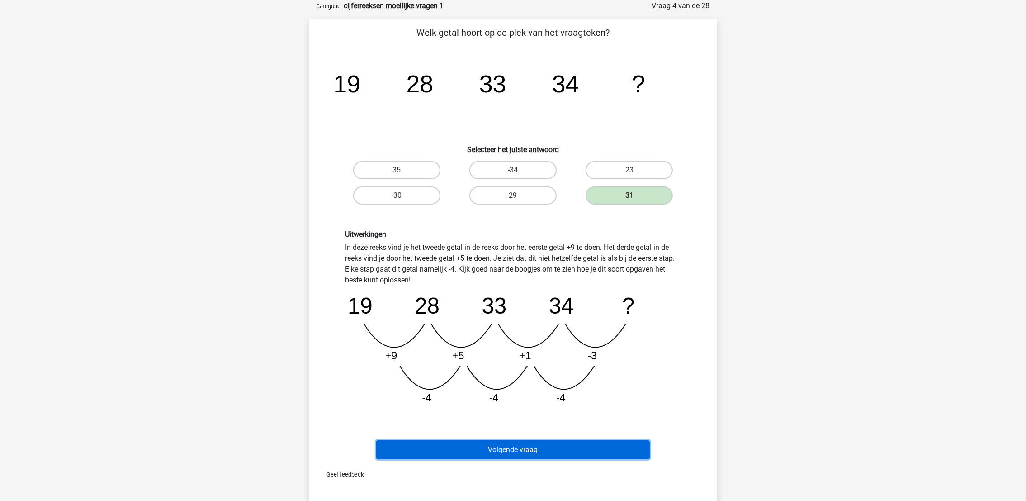
click at [610, 442] on button "Volgende vraag" at bounding box center [513, 449] width 274 height 19
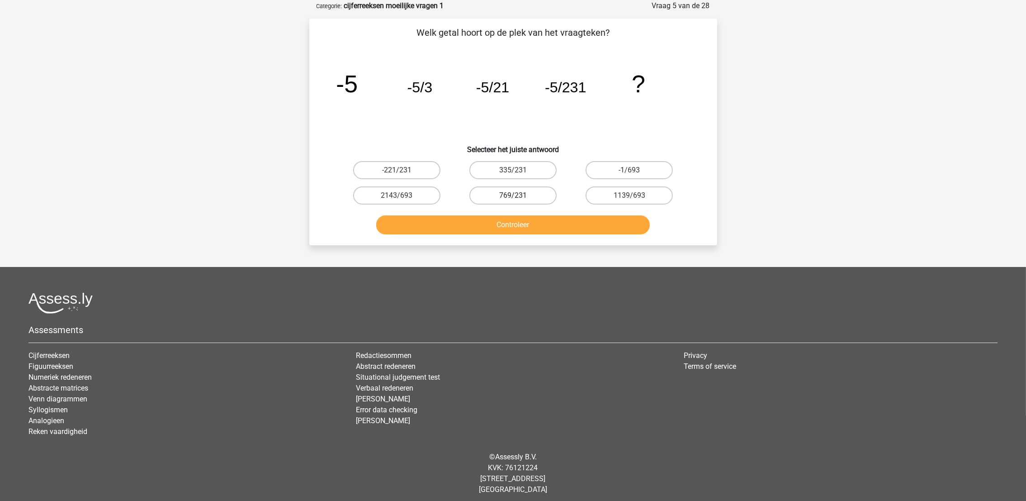
click at [482, 191] on label "769/231" at bounding box center [513, 195] width 87 height 18
click at [513, 195] on input "769/231" at bounding box center [516, 198] width 6 height 6
radio input "true"
click at [488, 219] on button "Controleer" at bounding box center [513, 224] width 274 height 19
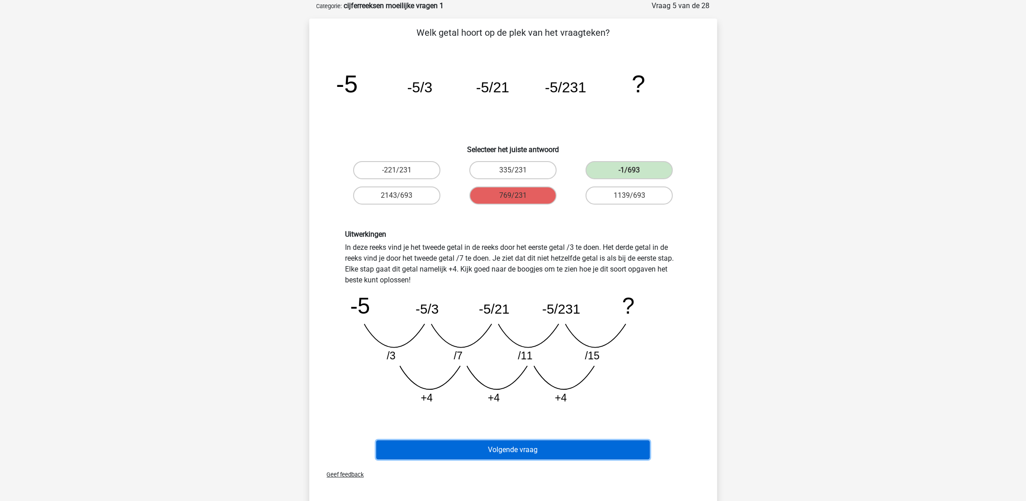
click at [501, 446] on button "Volgende vraag" at bounding box center [513, 449] width 274 height 19
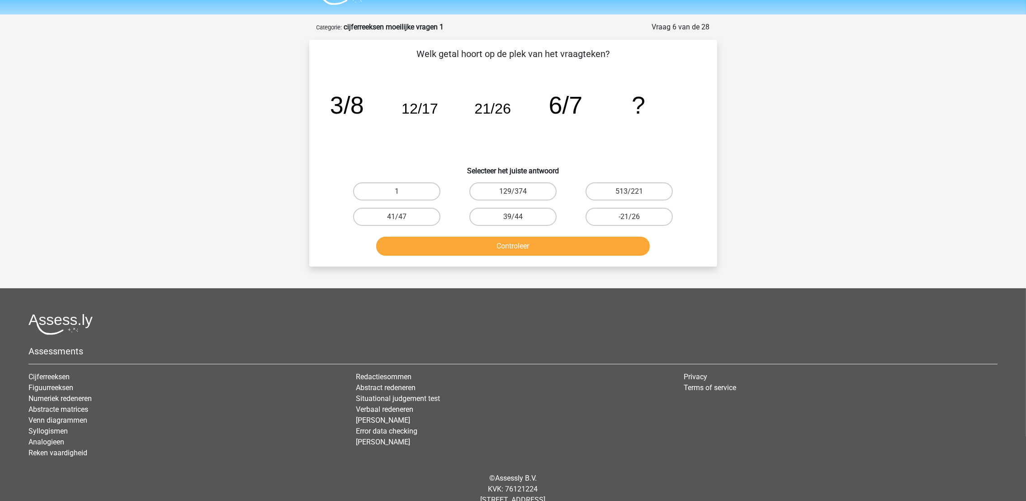
scroll to position [0, 0]
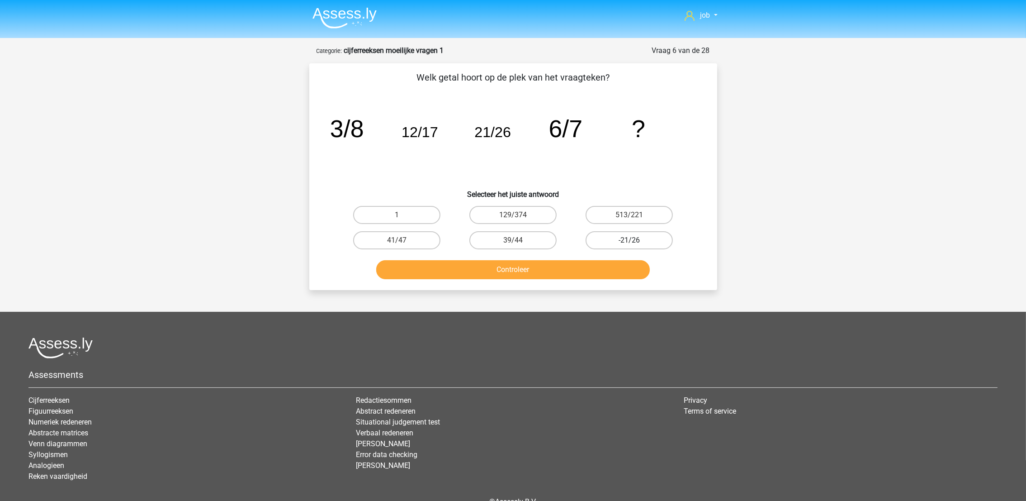
click at [624, 236] on label "-21/26" at bounding box center [629, 240] width 87 height 18
click at [630, 240] on input "-21/26" at bounding box center [633, 243] width 6 height 6
radio input "true"
click at [614, 277] on button "Controleer" at bounding box center [513, 269] width 274 height 19
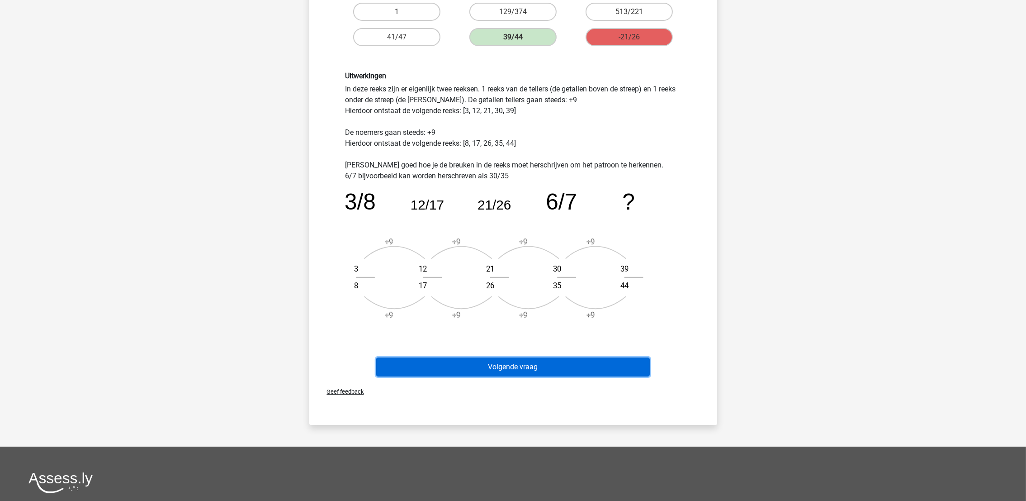
click at [554, 373] on button "Volgende vraag" at bounding box center [513, 366] width 274 height 19
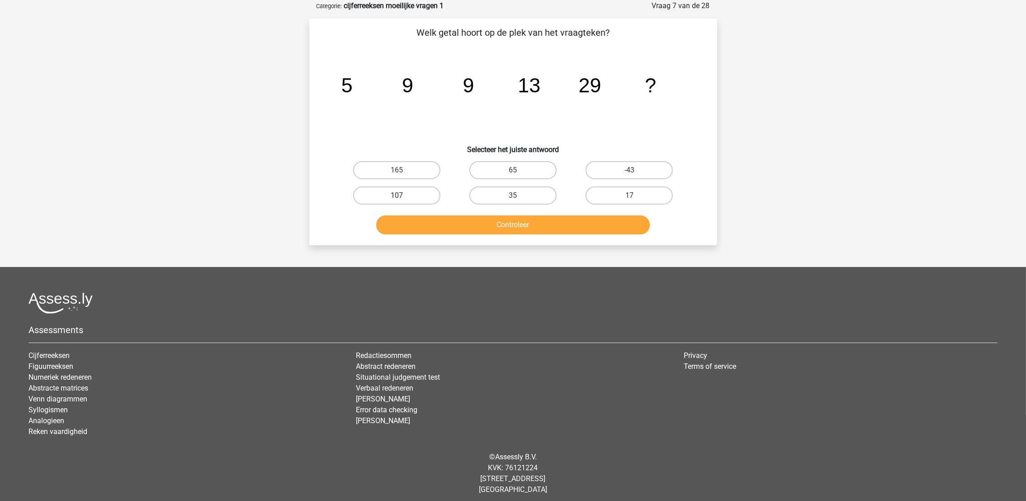
click at [432, 192] on label "107" at bounding box center [396, 195] width 87 height 18
click at [403, 195] on input "107" at bounding box center [400, 198] width 6 height 6
radio input "true"
click at [437, 217] on button "Controleer" at bounding box center [513, 224] width 274 height 19
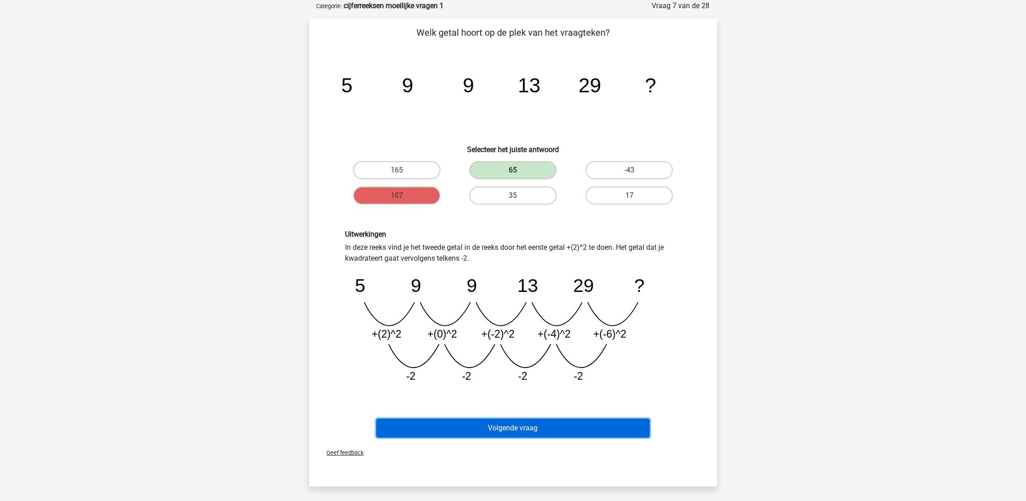
click at [497, 423] on button "Volgende vraag" at bounding box center [513, 427] width 274 height 19
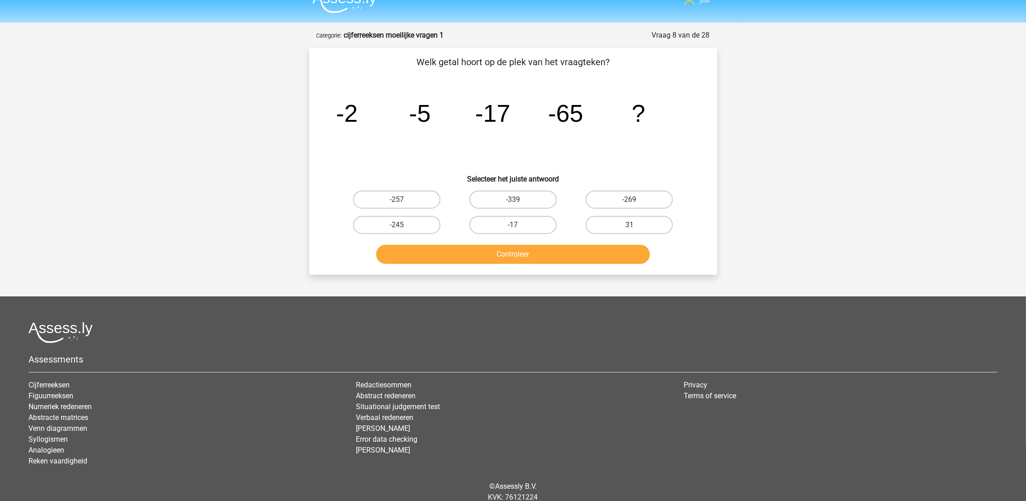
scroll to position [0, 0]
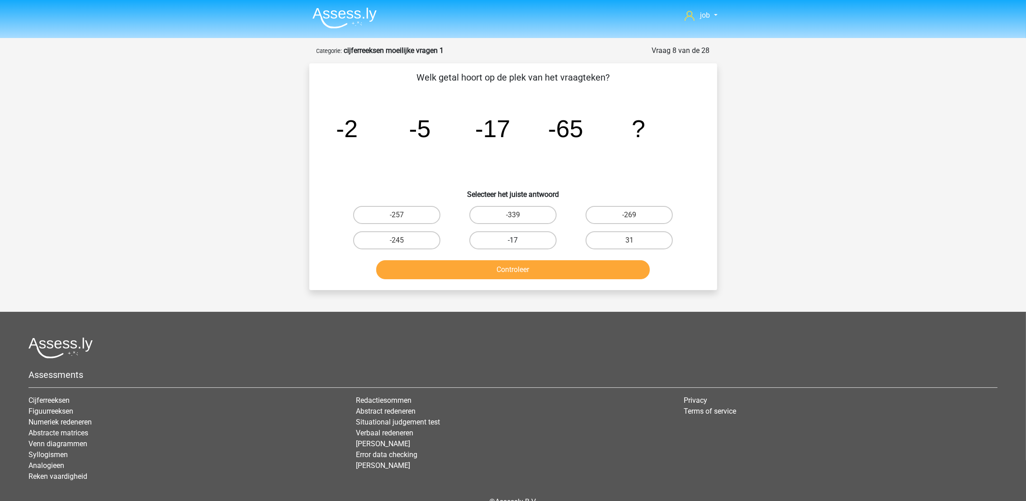
click at [540, 244] on label "-17" at bounding box center [513, 240] width 87 height 18
click at [519, 244] on input "-17" at bounding box center [516, 243] width 6 height 6
radio input "true"
click at [513, 211] on label "-339" at bounding box center [513, 215] width 87 height 18
click at [513, 215] on input "-339" at bounding box center [516, 218] width 6 height 6
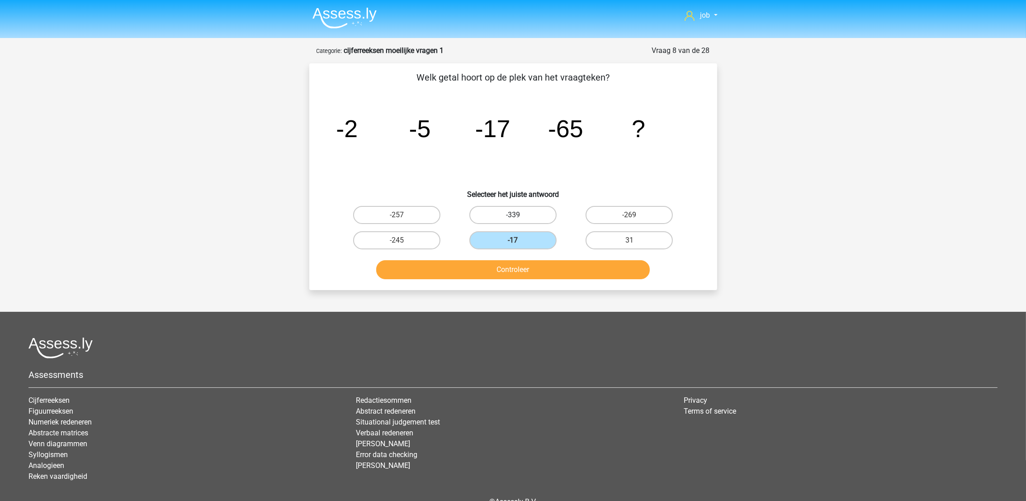
radio input "true"
click at [537, 268] on button "Controleer" at bounding box center [513, 269] width 274 height 19
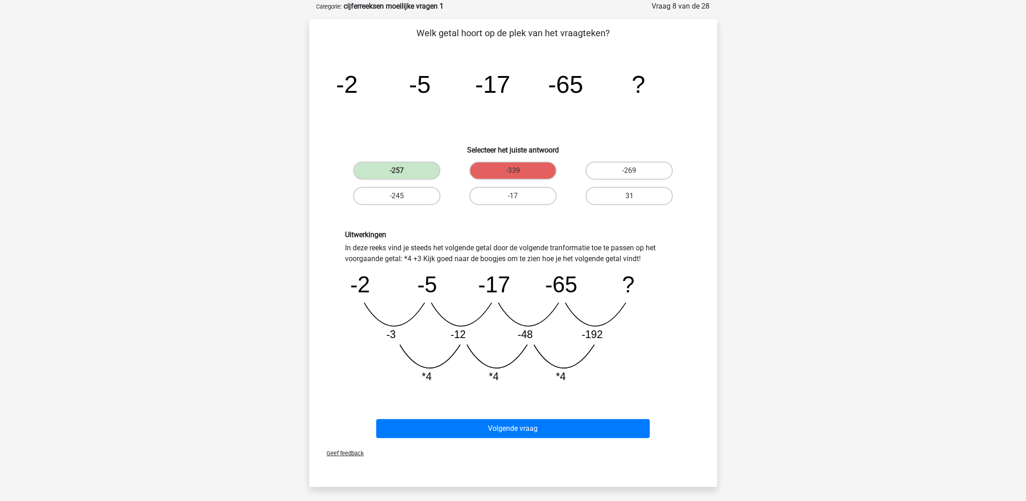
scroll to position [68, 0]
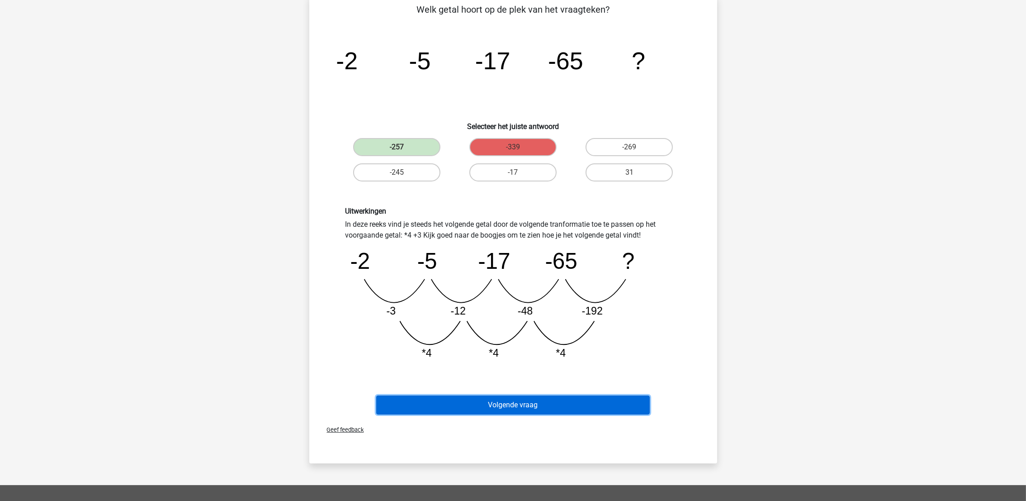
click at [547, 397] on button "Volgende vraag" at bounding box center [513, 404] width 274 height 19
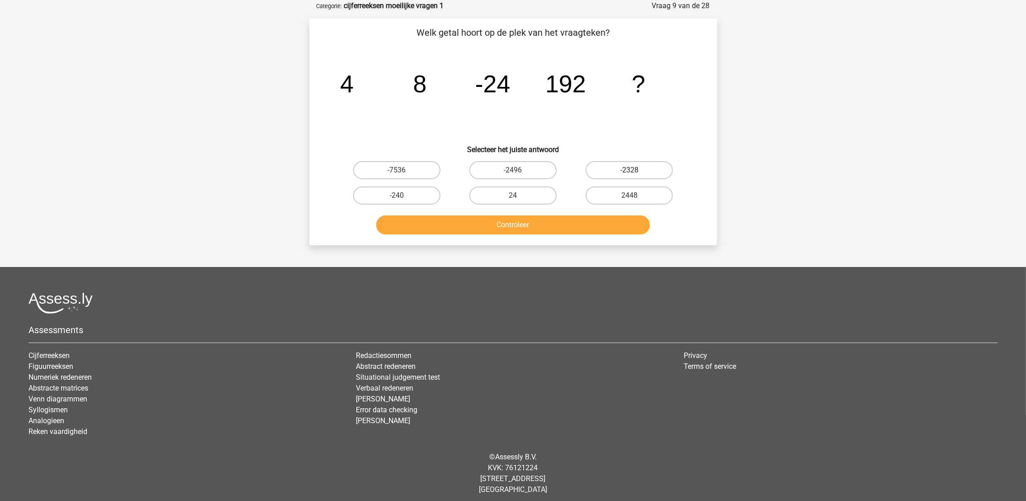
click at [589, 172] on label "-2328" at bounding box center [629, 170] width 87 height 18
click at [630, 172] on input "-2328" at bounding box center [633, 173] width 6 height 6
radio input "true"
click at [569, 215] on button "Controleer" at bounding box center [513, 224] width 274 height 19
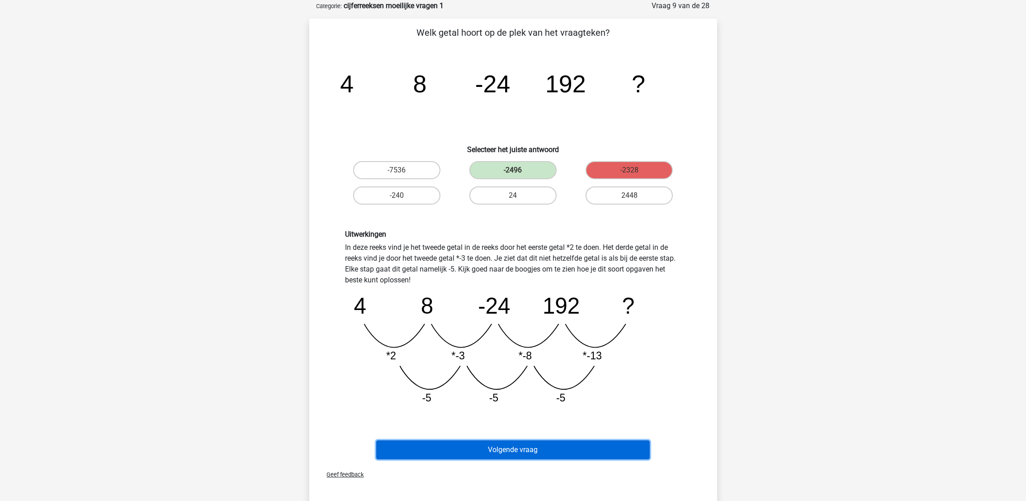
click at [572, 448] on button "Volgende vraag" at bounding box center [513, 449] width 274 height 19
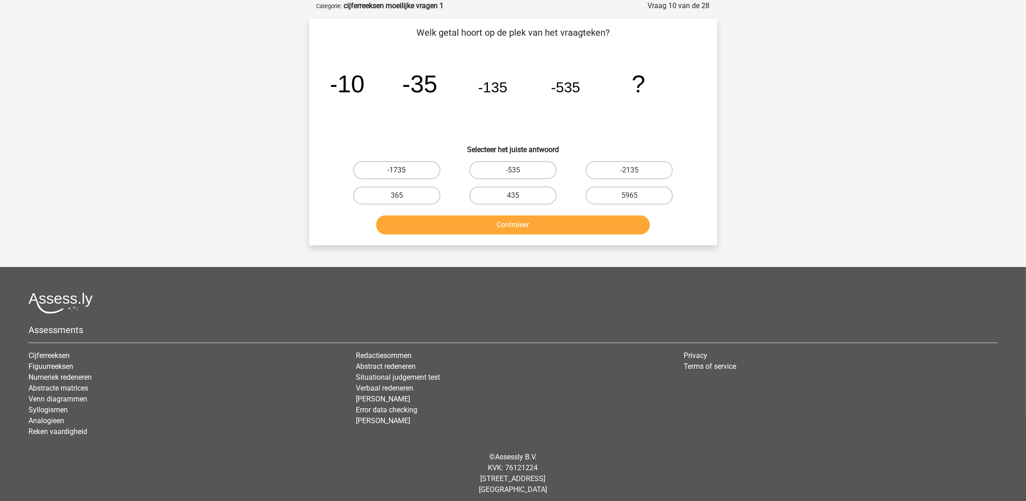
click at [434, 177] on label "-1735" at bounding box center [396, 170] width 87 height 18
click at [403, 176] on input "-1735" at bounding box center [400, 173] width 6 height 6
radio input "true"
click at [458, 222] on button "Controleer" at bounding box center [513, 224] width 274 height 19
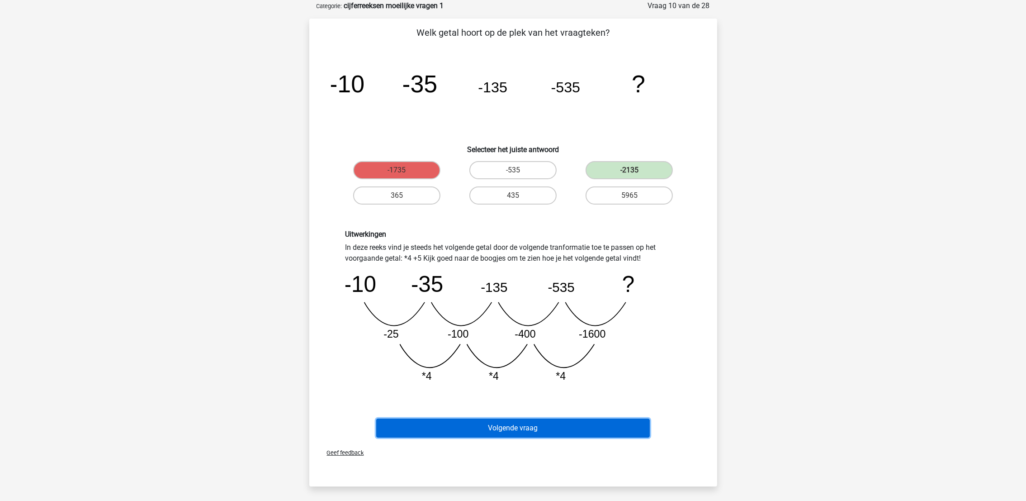
click at [637, 420] on button "Volgende vraag" at bounding box center [513, 427] width 274 height 19
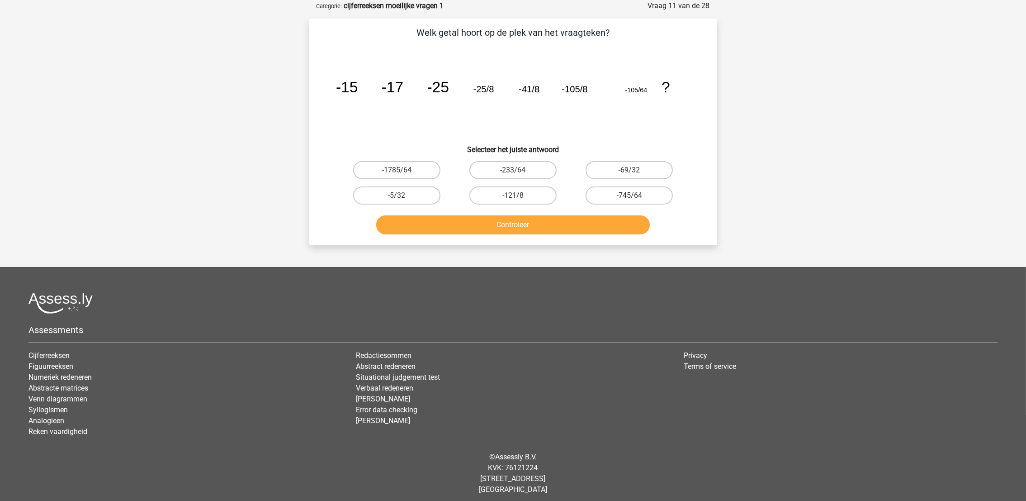
click at [617, 198] on label "-745/64" at bounding box center [629, 195] width 87 height 18
click at [630, 198] on input "-745/64" at bounding box center [633, 198] width 6 height 6
radio input "true"
click at [617, 219] on button "Controleer" at bounding box center [513, 224] width 274 height 19
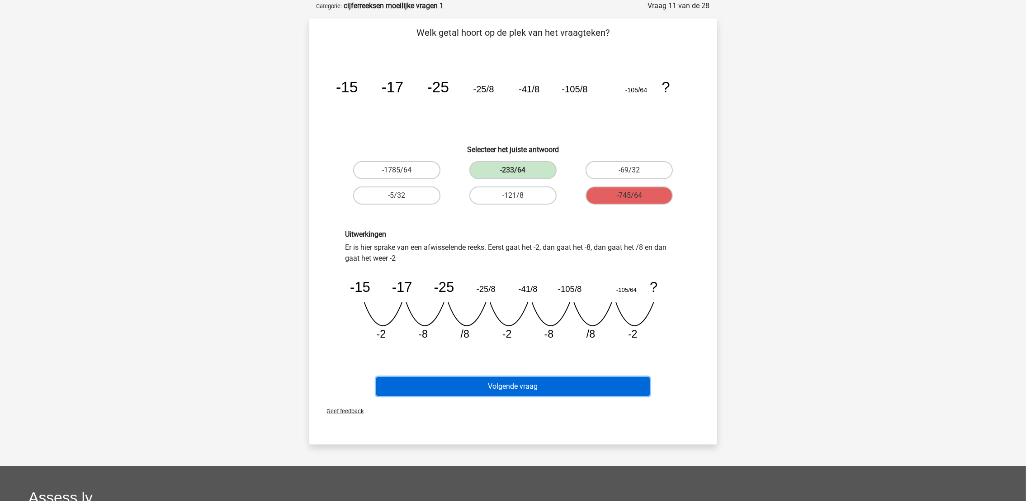
click at [574, 377] on button "Volgende vraag" at bounding box center [513, 386] width 274 height 19
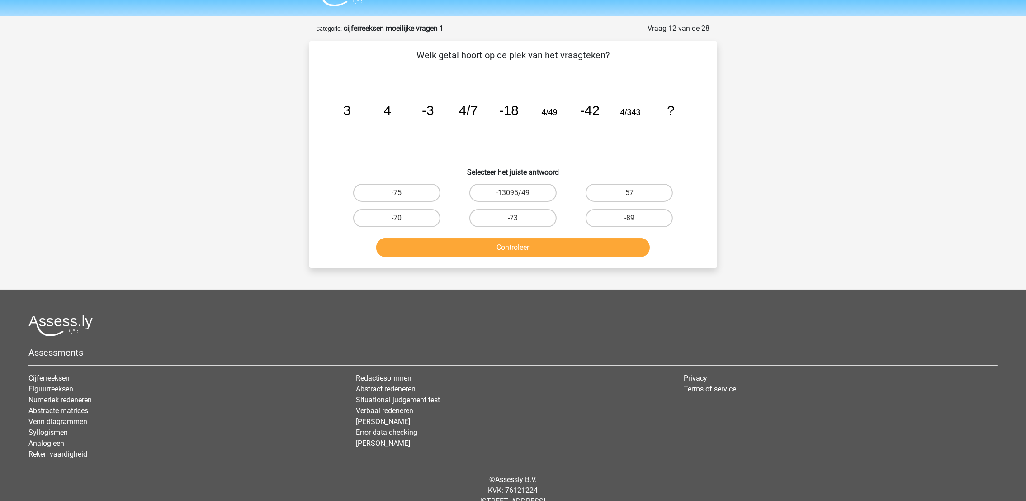
scroll to position [0, 0]
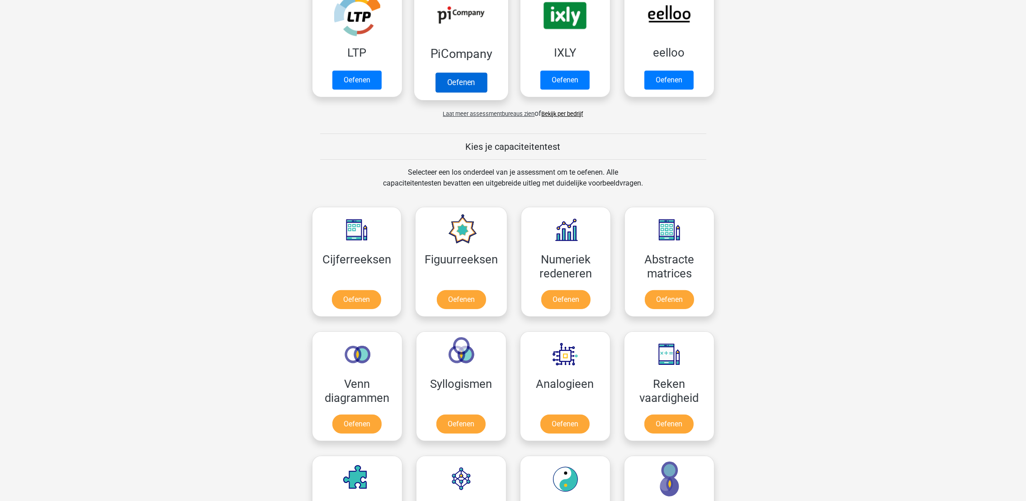
scroll to position [339, 0]
